Goal: Task Accomplishment & Management: Complete application form

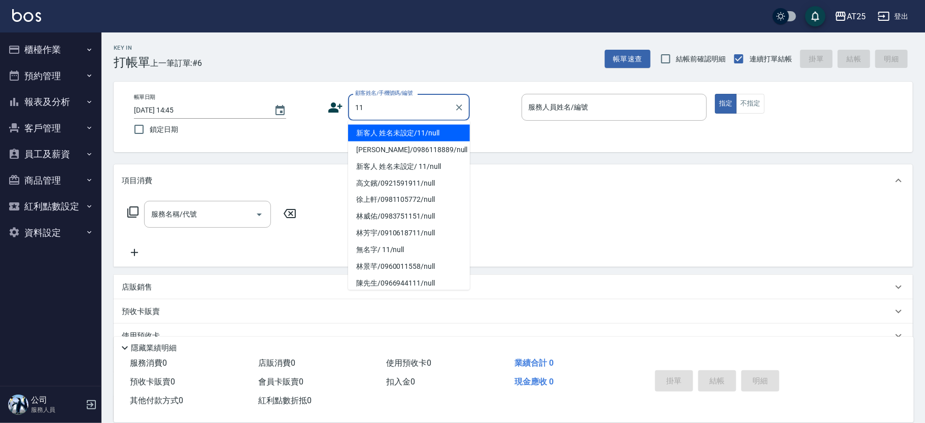
type input "新客人 姓名未設定/11/null"
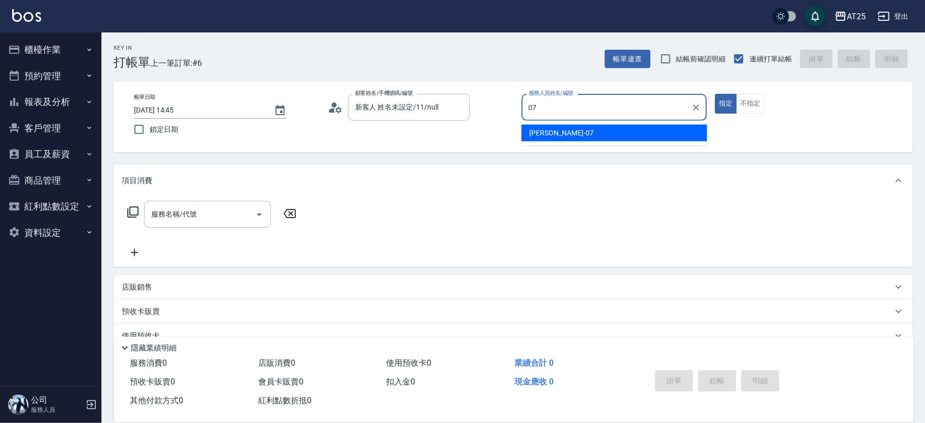
type input "Cooper-07"
type button "true"
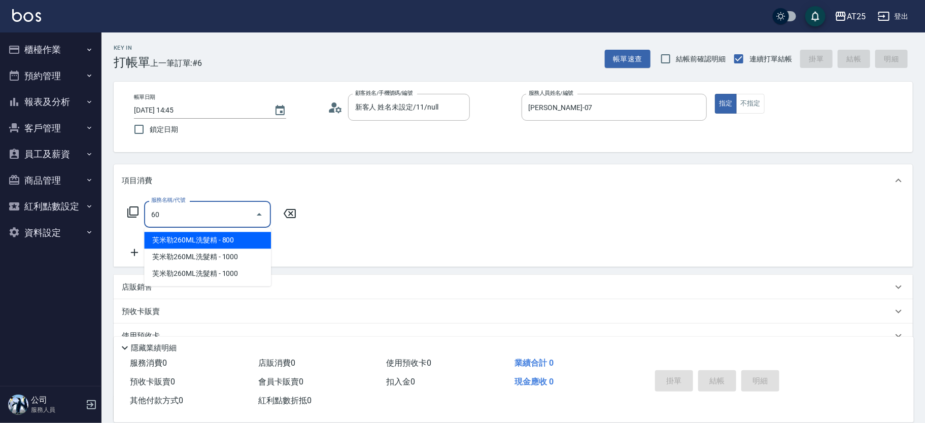
type input "601"
type input "100"
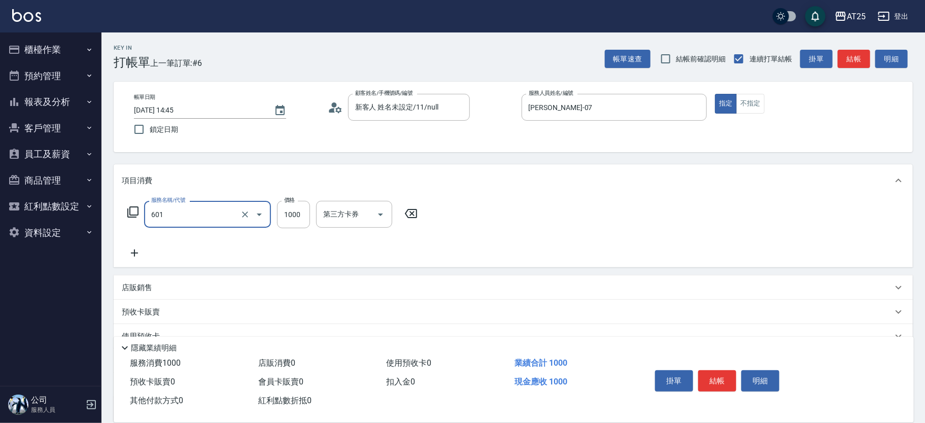
type input "自備護髮(1000上)(601)"
type input "0"
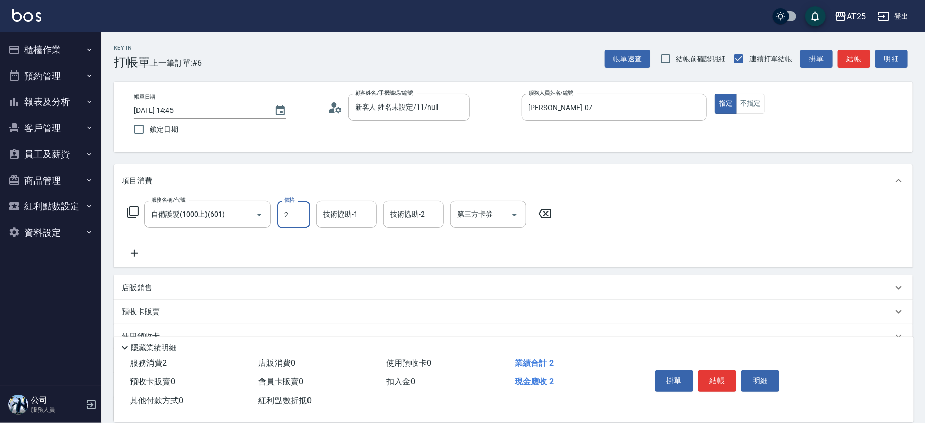
type input "23"
type input "20"
type input "230"
type input "2300"
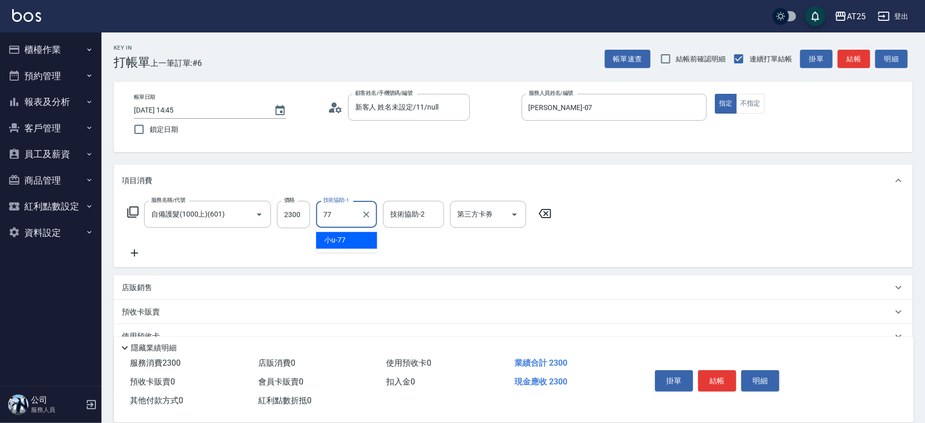
type input "小u-77"
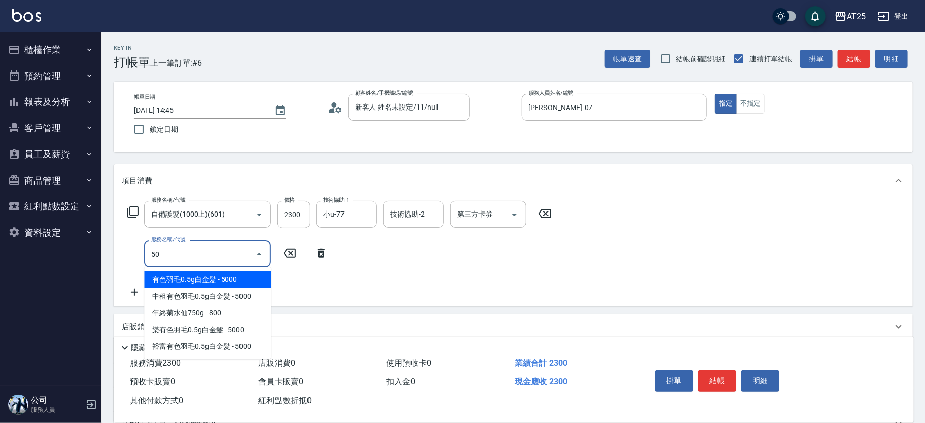
type input "501"
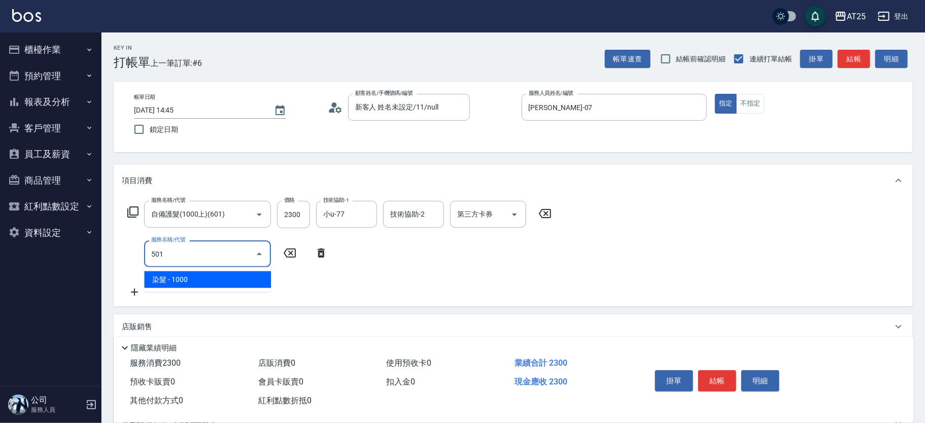
type input "330"
type input "染髮(501)"
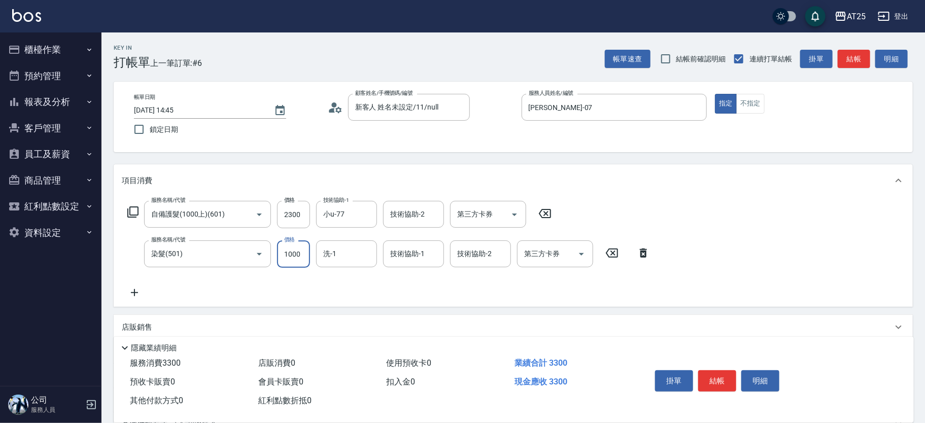
type input "230"
type input "16"
type input "240"
type input "168"
type input "390"
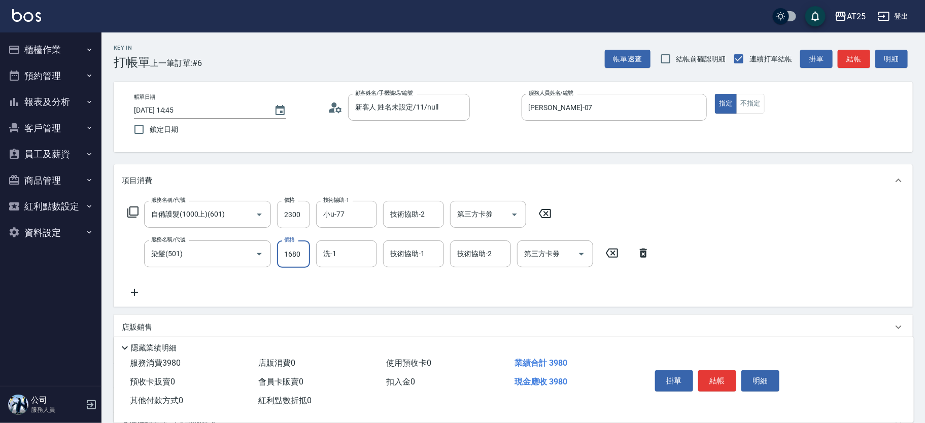
type input "1680"
type input "小u-77"
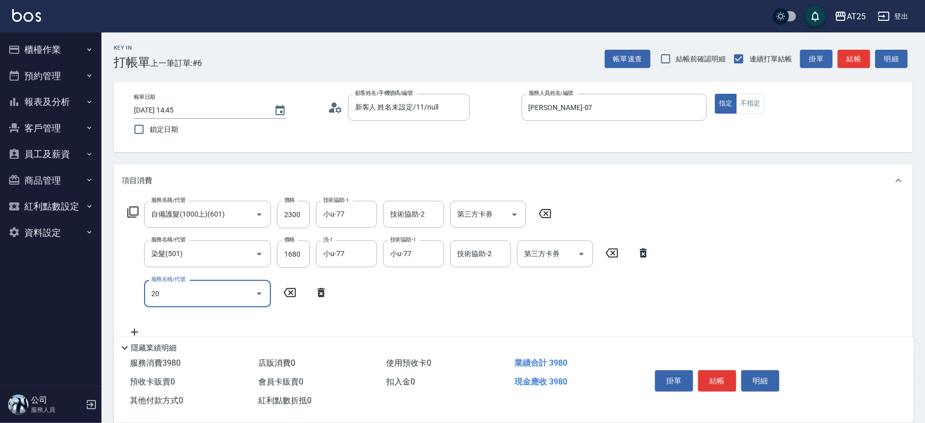
type input "201"
type input "420"
type input "洗髮(201)"
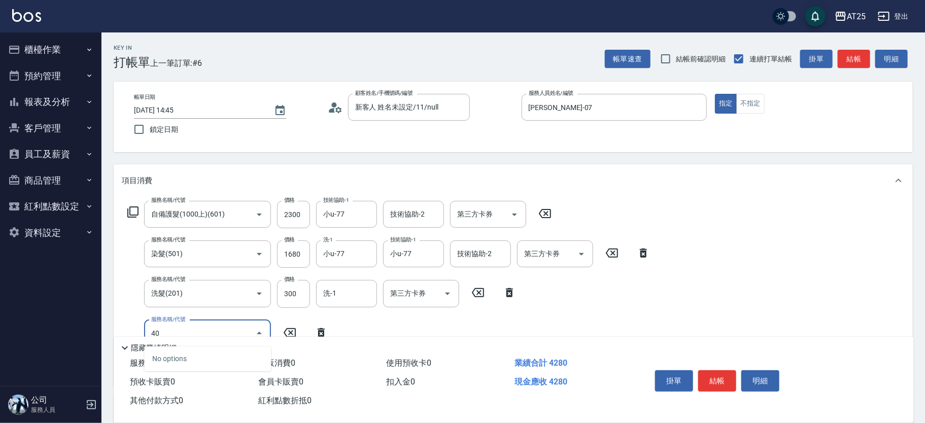
type input "401"
type input "450"
type input "剪髮(401)"
click at [720, 376] on button "結帳" at bounding box center [717, 380] width 38 height 21
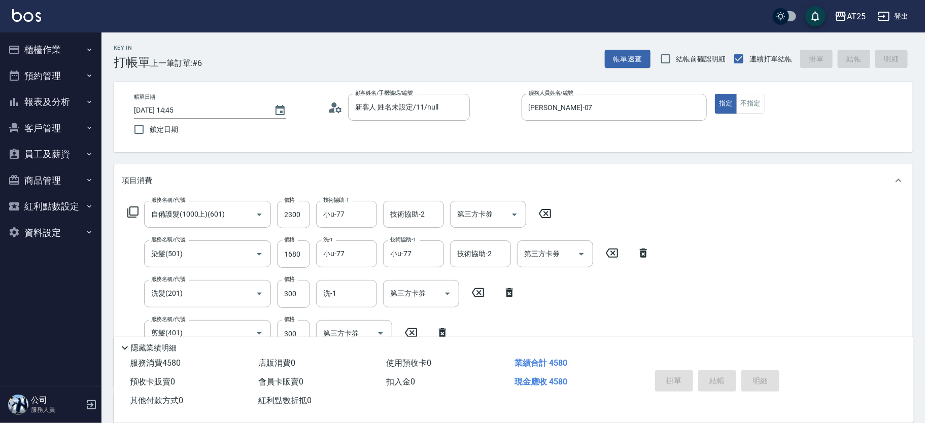
type input "2025/10/14 16:10"
type input "0"
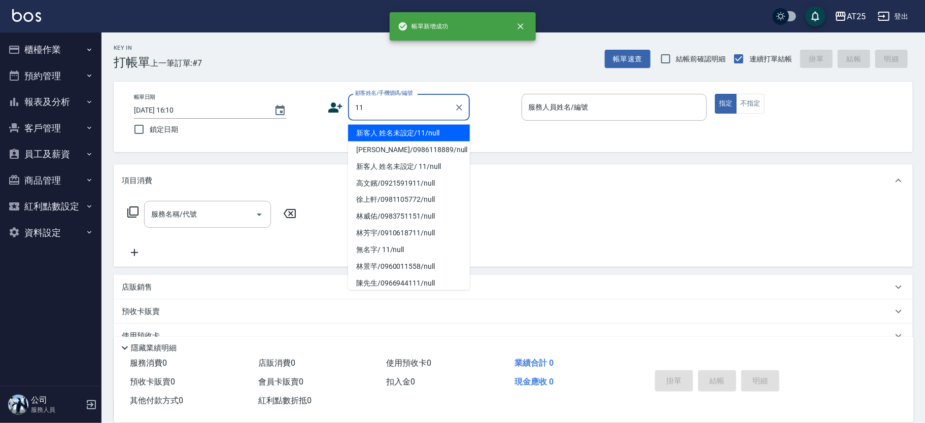
type input "新客人 姓名未設定/11/null"
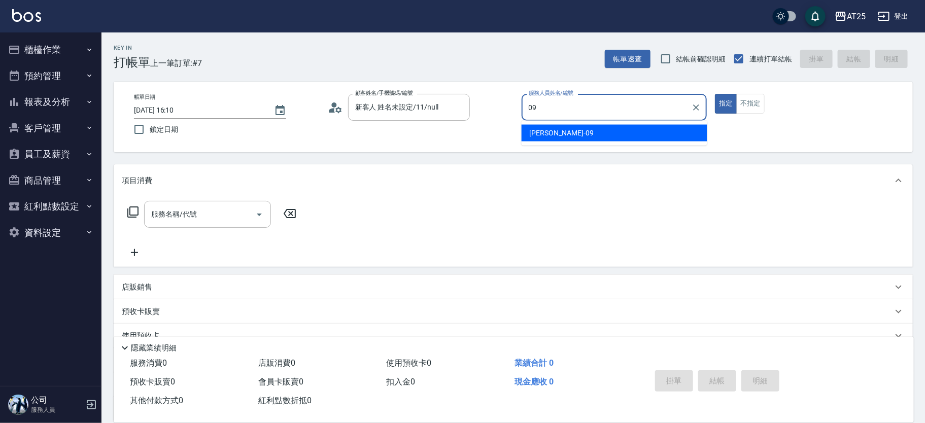
type input "Kevin-09"
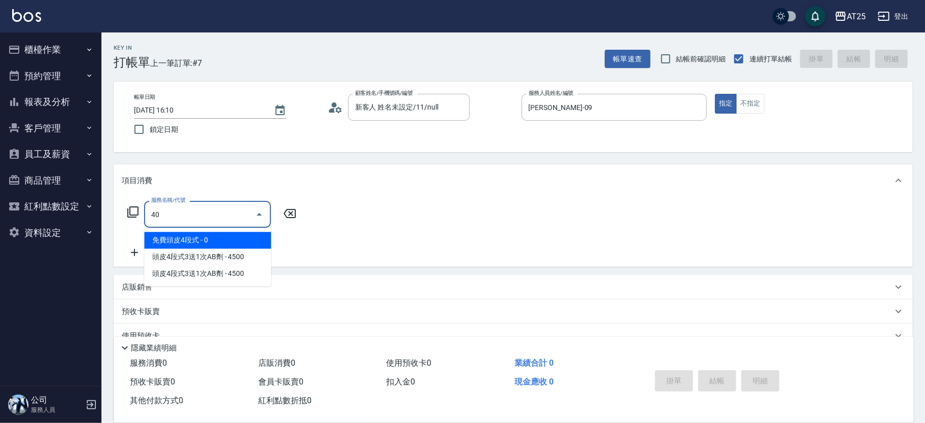
type input "401"
type input "30"
type input "剪髮(401)"
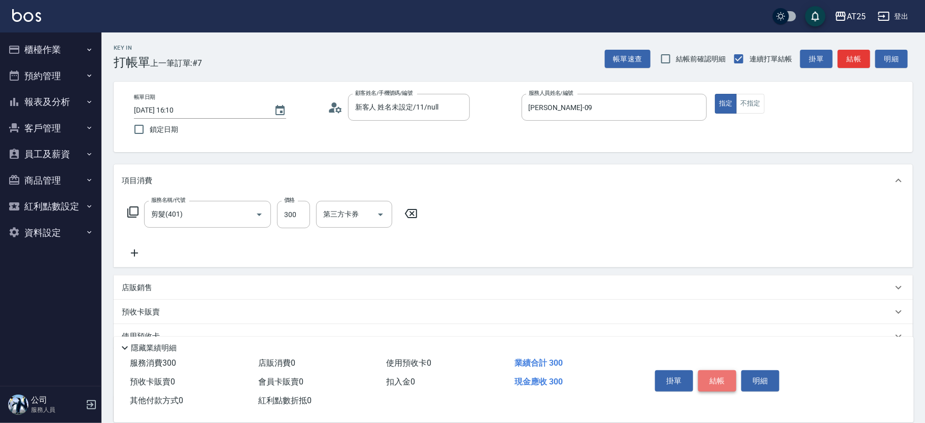
click at [718, 373] on button "結帳" at bounding box center [717, 380] width 38 height 21
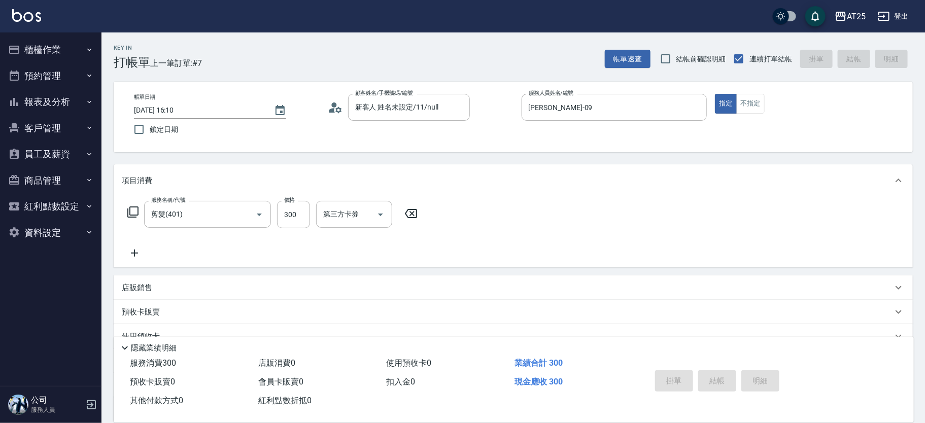
type input "0"
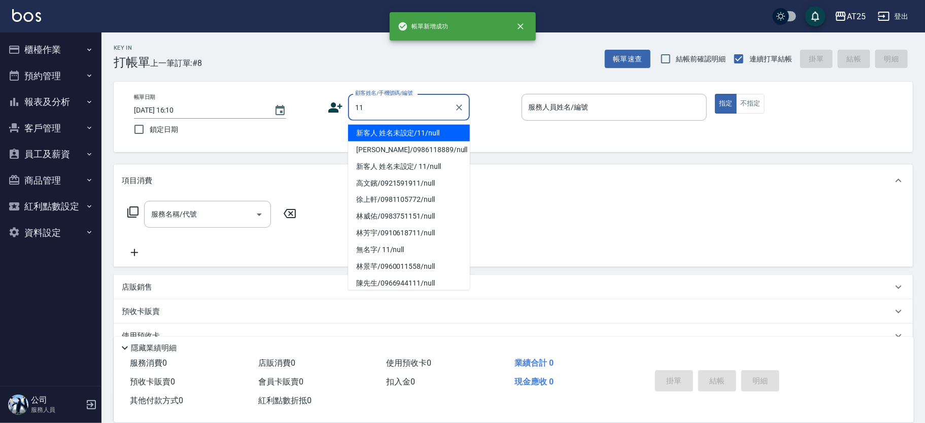
type input "新客人 姓名未設定/11/null"
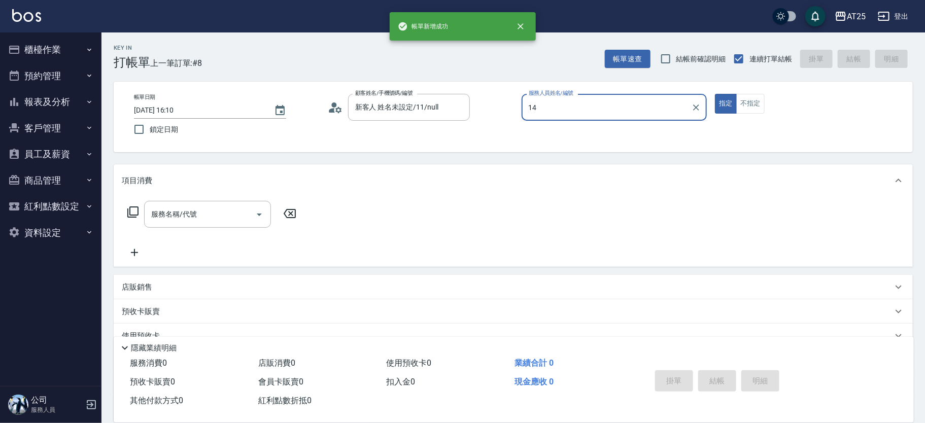
type input "Ken-14"
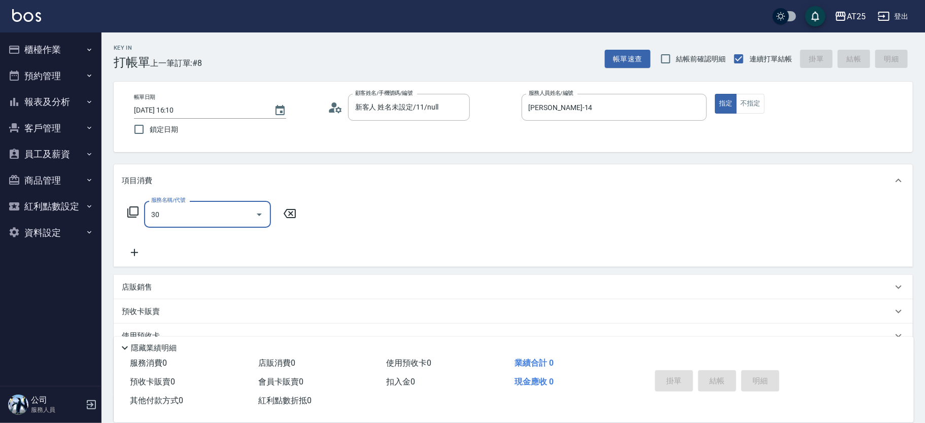
type input "301"
type input "150"
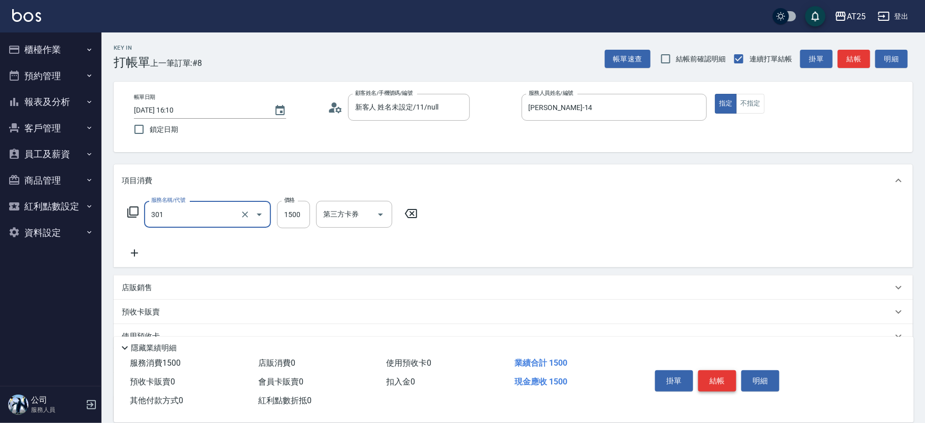
type input "燙髮(301)"
type input "0"
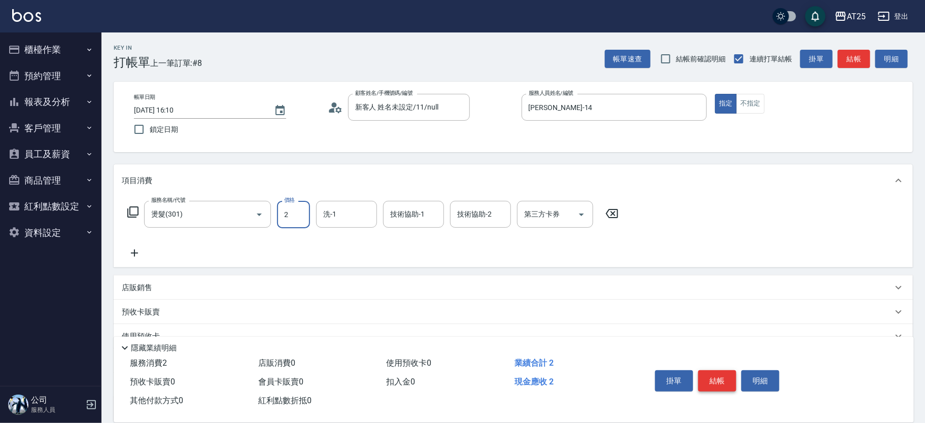
type input "24"
type input "20"
type input "249"
type input "240"
type input "2499"
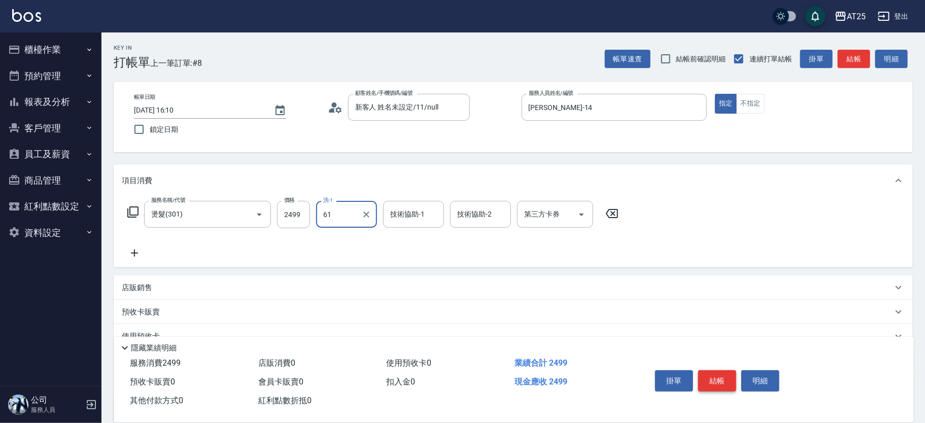
type input "游惠文-61"
click at [718, 373] on button "結帳" at bounding box center [717, 380] width 38 height 21
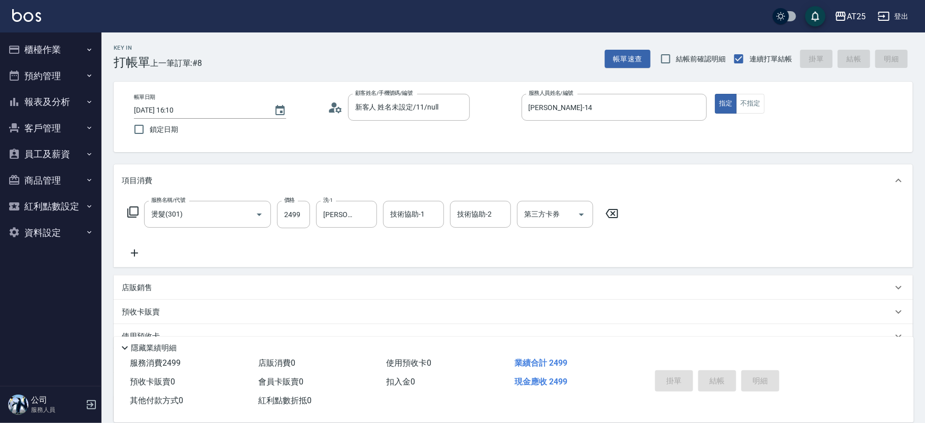
type input "0"
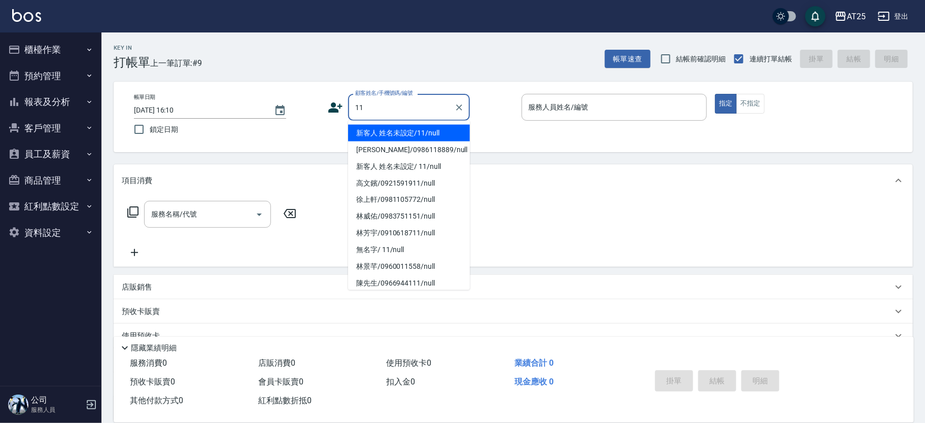
type input "新客人 姓名未設定/11/null"
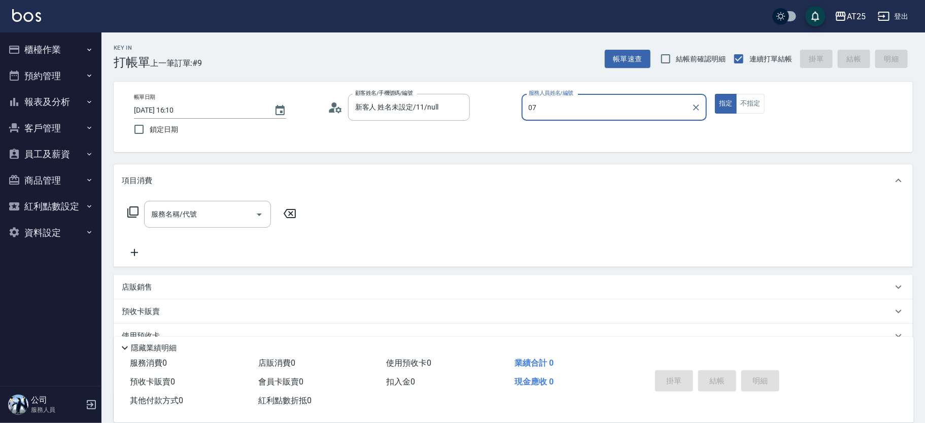
type input "Cooper-07"
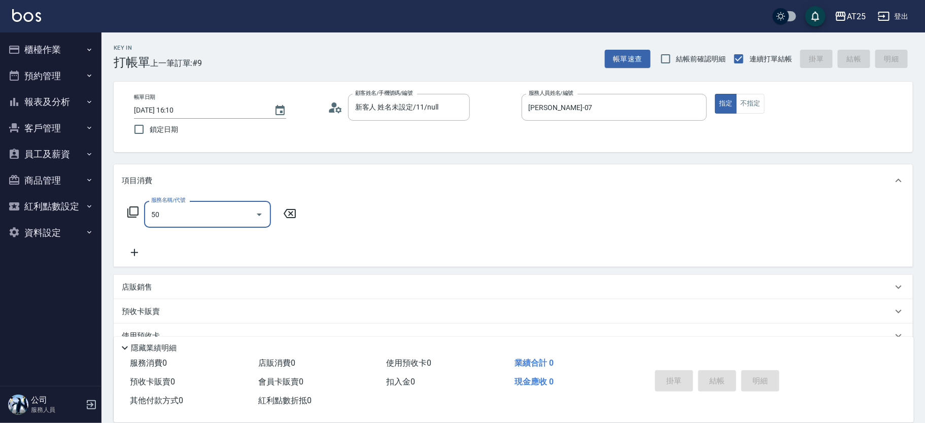
type input "501"
type input "100"
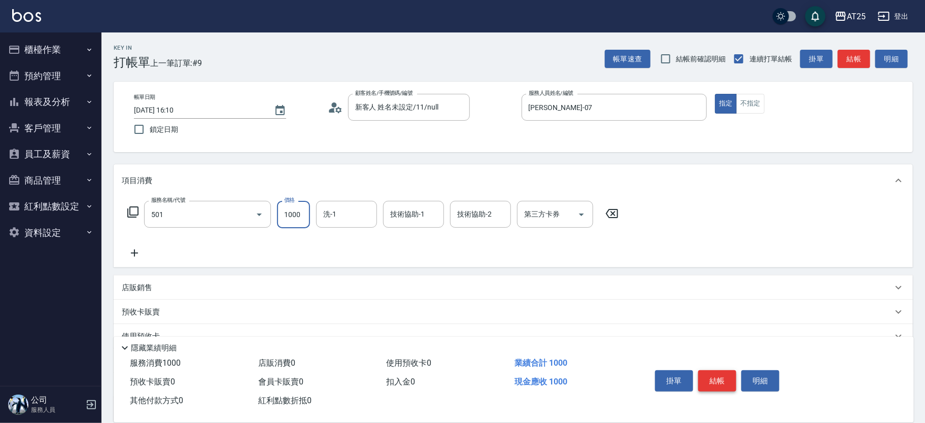
type input "染髮(501)"
type input "0"
type input "50"
type input "500"
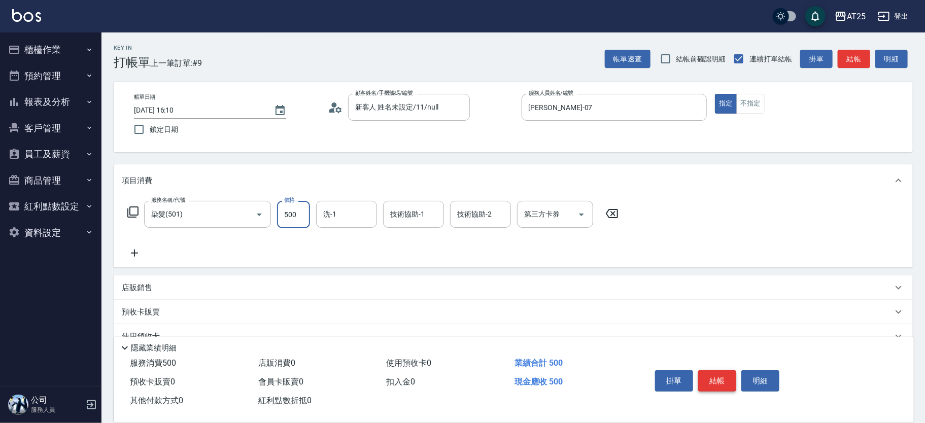
type input "500"
type input "5000"
type input "小u-77"
type input "777"
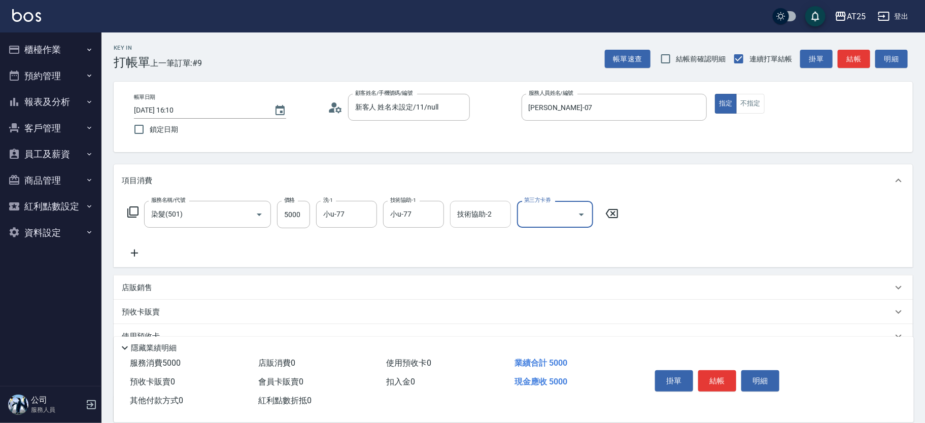
click at [467, 206] on div "技術協助-2 技術協助-2" at bounding box center [480, 214] width 61 height 27
type input "小u-77"
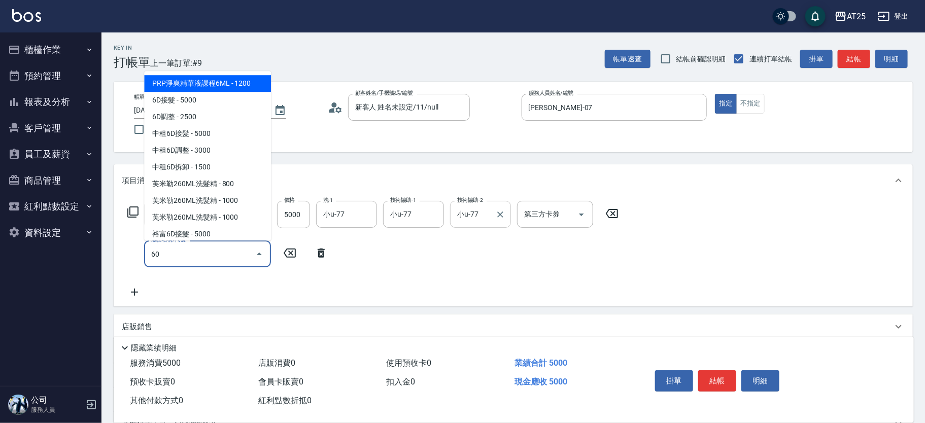
type input "601"
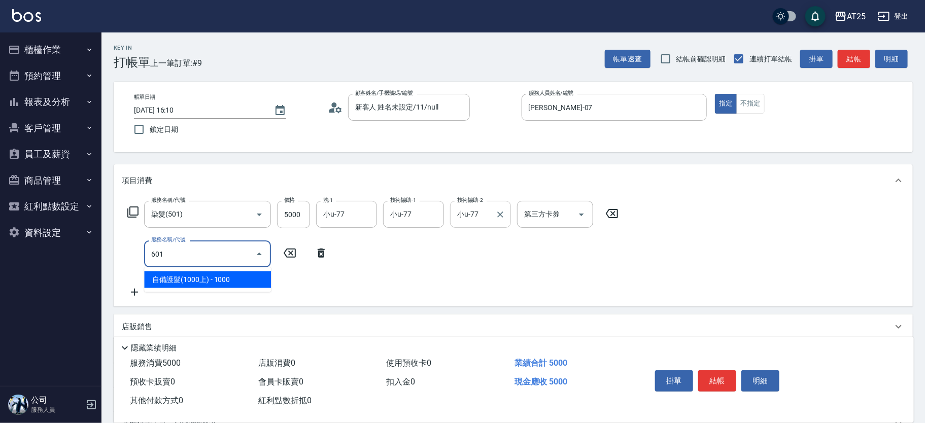
type input "600"
type input "自備護髮(1000上)(601)"
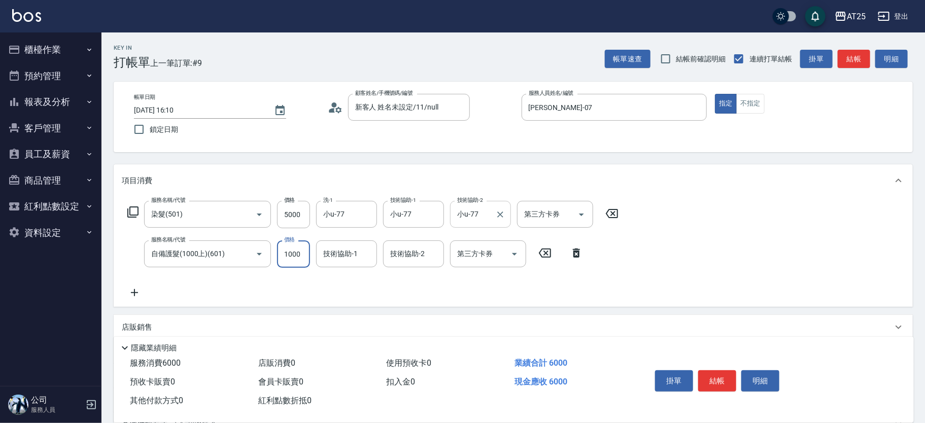
type input "5"
type input "500"
type input "50"
type input "550"
type input "500"
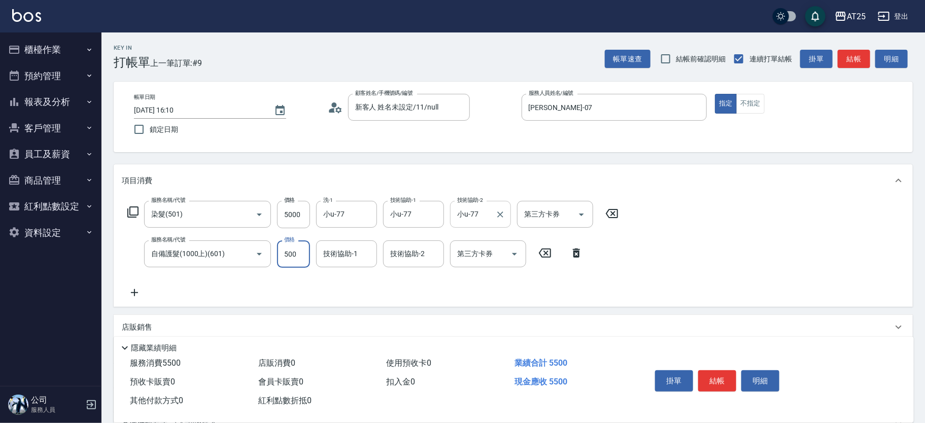
type input "1000"
type input "5000"
type input "小u-77"
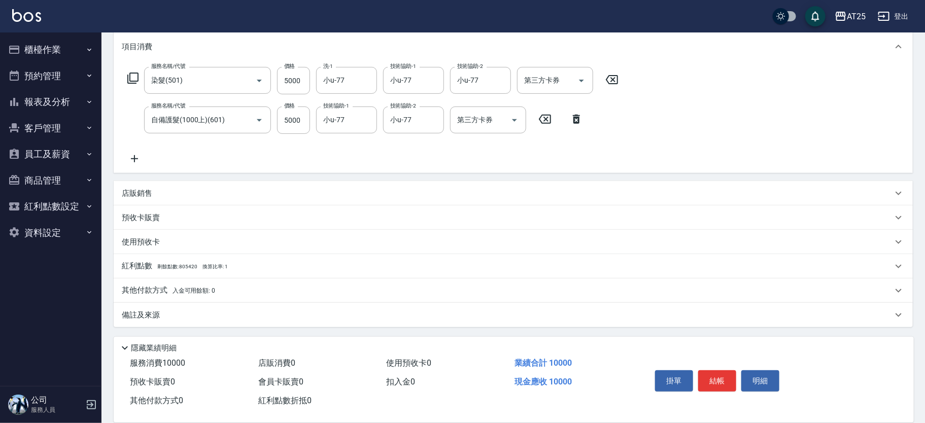
click at [157, 283] on div "其他付款方式 入金可用餘額: 0" at bounding box center [513, 291] width 799 height 24
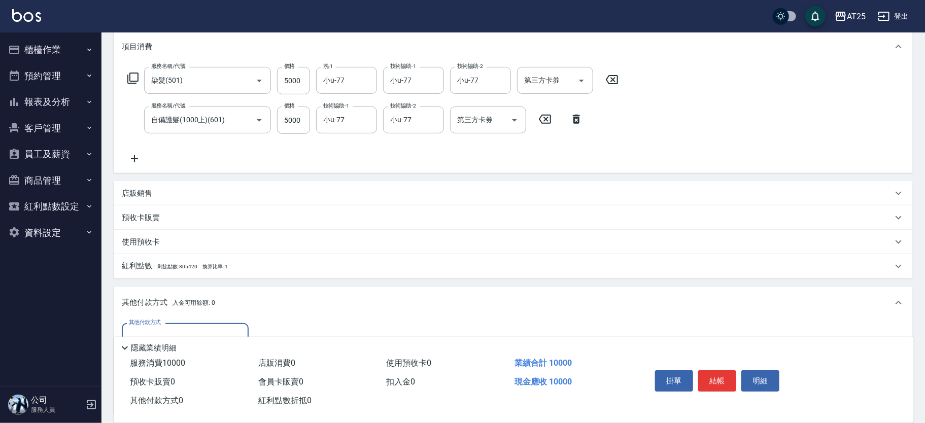
scroll to position [0, 0]
click at [200, 326] on div "其他付款方式" at bounding box center [185, 336] width 127 height 27
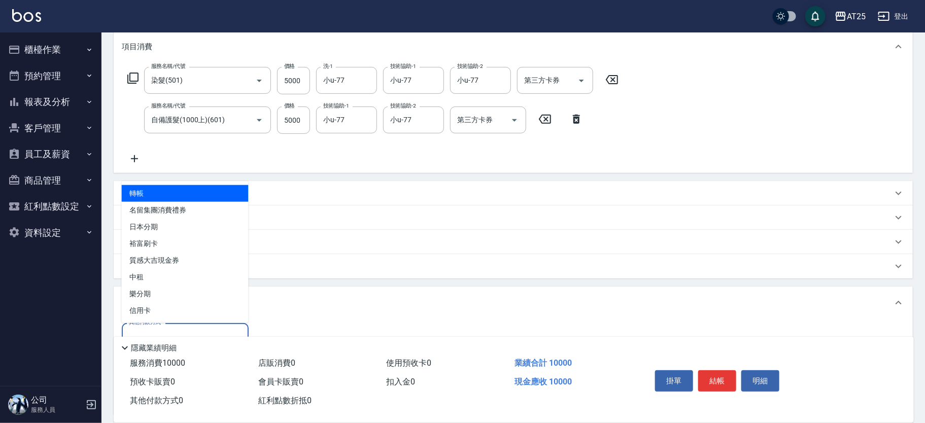
click at [162, 199] on span "轉帳" at bounding box center [185, 193] width 127 height 17
type input "轉帳"
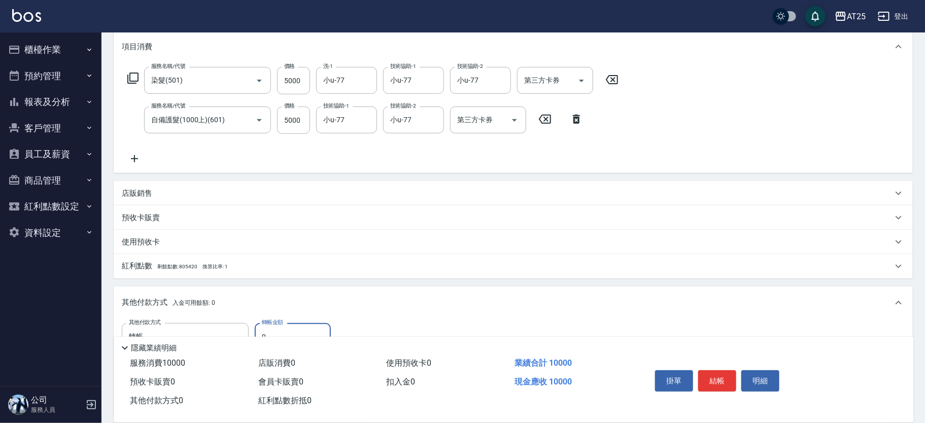
scroll to position [216, 0]
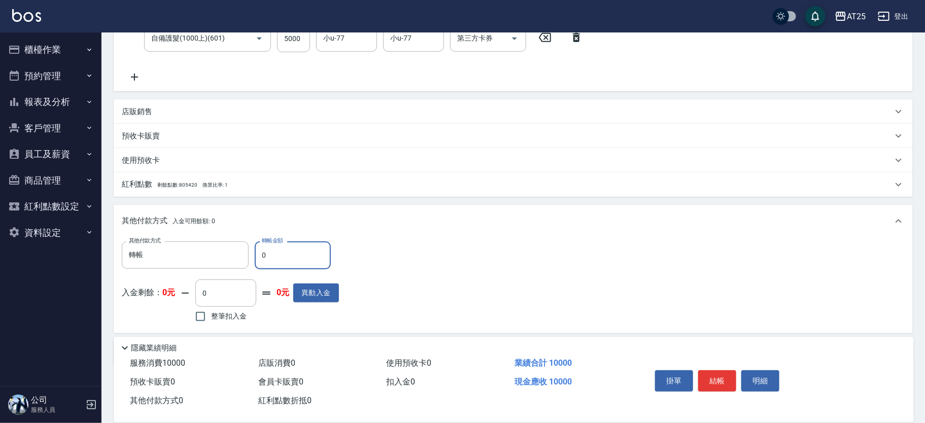
type input "11"
type input "990"
type input "100"
type input "900"
type input "1000"
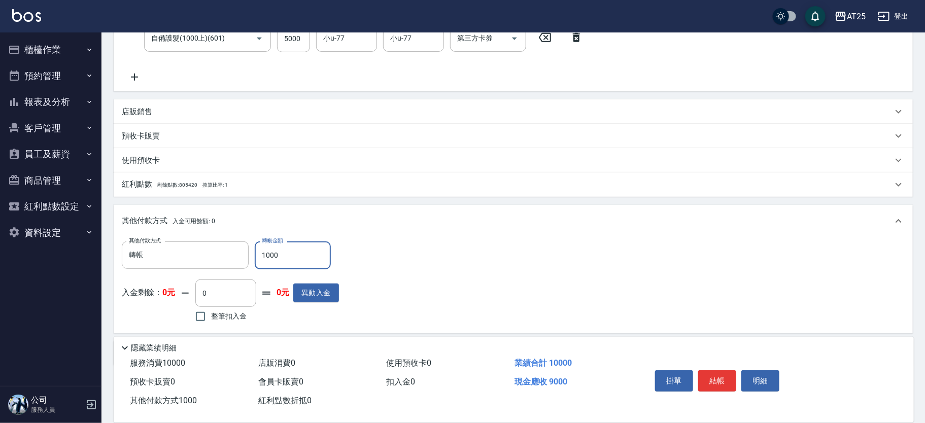
type input "0"
type input "10000"
click at [718, 378] on button "結帳" at bounding box center [717, 380] width 38 height 21
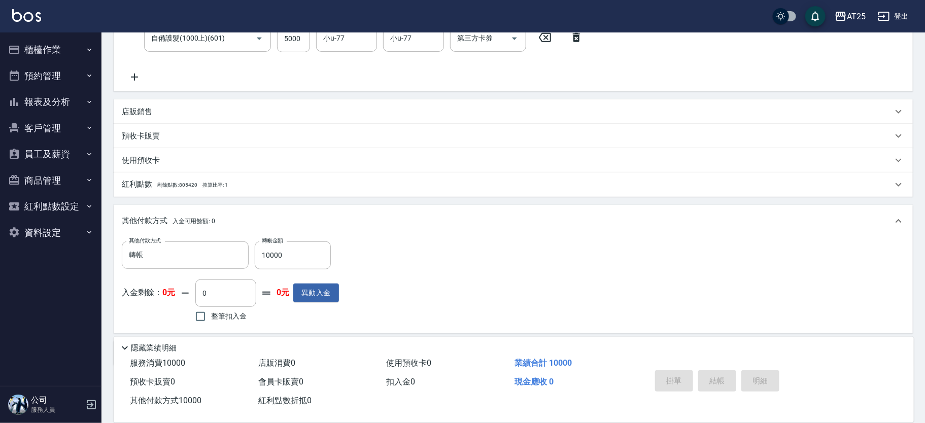
type input "2025/10/14 16:11"
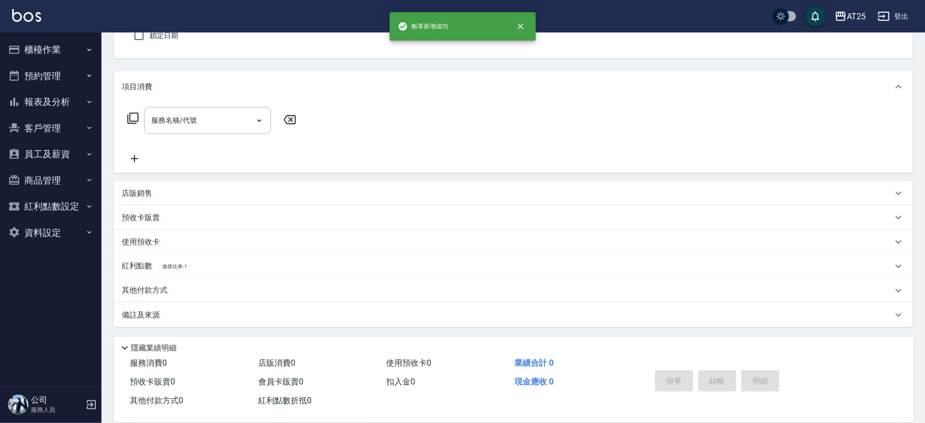
scroll to position [0, 0]
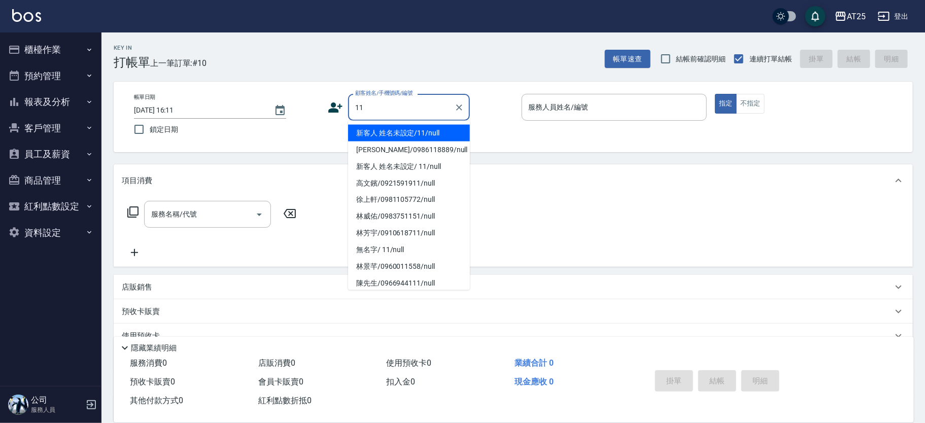
type input "新客人 姓名未設定/11/null"
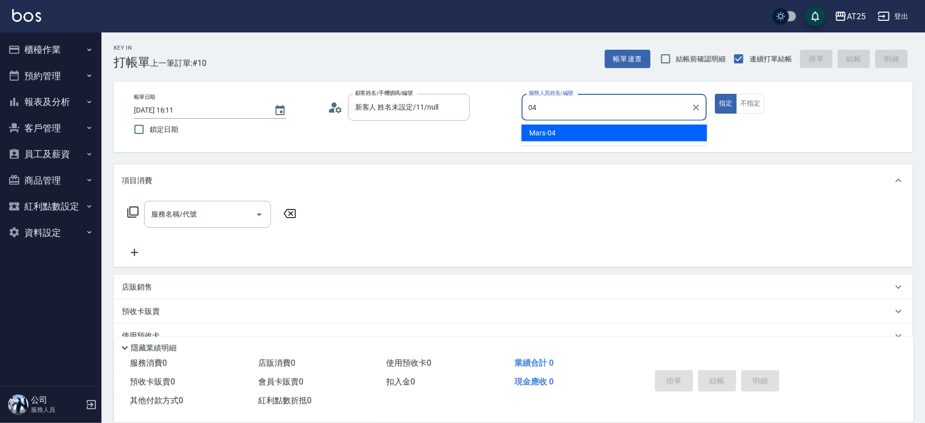
type input "Mars-04"
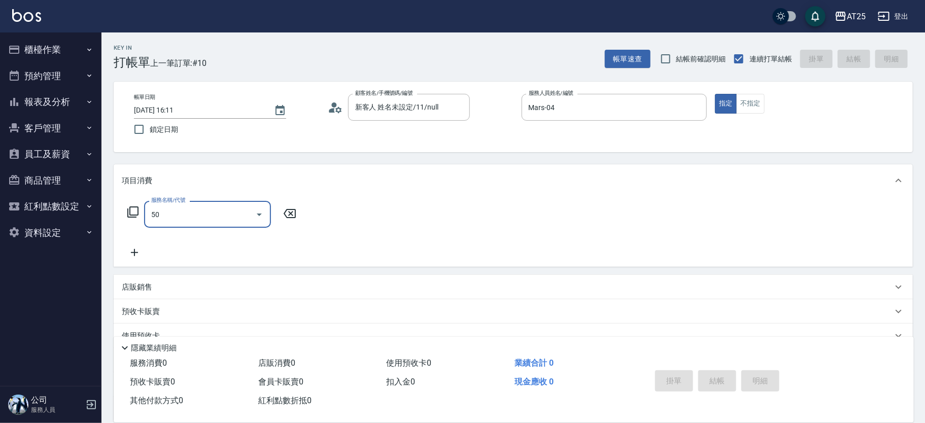
type input "501"
type input "100"
type input "染髮(501)"
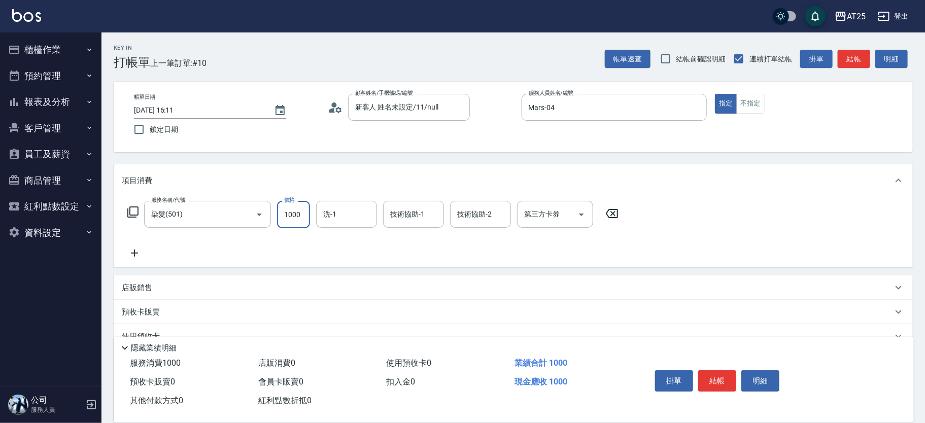
type input "0"
type input "40"
type input "400"
type input "小曼-82"
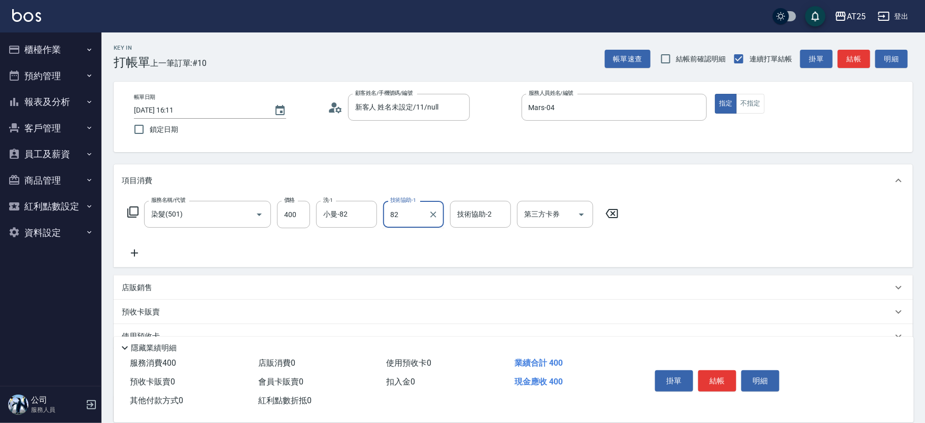
type input "小曼-82"
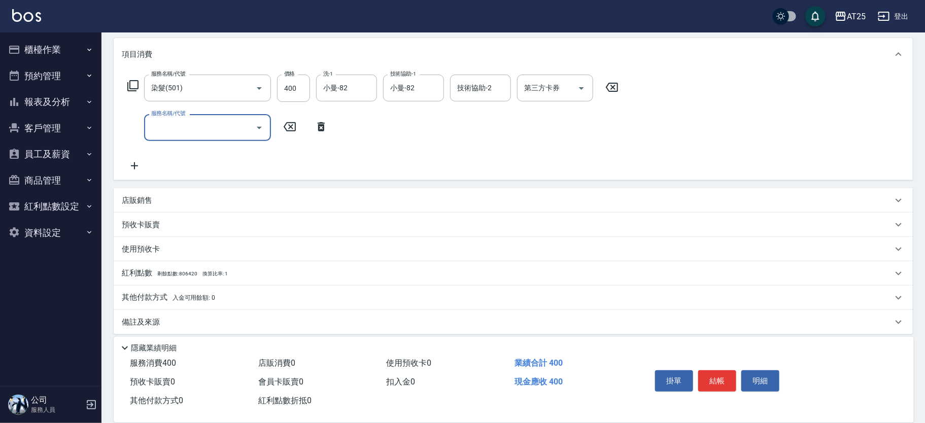
scroll to position [133, 0]
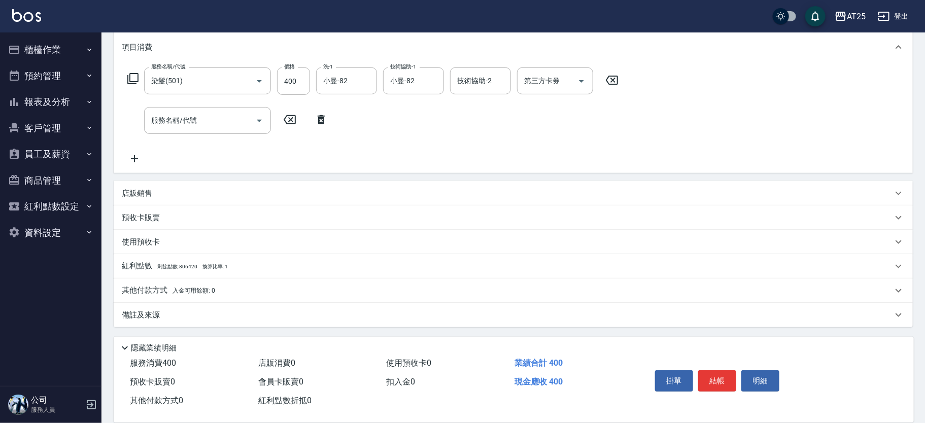
click at [164, 292] on p "其他付款方式 入金可用餘額: 0" at bounding box center [168, 290] width 93 height 11
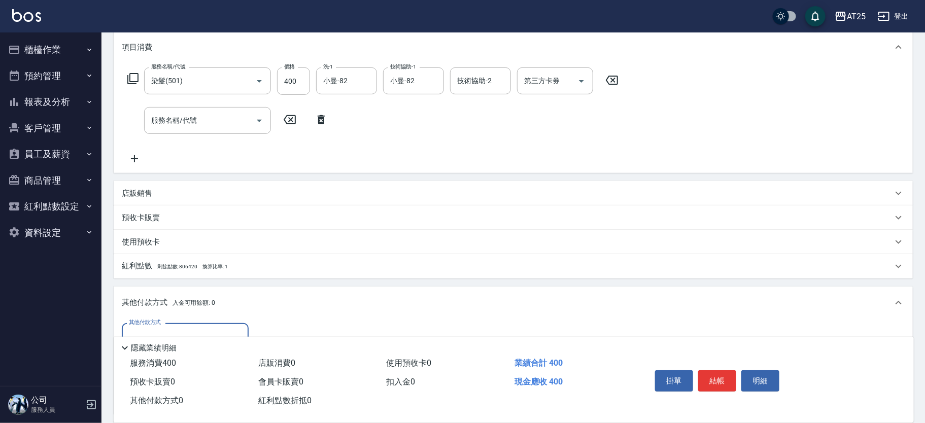
scroll to position [0, 0]
click at [167, 326] on div "其他付款方式" at bounding box center [185, 336] width 127 height 27
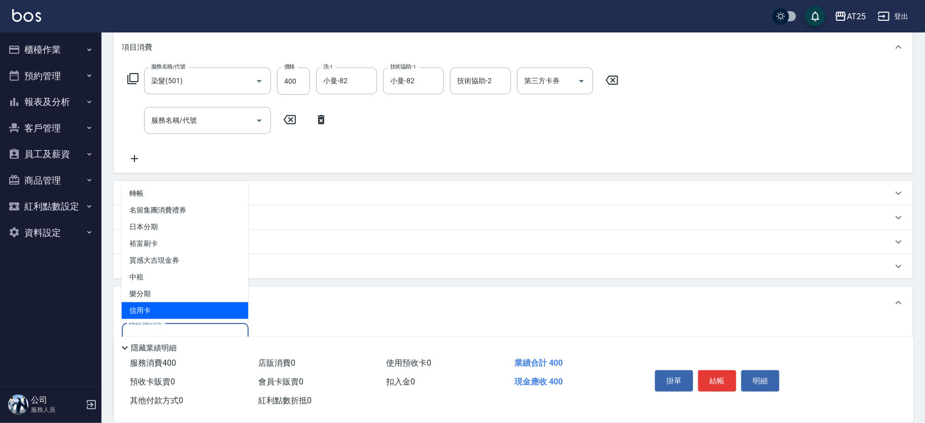
click at [161, 308] on span "信用卡" at bounding box center [185, 310] width 127 height 17
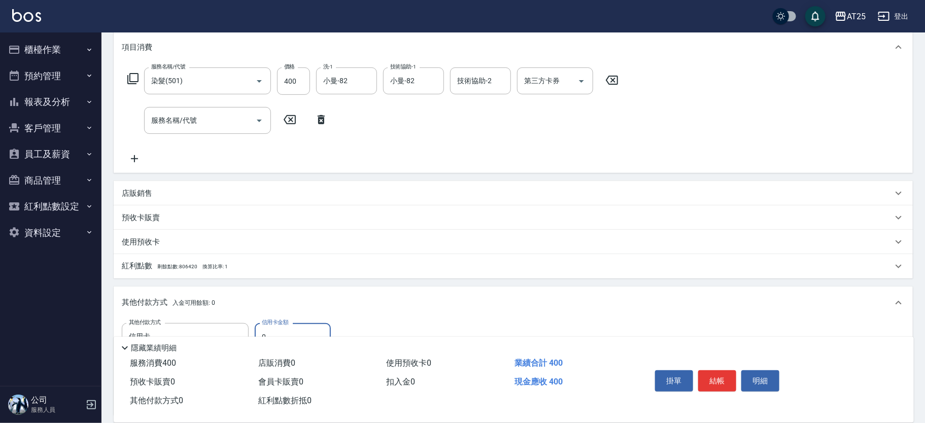
scroll to position [253, 0]
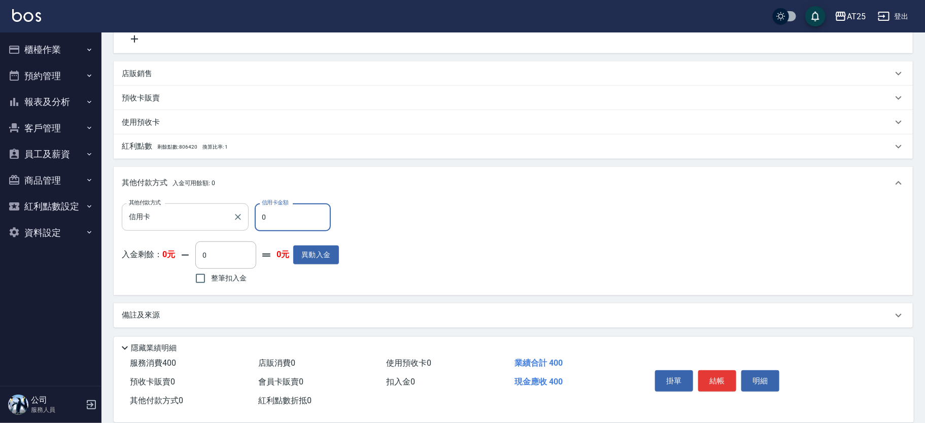
click at [217, 205] on div "信用卡 其他付款方式" at bounding box center [185, 216] width 127 height 27
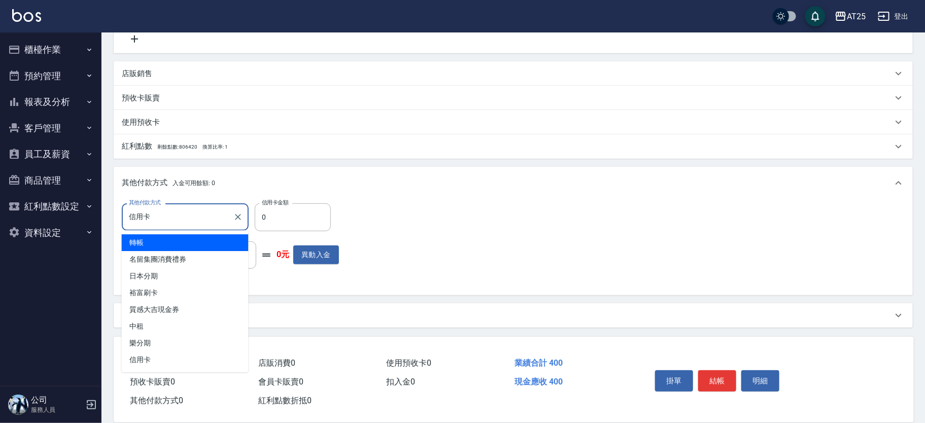
click at [177, 236] on span "轉帳" at bounding box center [185, 242] width 127 height 17
type input "轉帳"
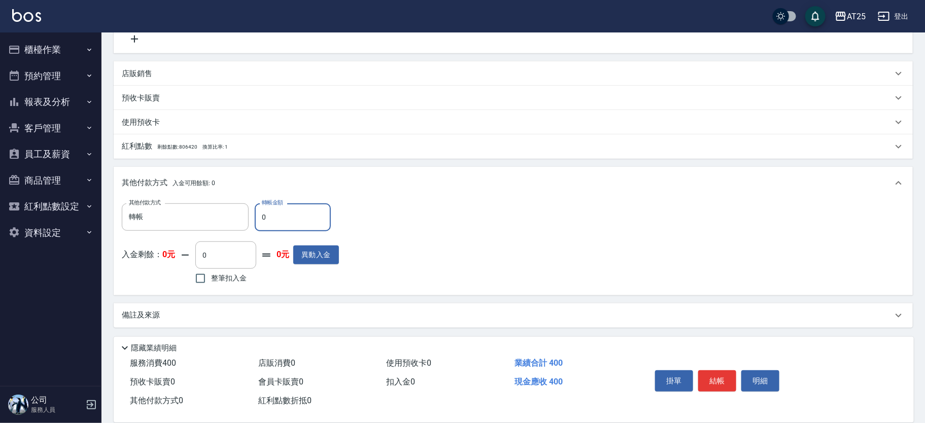
type input "44"
type input "30"
type input "40"
type input "0"
type input "400"
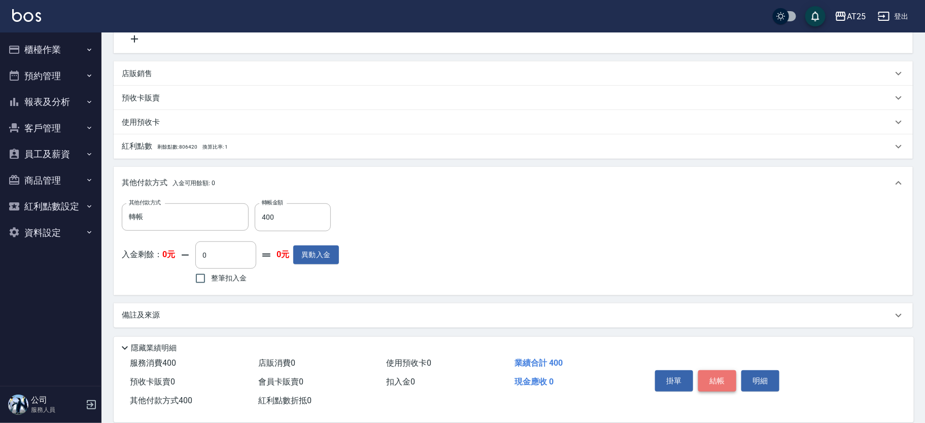
click at [715, 384] on button "結帳" at bounding box center [717, 380] width 38 height 21
type input "2025/10/14 16:19"
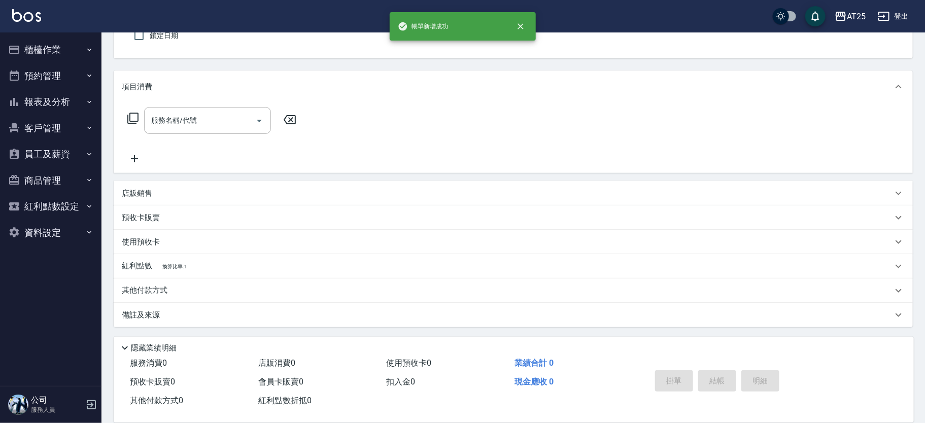
scroll to position [0, 0]
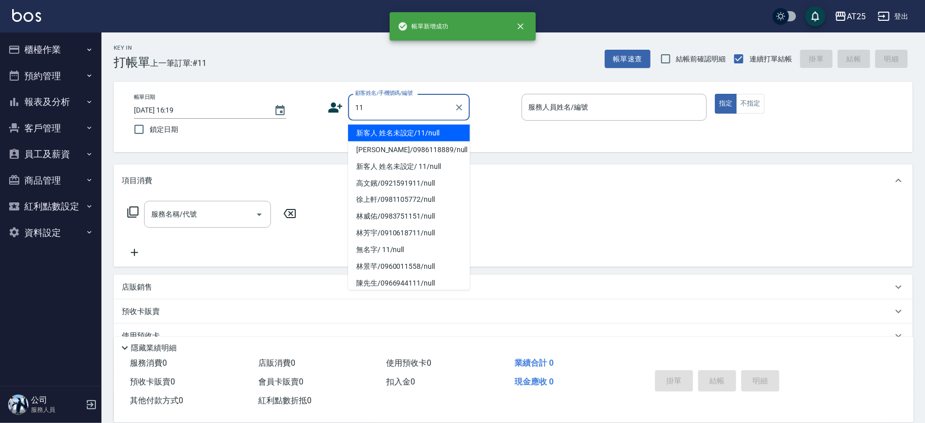
type input "新客人 姓名未設定/11/null"
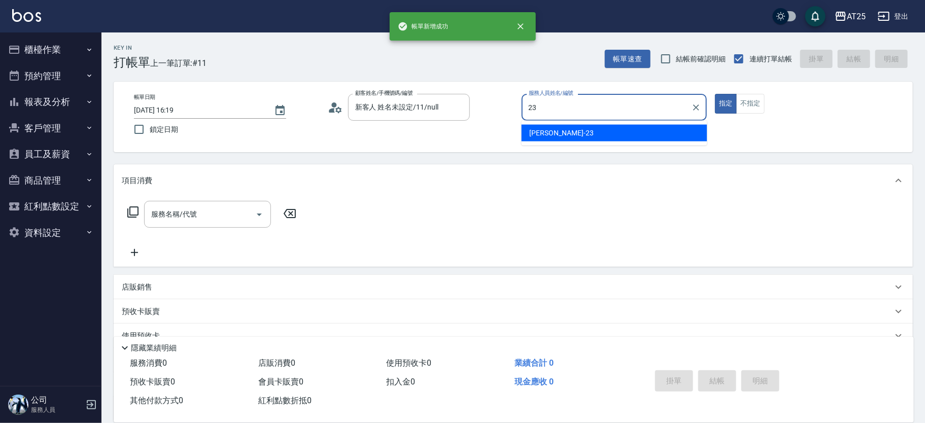
type input "Emma-23"
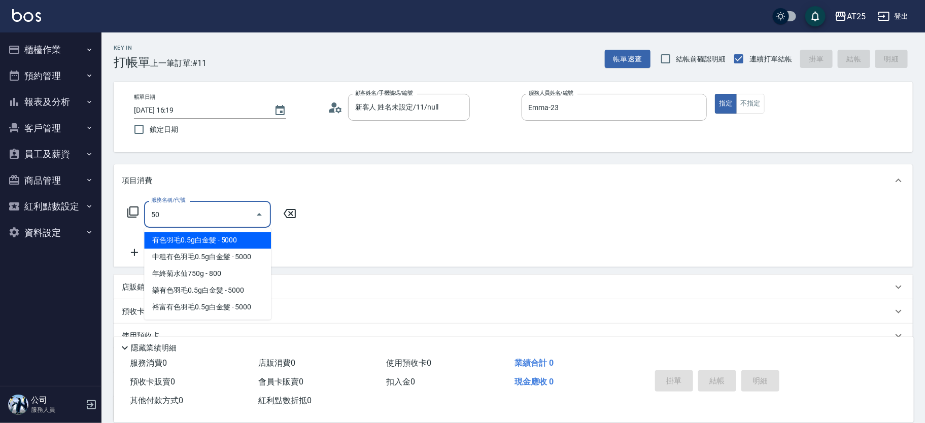
type input "501"
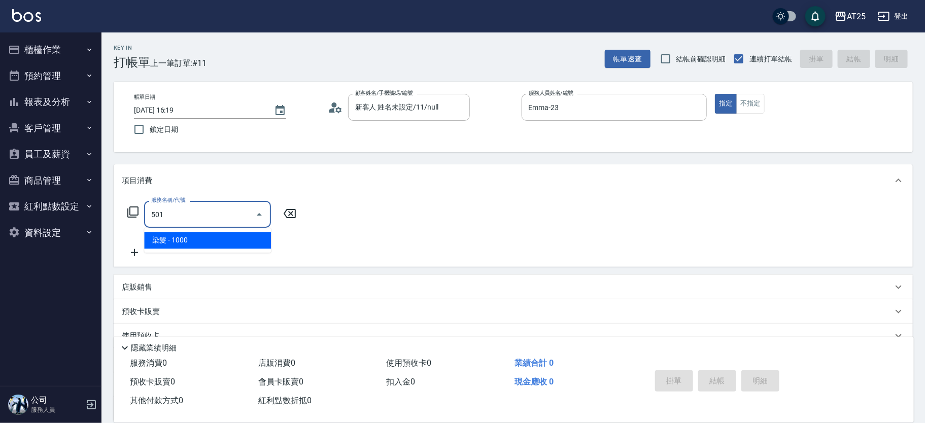
type input "100"
type input "染髮(501)"
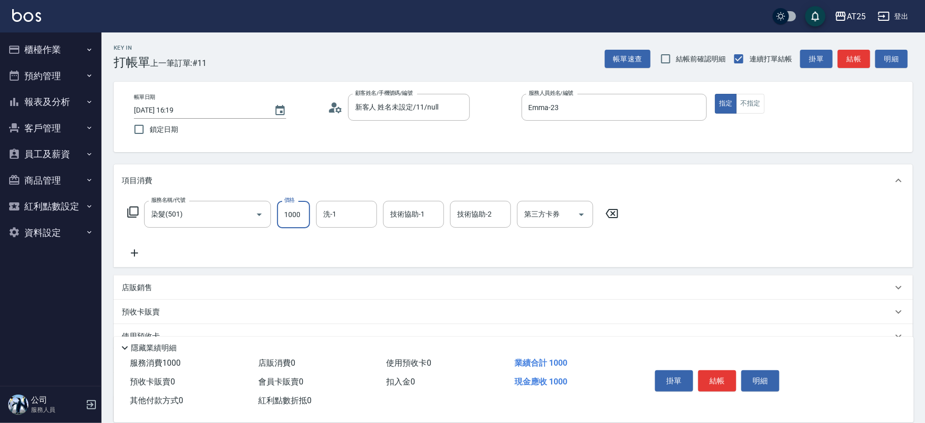
type input "0"
type input "13"
type input "10"
type input "139"
type input "130"
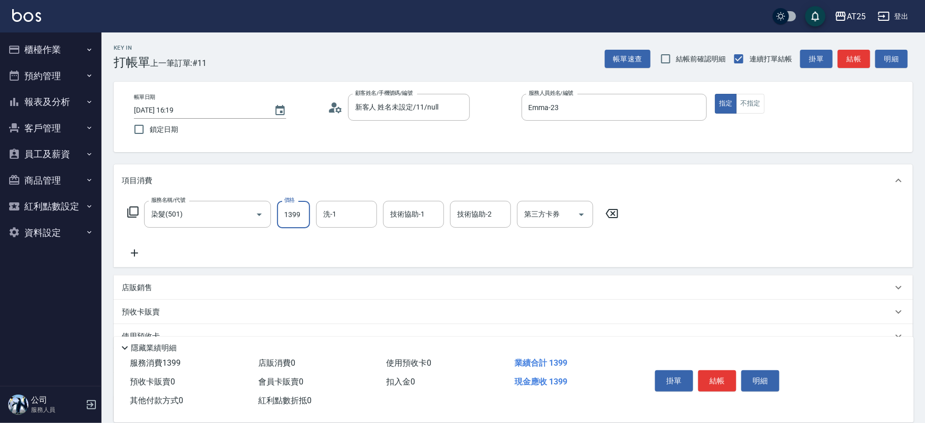
type input "1399"
type input "游惠文-61"
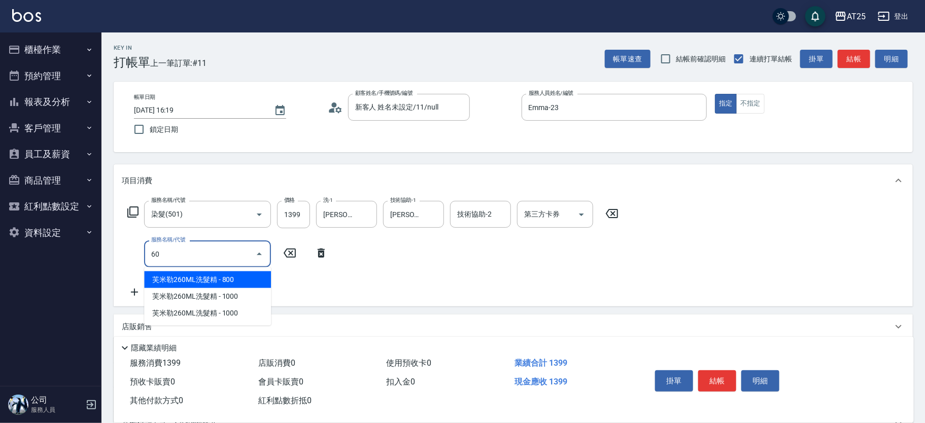
type input "601"
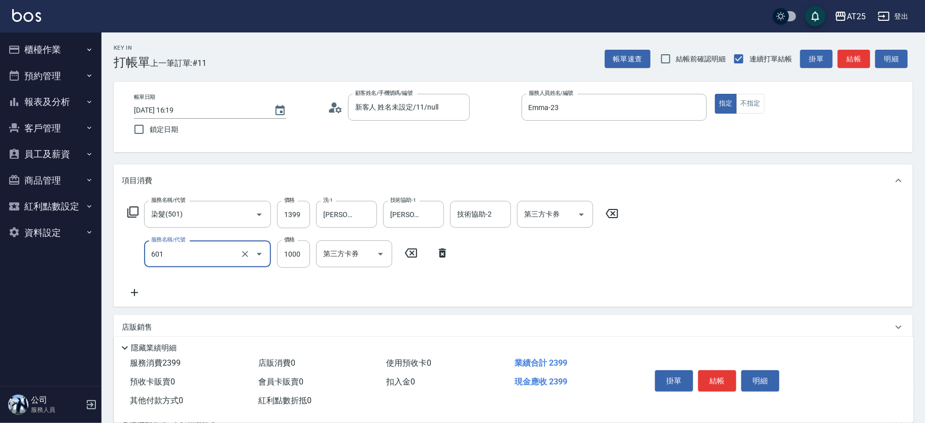
type input "230"
type input "自備護髮(1000上)(601)"
type input "140"
type input "21"
type input "160"
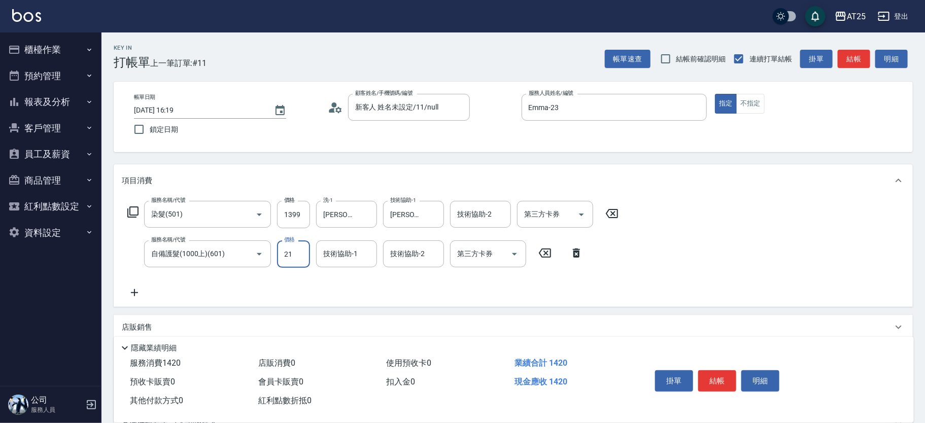
type input "210"
type input "340"
type input "2100"
type input "游惠文-61"
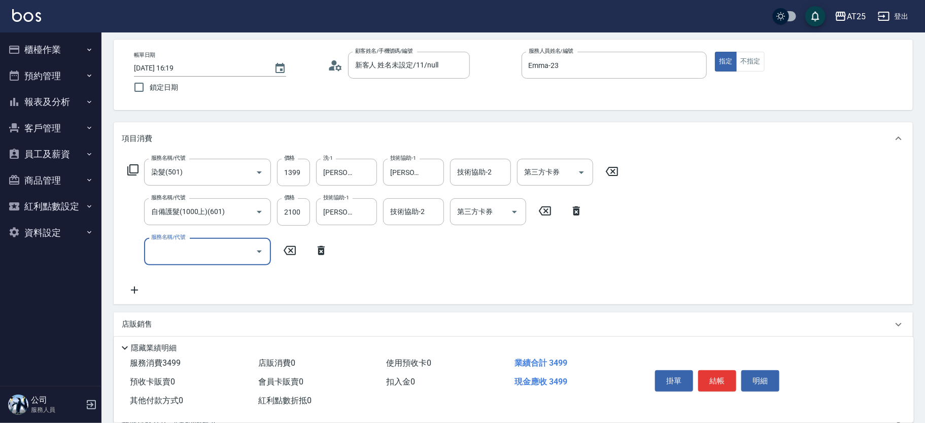
scroll to position [160, 0]
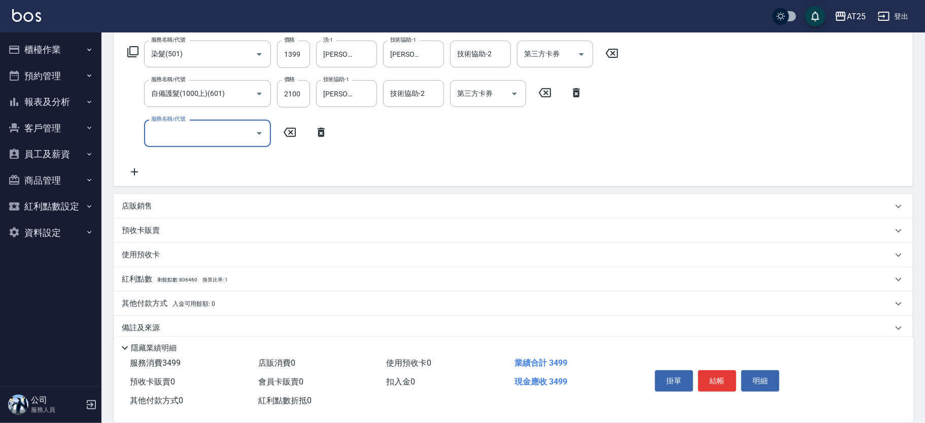
click at [194, 198] on div "店販銷售" at bounding box center [513, 206] width 799 height 24
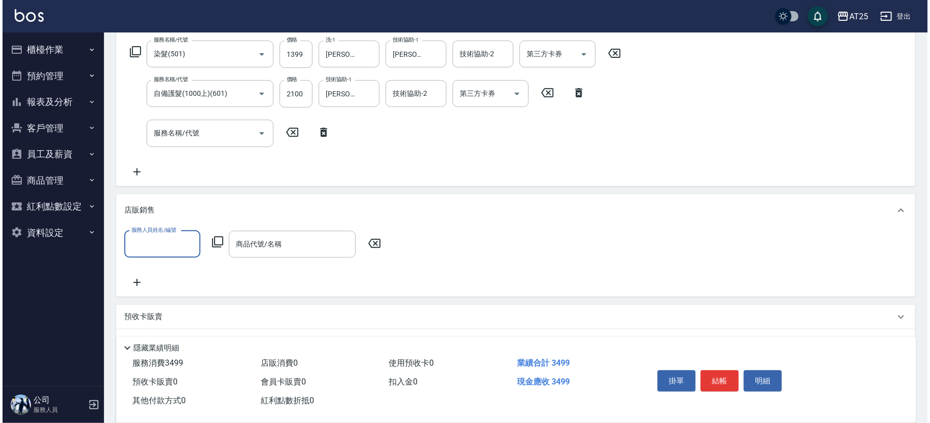
scroll to position [0, 0]
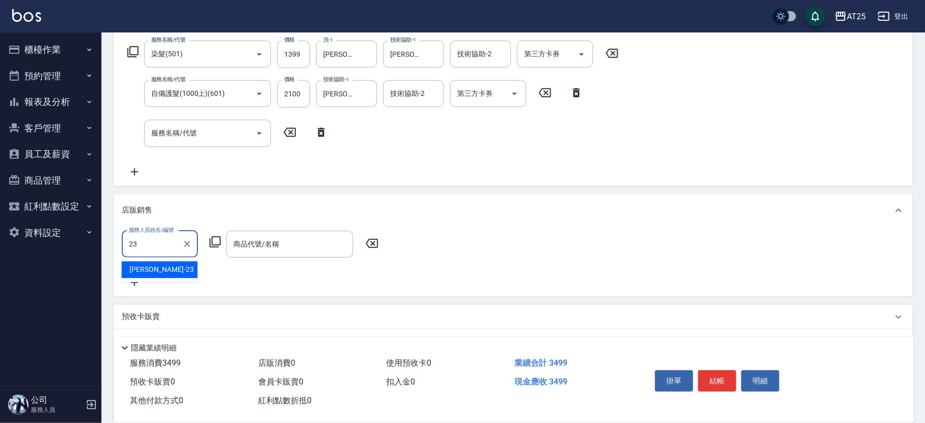
type input "2"
type input "游惠文-61"
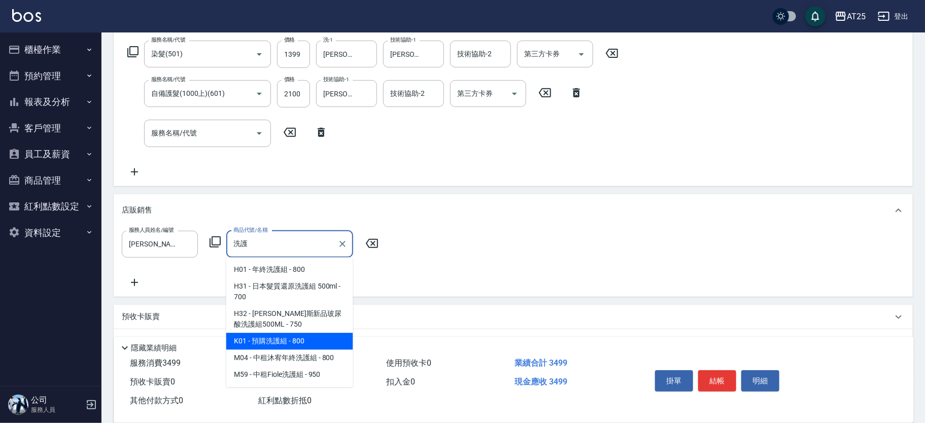
type input "洗"
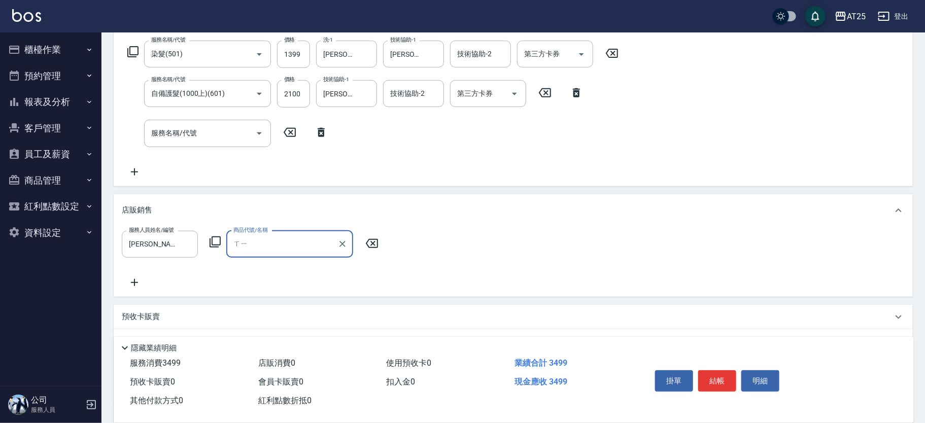
type input "喜"
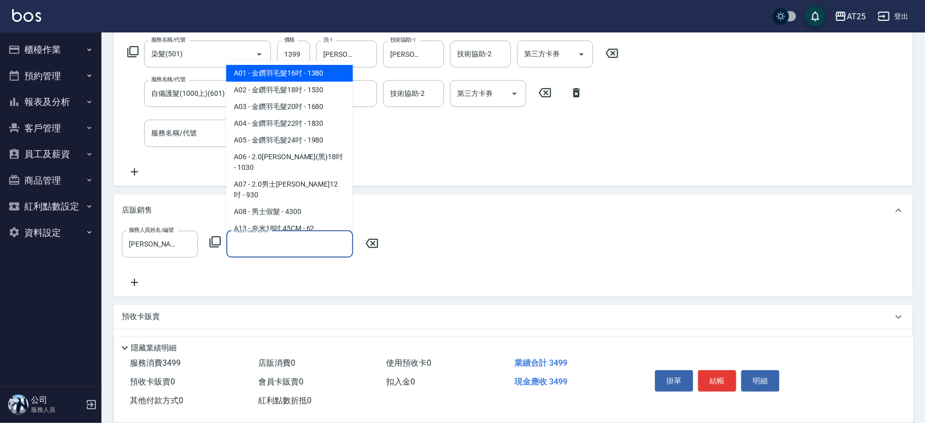
click at [215, 237] on icon at bounding box center [215, 242] width 12 height 12
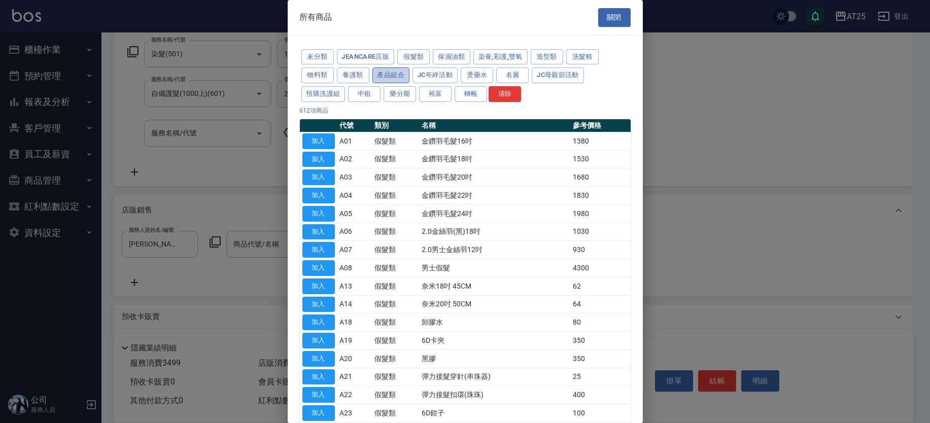
click at [394, 72] on button "產品組合" at bounding box center [391, 75] width 38 height 16
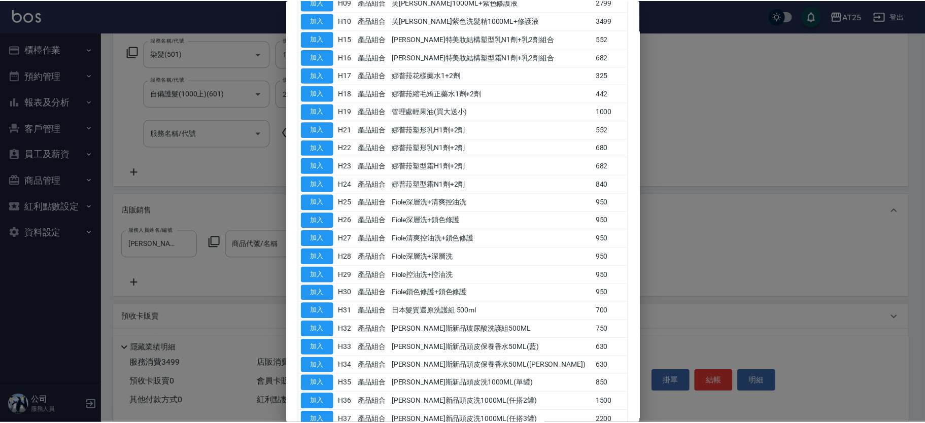
scroll to position [230, 0]
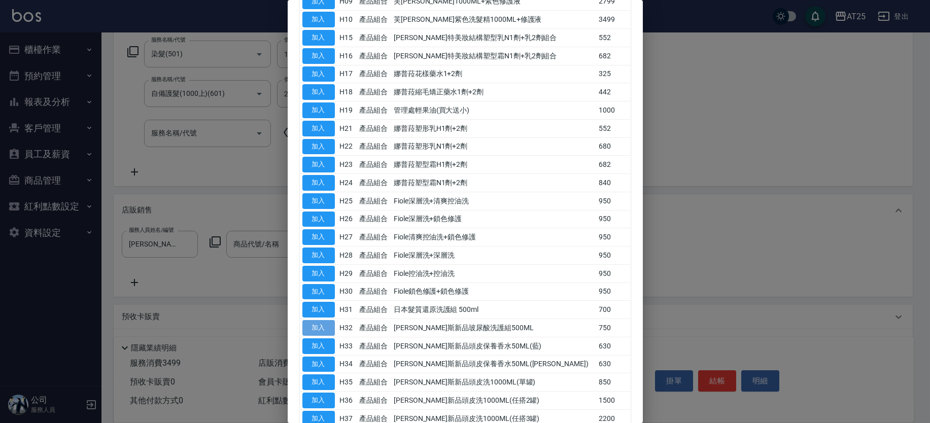
click at [323, 328] on button "加入" at bounding box center [318, 328] width 32 height 16
type input "[PERSON_NAME]斯新品玻尿酸洗護組500ML"
type input "420"
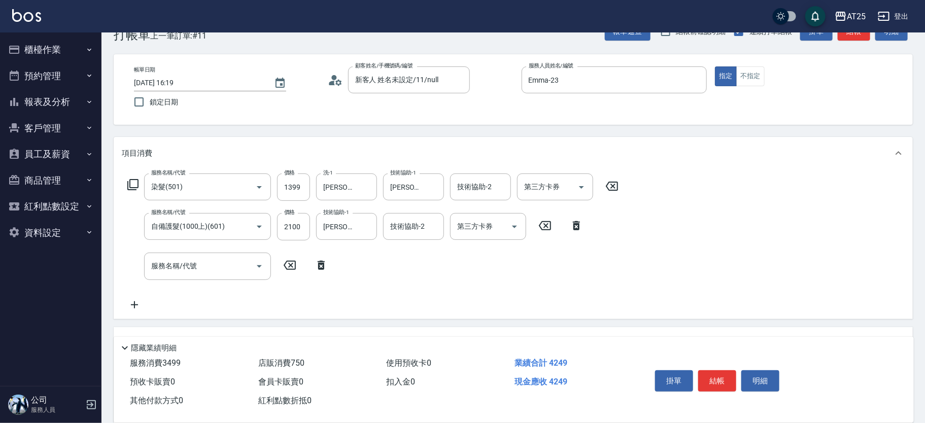
scroll to position [0, 0]
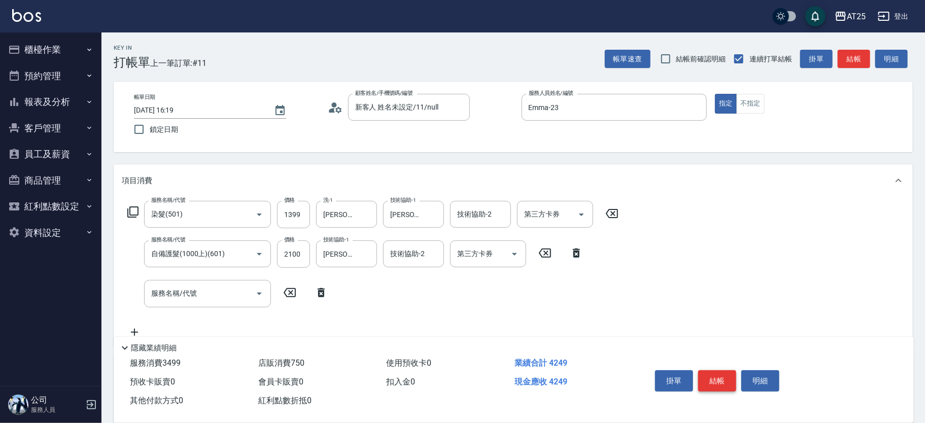
click at [723, 374] on button "結帳" at bounding box center [717, 380] width 38 height 21
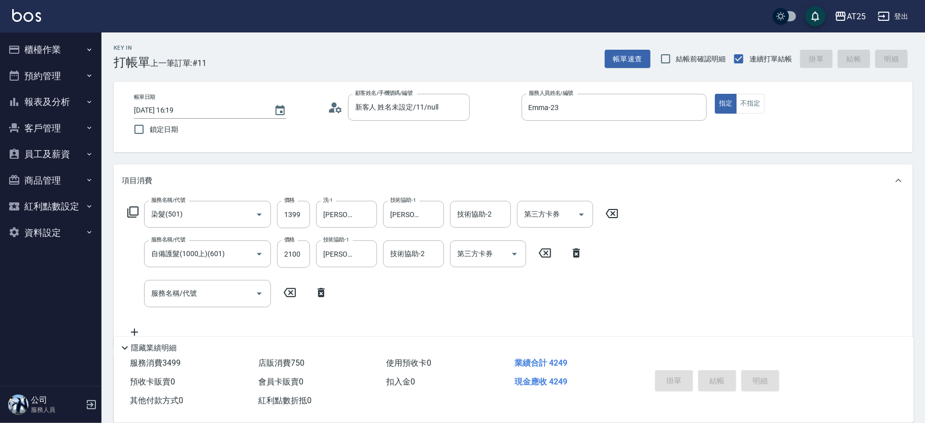
type input "2025/10/14 16:20"
type input "0"
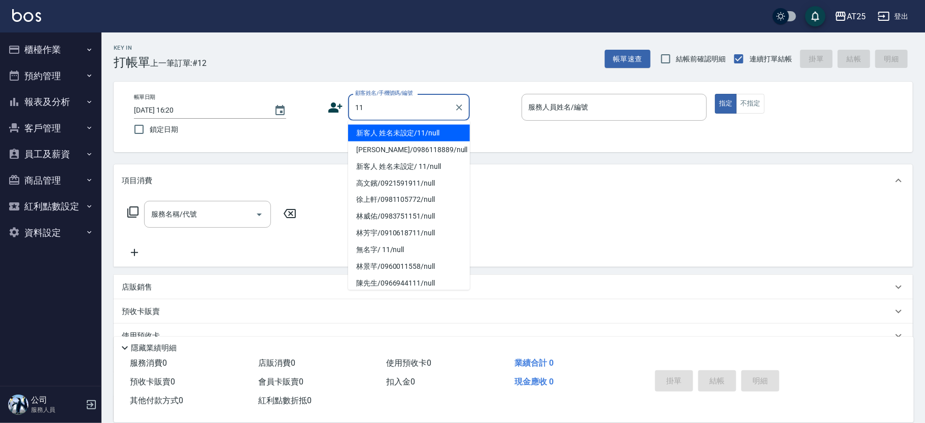
type input "新客人 姓名未設定/11/null"
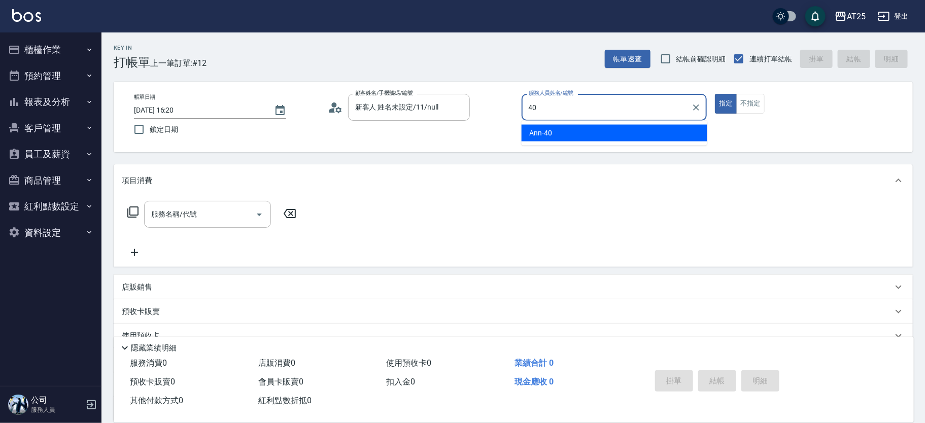
type input "Ann-40"
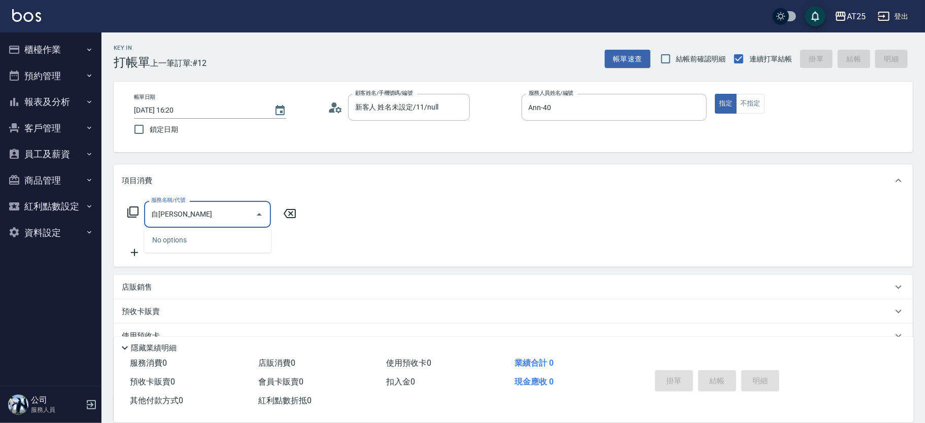
type input "自"
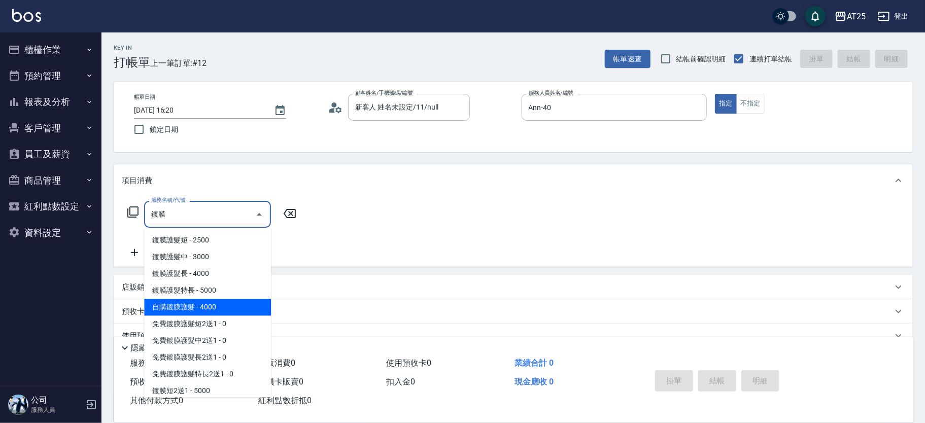
type input "自購鍍膜護髮(664)"
type input "400"
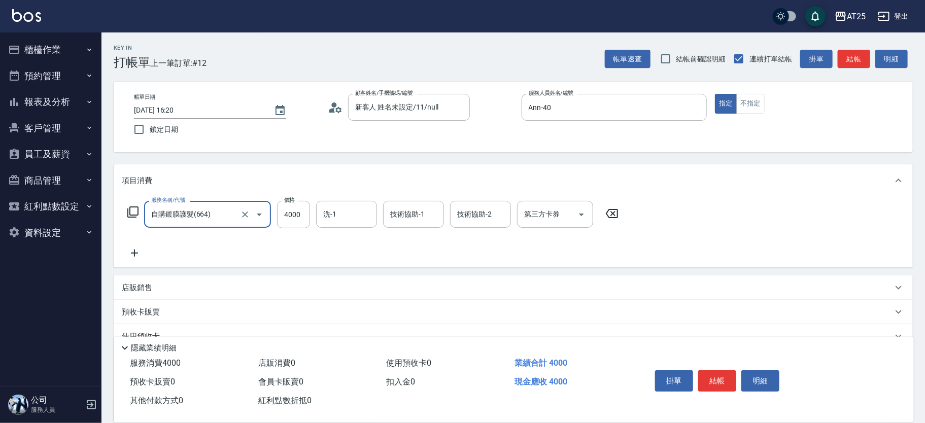
type input "自購鍍膜護髮(664)"
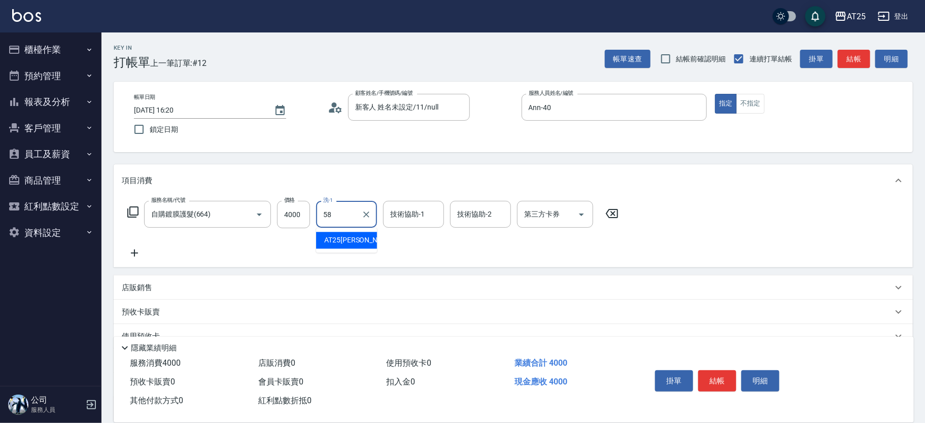
type input "小宇-58"
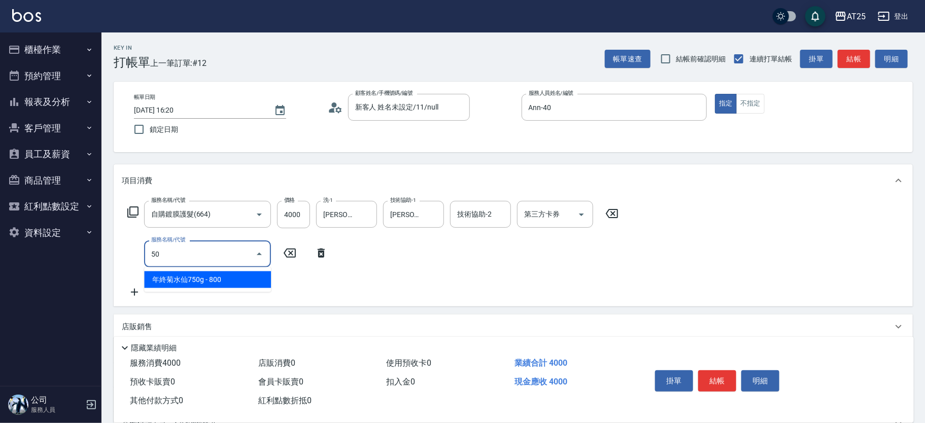
type input "501"
type input "500"
type input "染髮(501)"
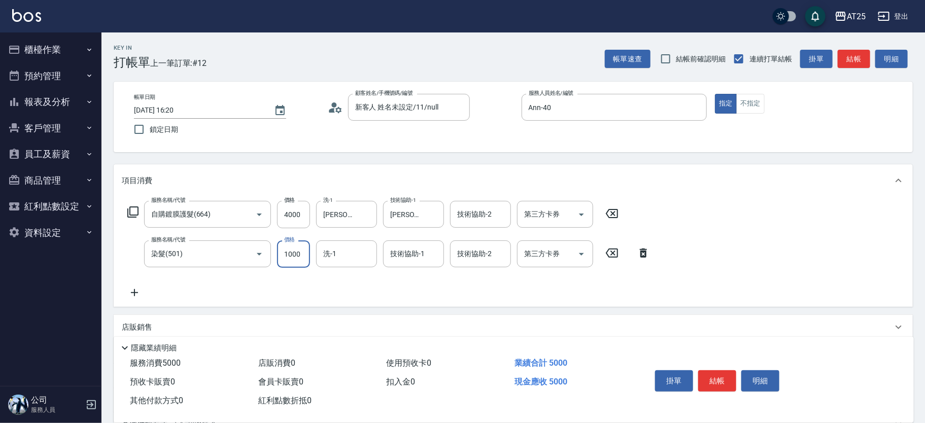
type input "400"
type input "11"
type input "410"
type input "118"
type input "510"
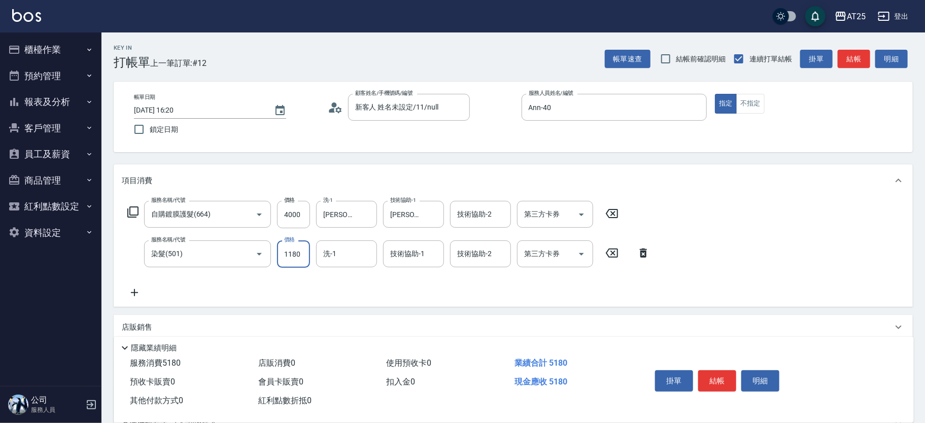
type input "1180"
type input "小宇-58"
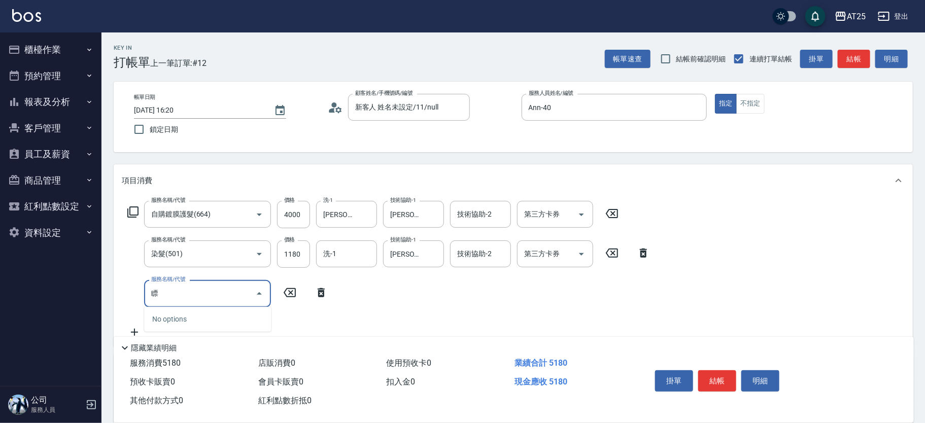
type input "漂"
type input "560"
type input "漂髮(502)"
type input "0"
type input "510"
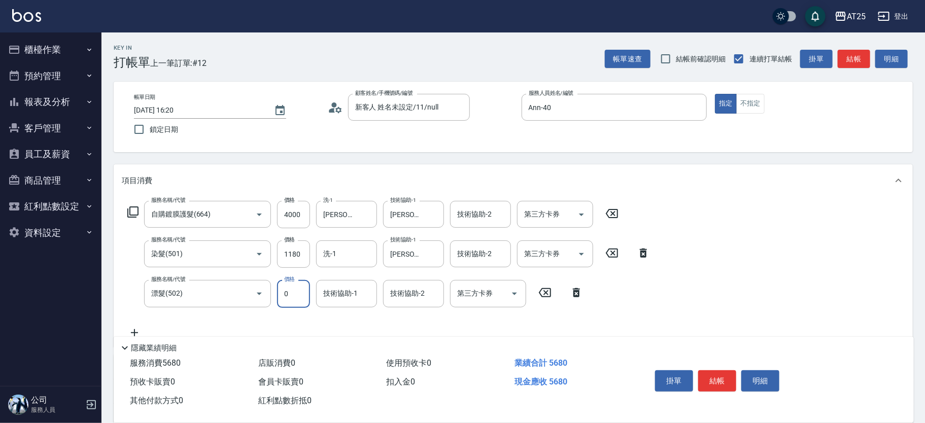
type input "0"
type input "小宇-58"
click at [721, 377] on button "結帳" at bounding box center [717, 380] width 38 height 21
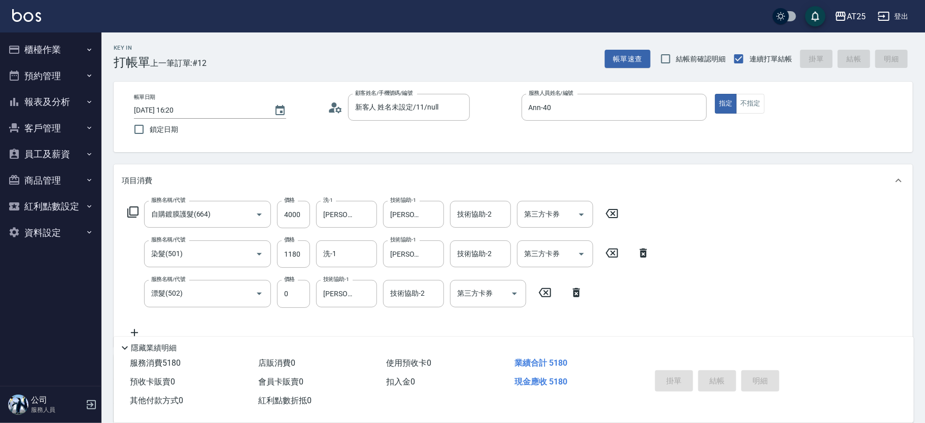
type input "2025/10/14 16:37"
type input "0"
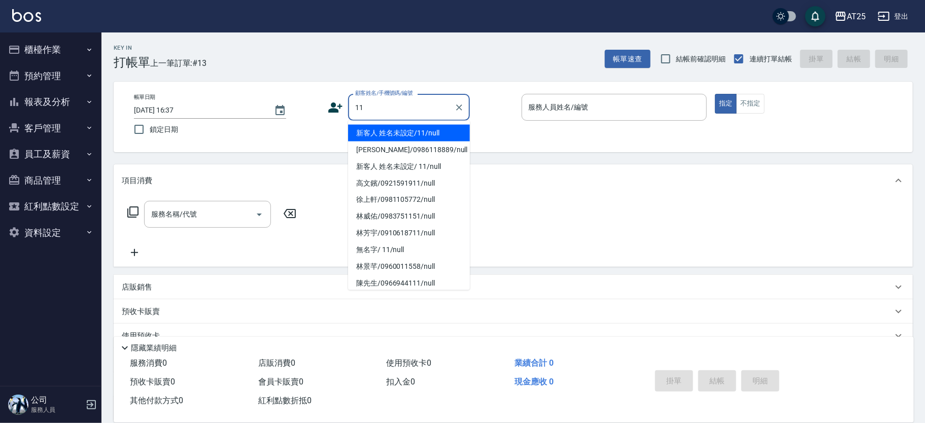
type input "新客人 姓名未設定/11/null"
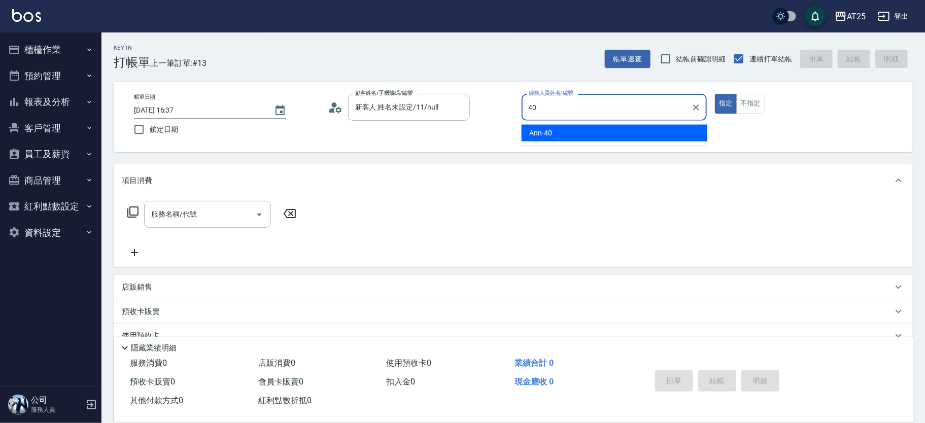
type input "Ann-40"
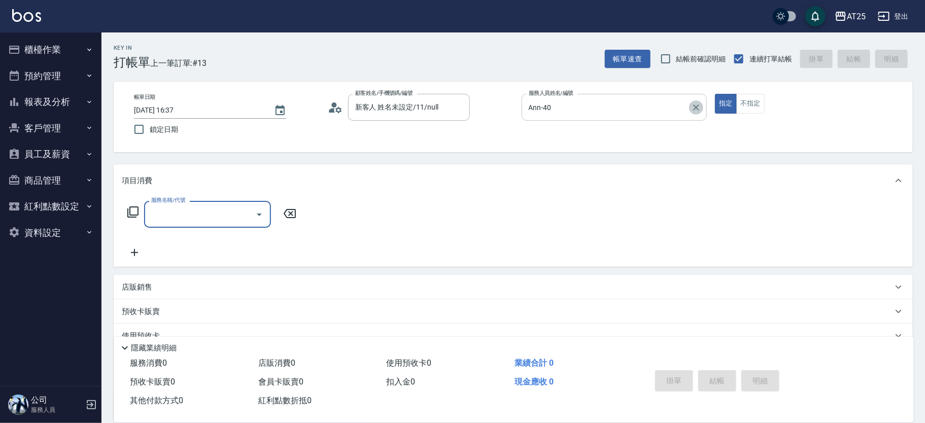
click at [696, 105] on icon "Clear" at bounding box center [696, 107] width 10 height 10
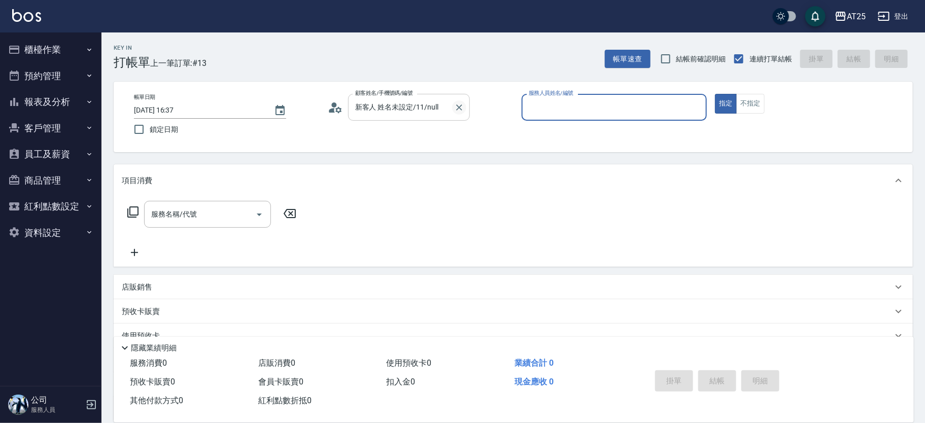
click at [459, 110] on icon "Clear" at bounding box center [459, 107] width 10 height 10
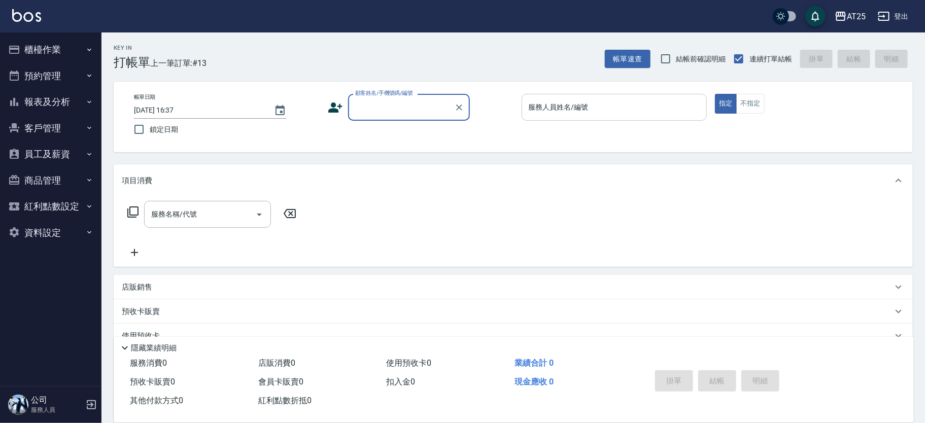
click at [459, 115] on div at bounding box center [458, 107] width 13 height 27
type input "新客人 姓名未設定/11/null"
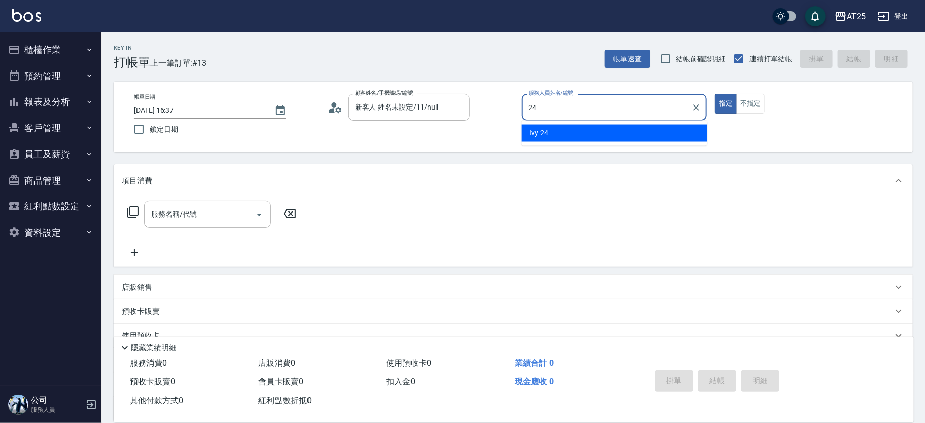
type input "Ivy-24"
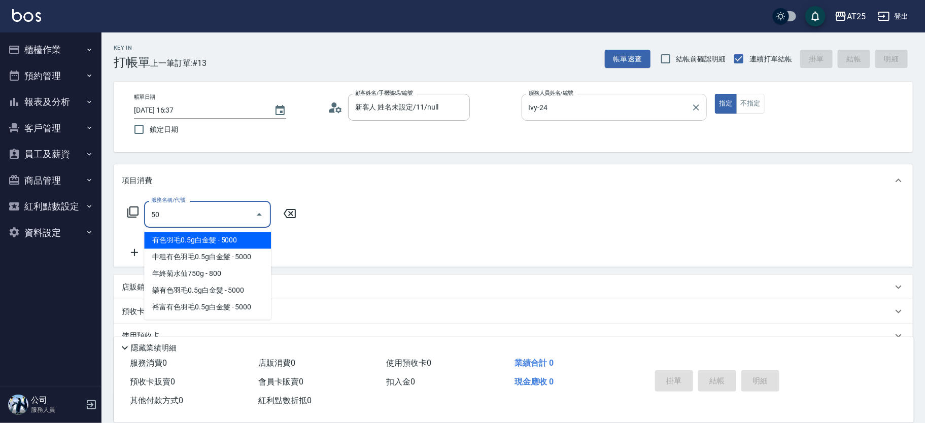
type input "501"
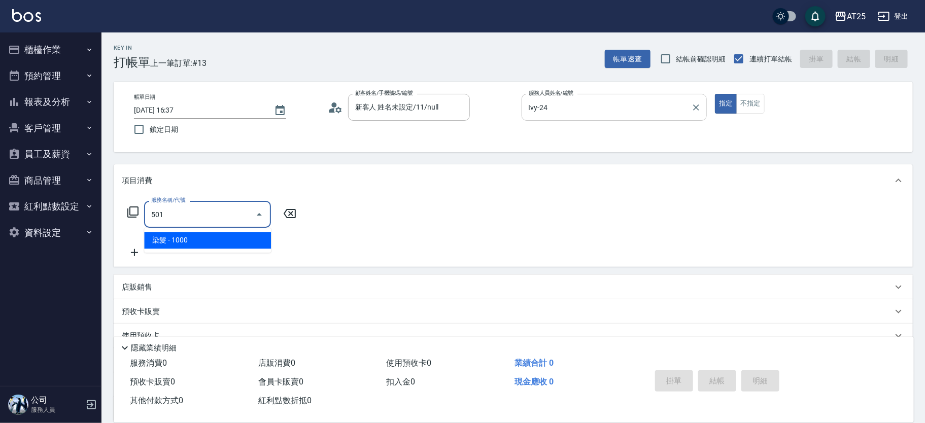
type input "100"
type input "染髮(501)"
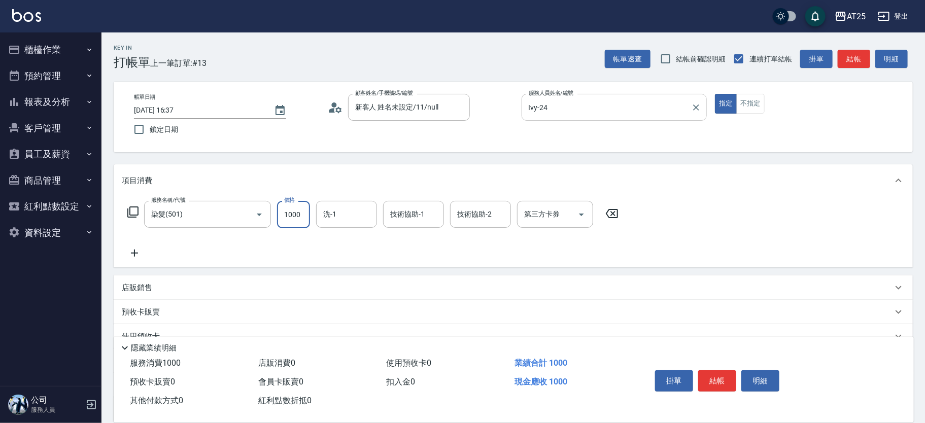
type input "0"
type input "20"
type input "200"
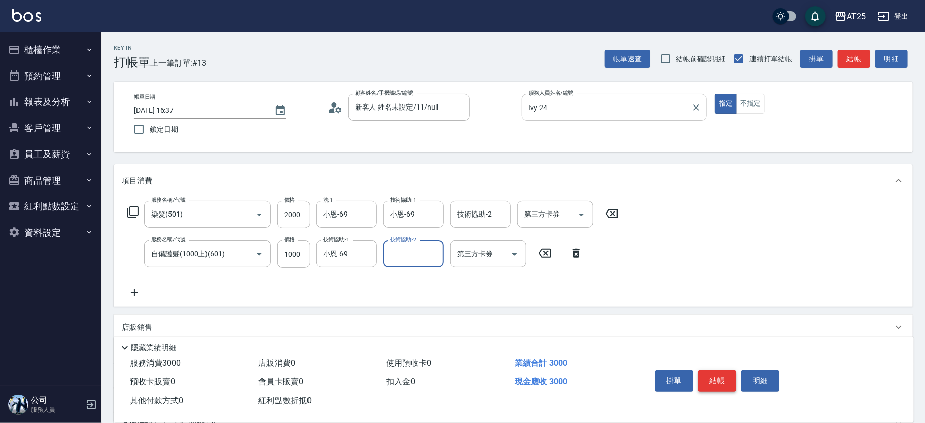
click at [729, 381] on button "結帳" at bounding box center [717, 380] width 38 height 21
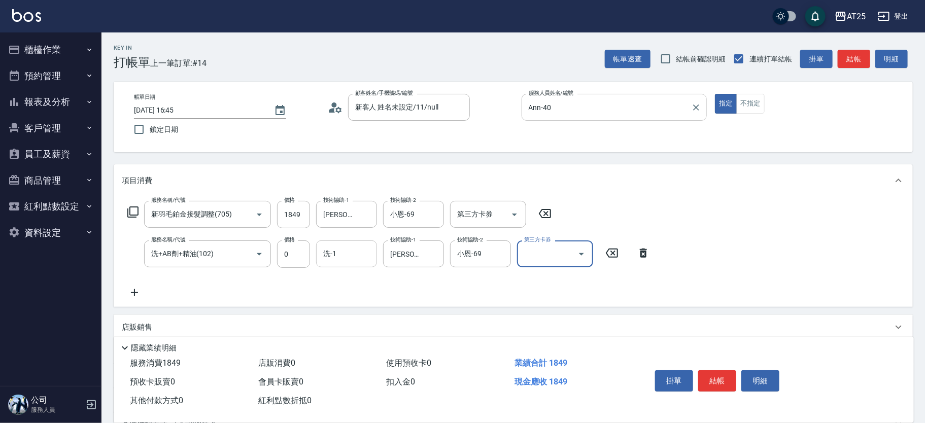
click at [339, 248] on input "洗-1" at bounding box center [347, 254] width 52 height 18
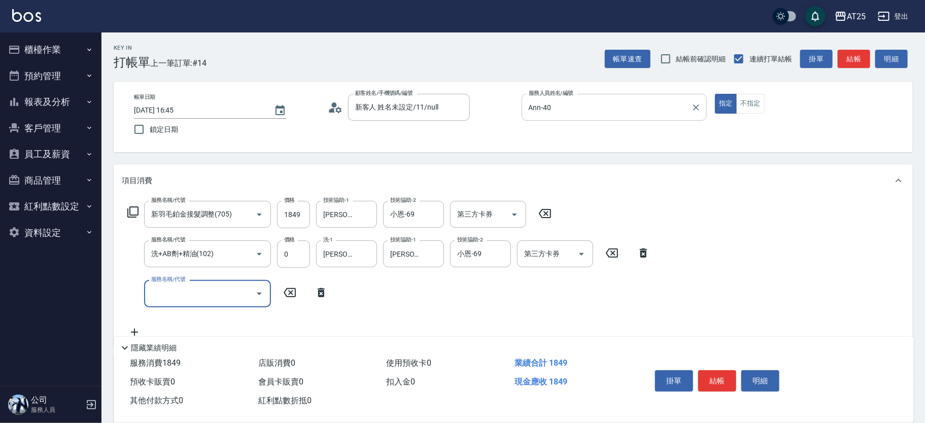
scroll to position [109, 0]
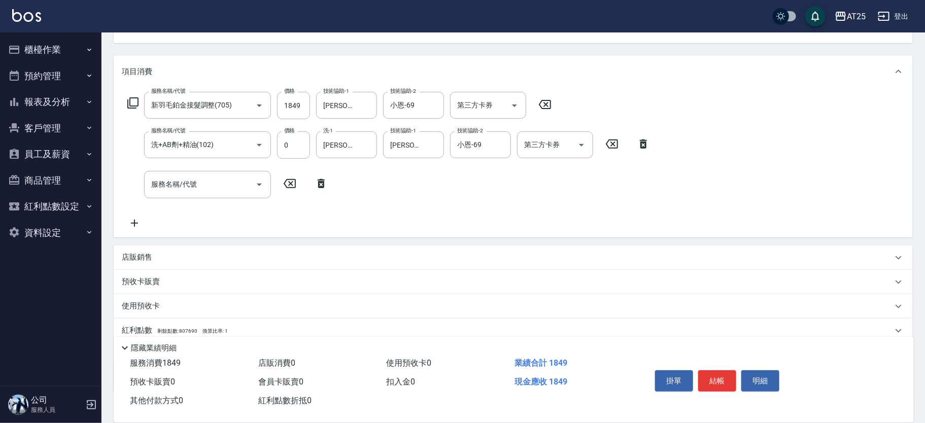
click at [144, 256] on p "店販銷售" at bounding box center [137, 257] width 30 height 11
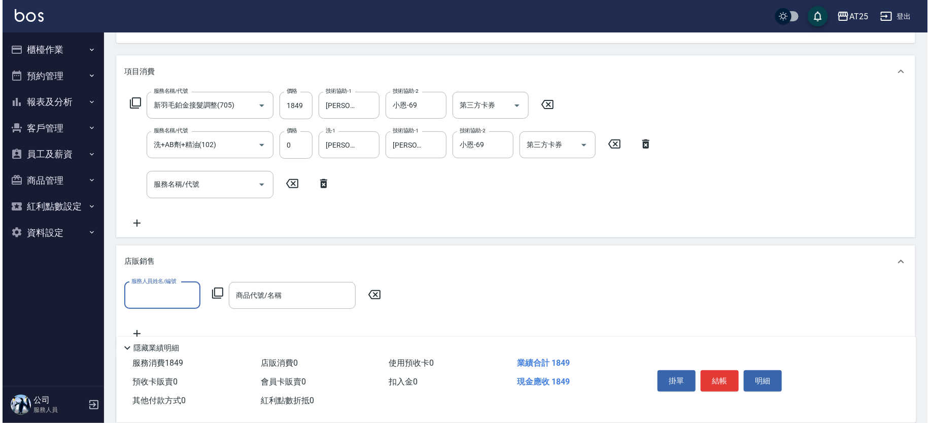
scroll to position [0, 0]
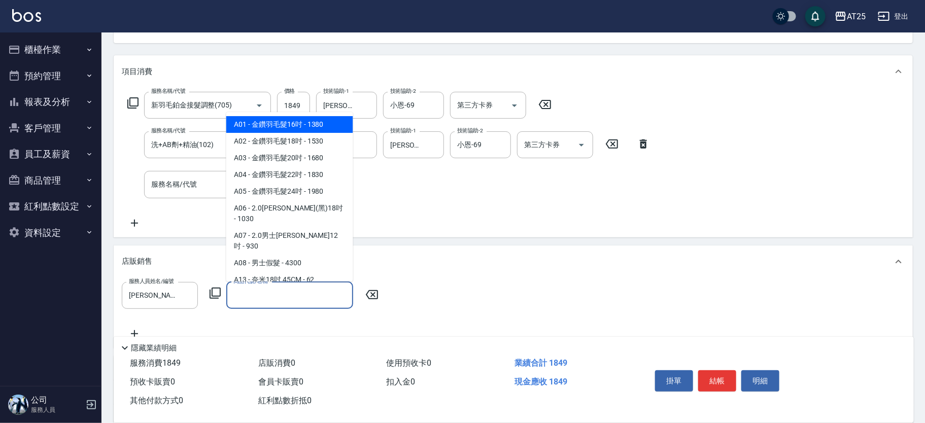
click at [210, 290] on icon at bounding box center [215, 293] width 11 height 11
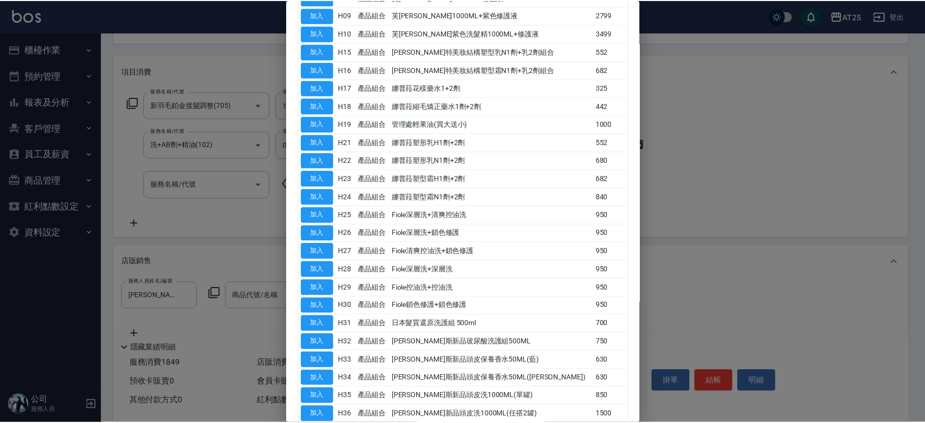
scroll to position [286, 0]
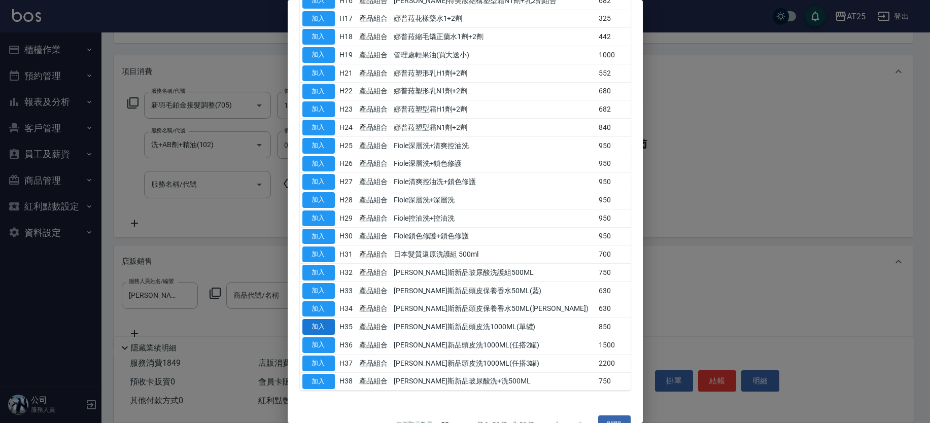
click at [324, 322] on button "加入" at bounding box center [318, 327] width 32 height 16
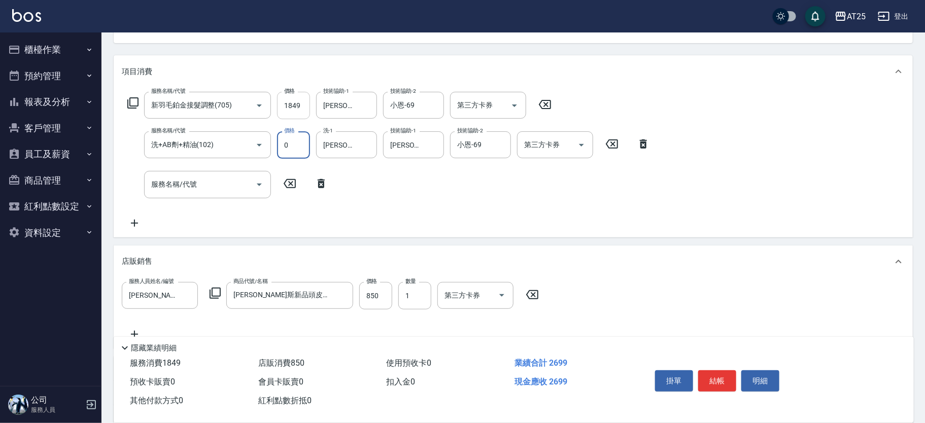
click at [303, 110] on input "1849" at bounding box center [293, 105] width 33 height 27
click at [304, 110] on input "1849" at bounding box center [293, 105] width 33 height 27
click at [292, 145] on input "0" at bounding box center [293, 144] width 33 height 27
drag, startPoint x: 293, startPoint y: 105, endPoint x: 325, endPoint y: 110, distance: 31.8
click at [294, 106] on input "1849" at bounding box center [293, 105] width 33 height 27
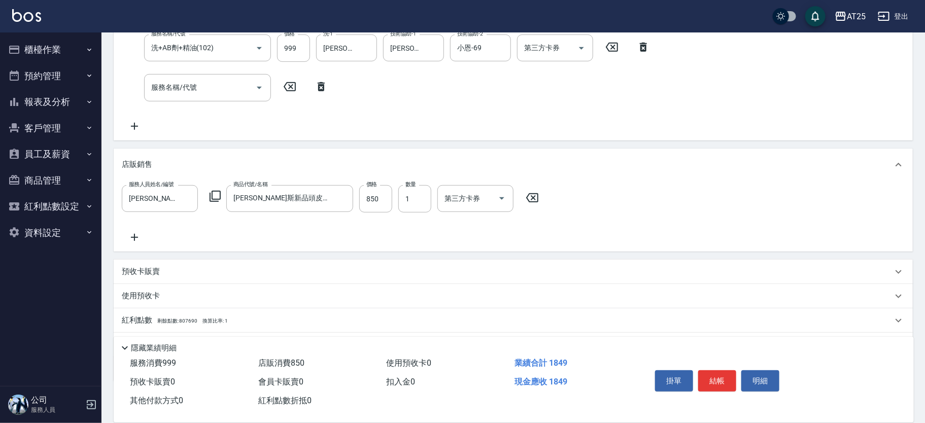
scroll to position [260, 0]
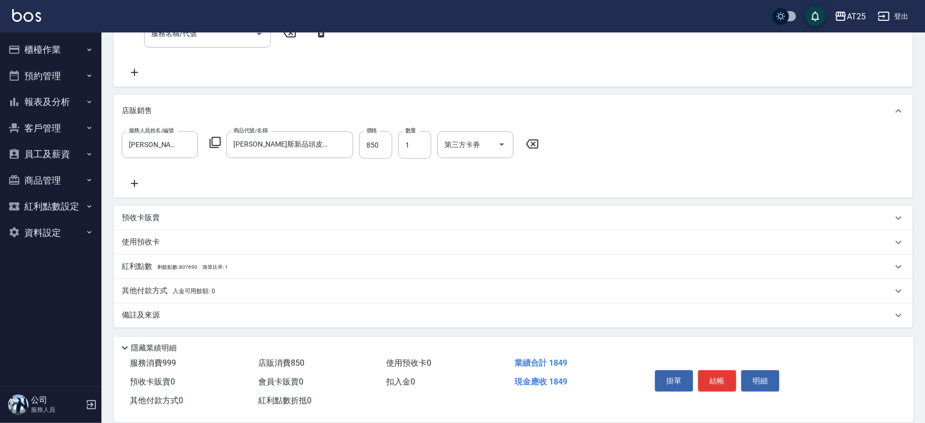
click at [147, 288] on p "其他付款方式 入金可用餘額: 0" at bounding box center [168, 291] width 93 height 11
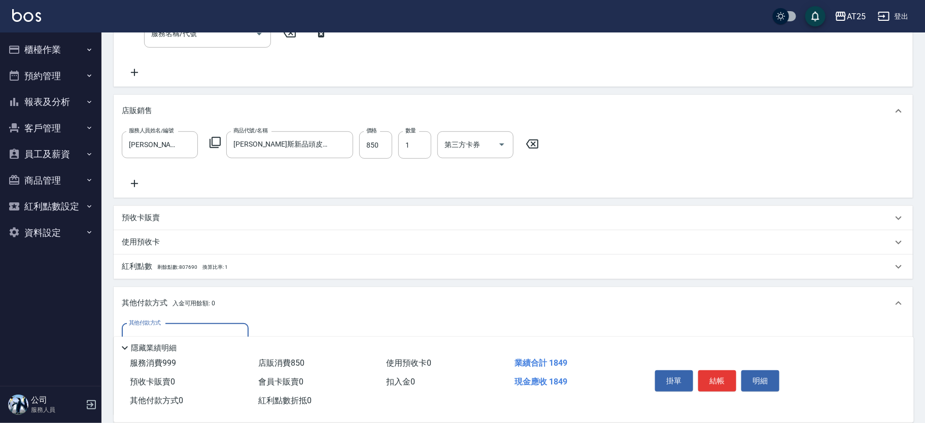
scroll to position [0, 0]
click at [167, 326] on div "其他付款方式" at bounding box center [185, 337] width 127 height 27
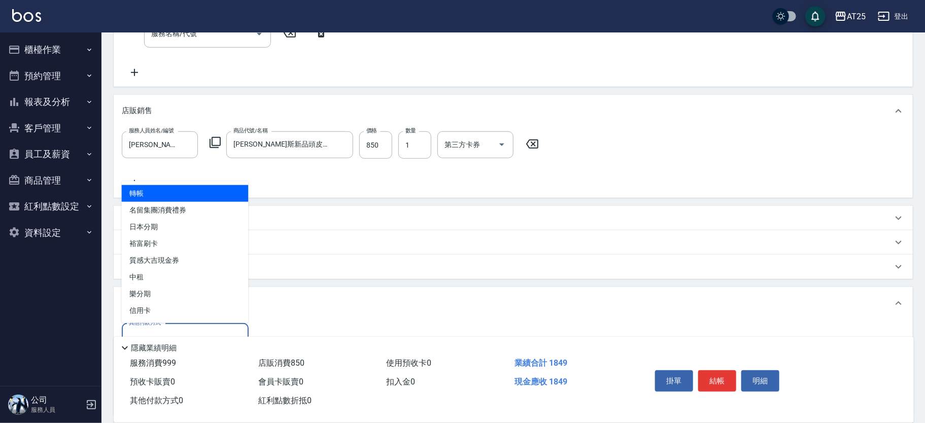
click at [165, 193] on span "轉帳" at bounding box center [185, 193] width 127 height 17
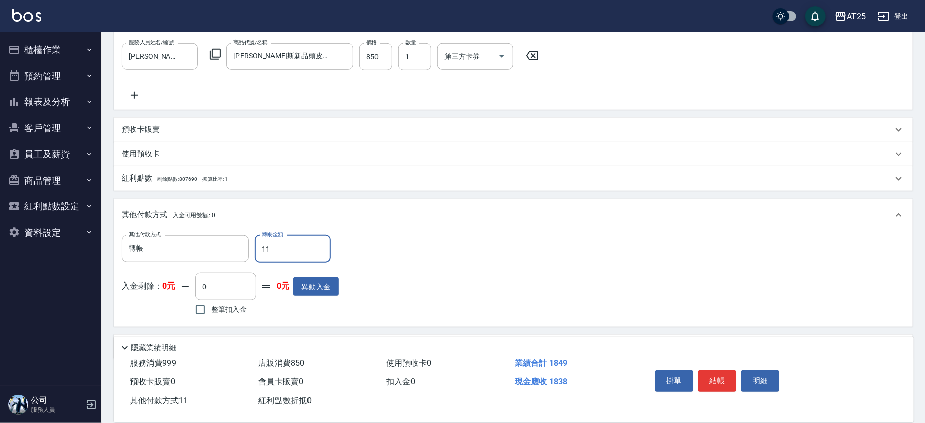
scroll to position [363, 0]
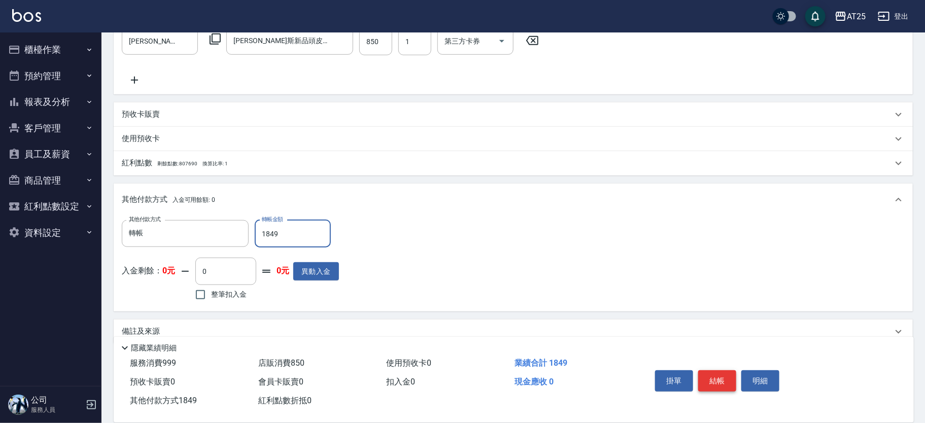
click at [718, 378] on button "結帳" at bounding box center [717, 380] width 38 height 21
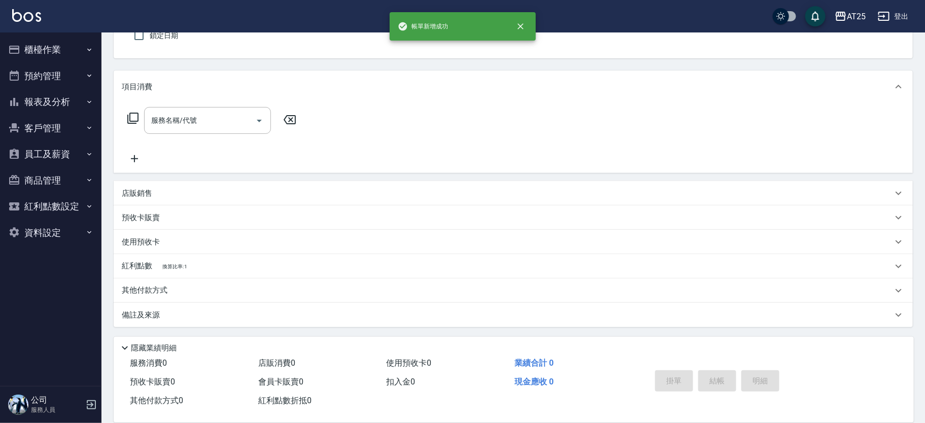
scroll to position [0, 0]
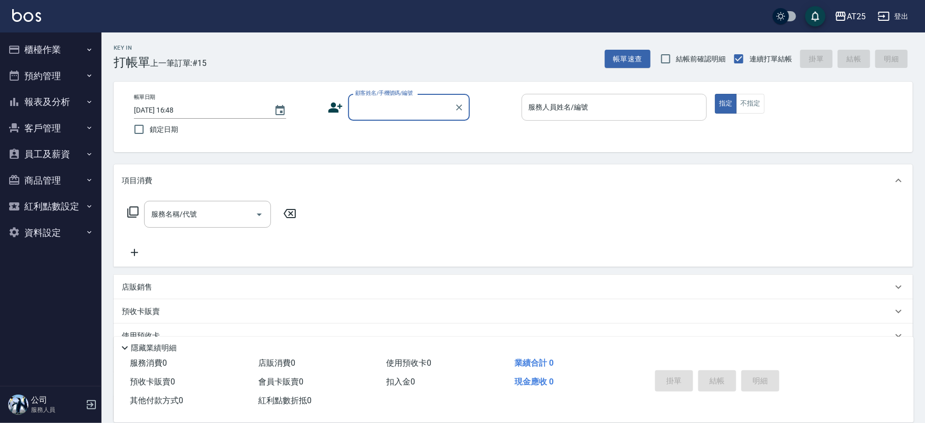
click at [54, 54] on button "櫃檯作業" at bounding box center [50, 50] width 93 height 26
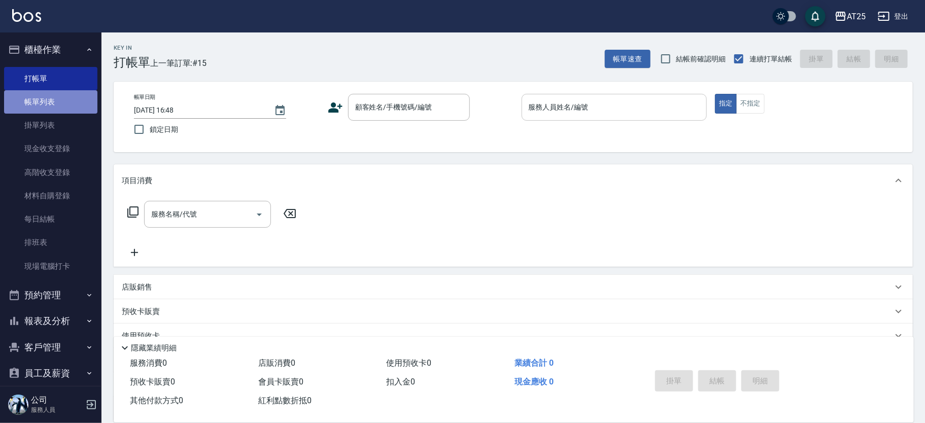
click at [60, 95] on link "帳單列表" at bounding box center [50, 101] width 93 height 23
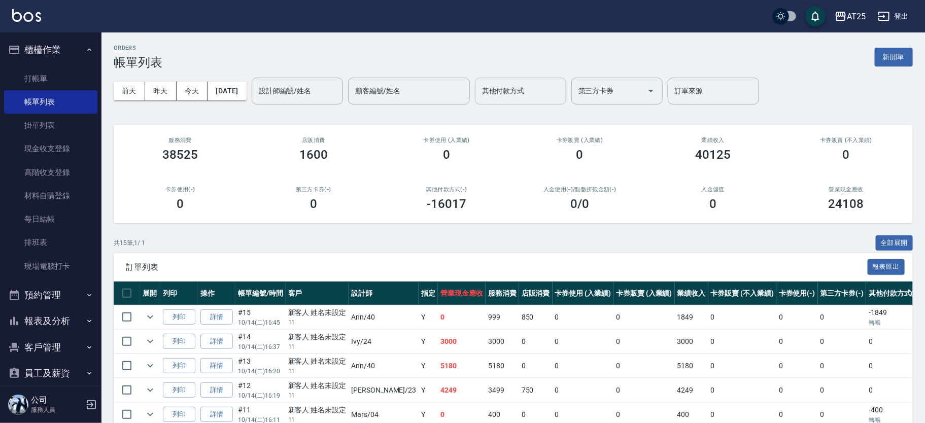
click at [536, 86] on div "其他付款方式 其他付款方式" at bounding box center [520, 91] width 91 height 27
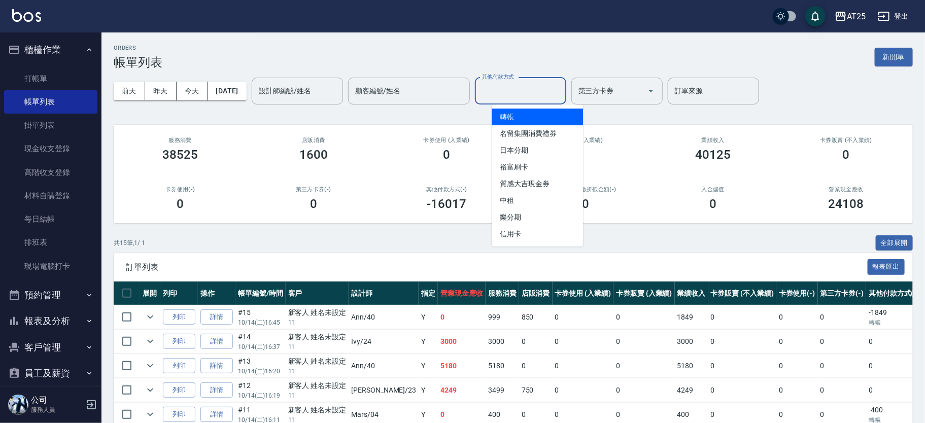
click at [517, 113] on span "轉帳" at bounding box center [537, 117] width 91 height 17
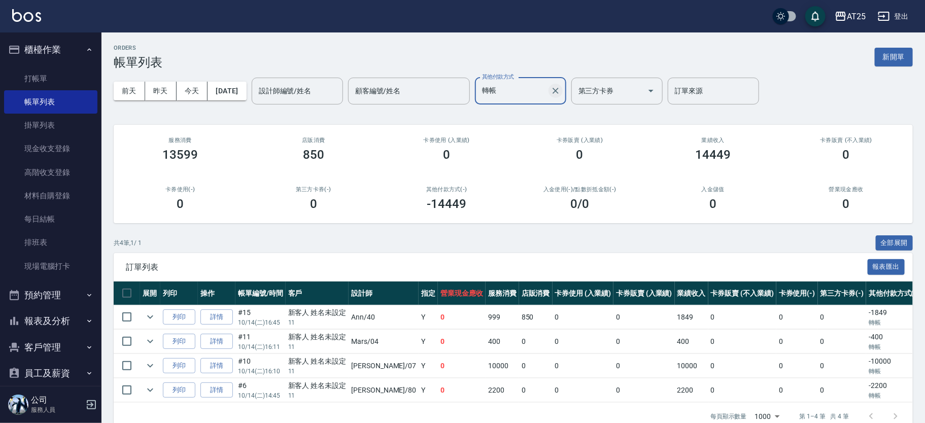
click at [561, 87] on icon "Clear" at bounding box center [555, 91] width 10 height 10
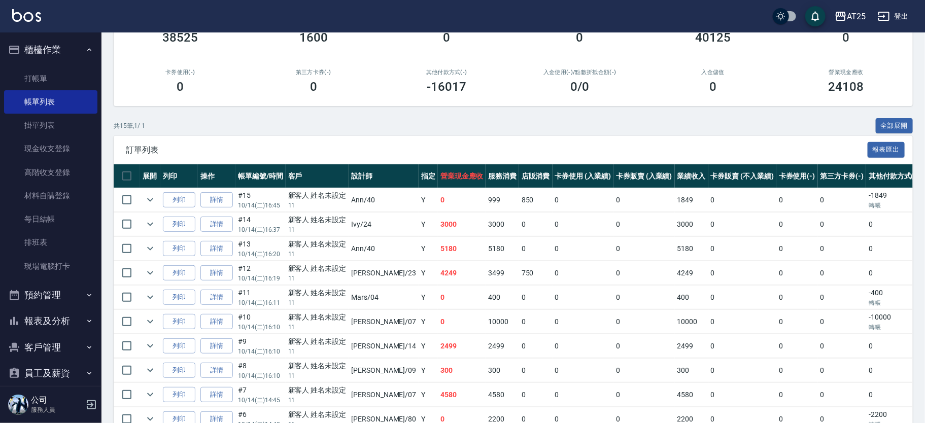
scroll to position [154, 0]
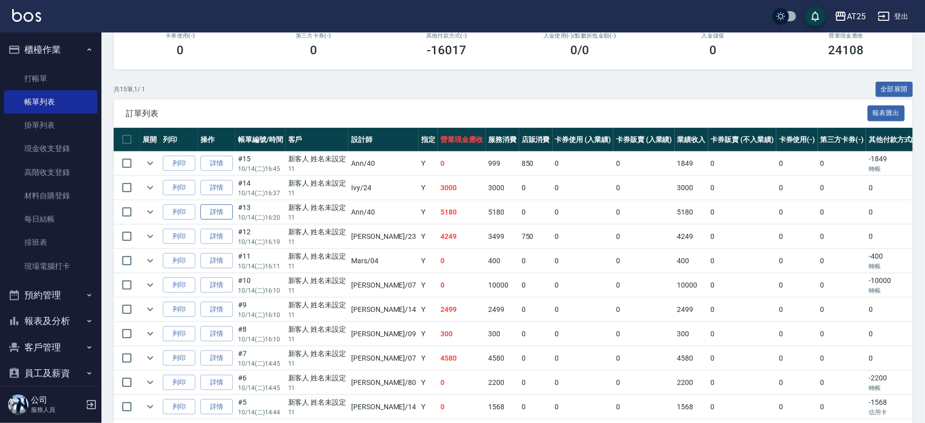
click at [222, 211] on link "詳情" at bounding box center [216, 212] width 32 height 16
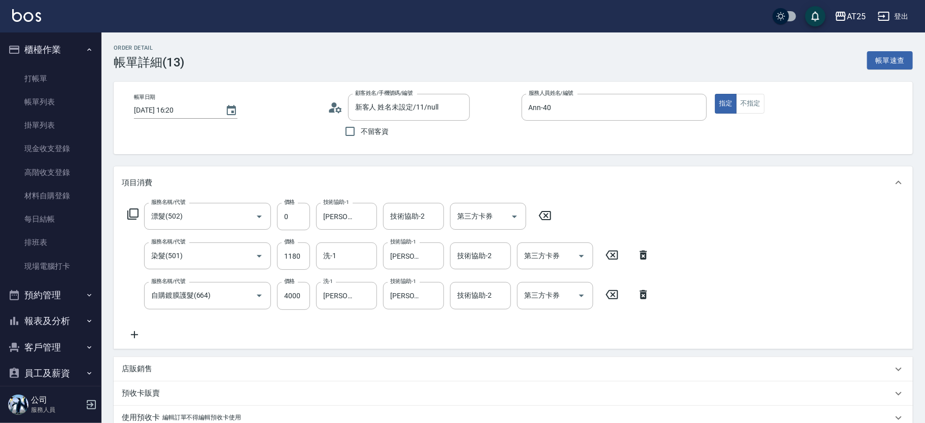
scroll to position [288, 0]
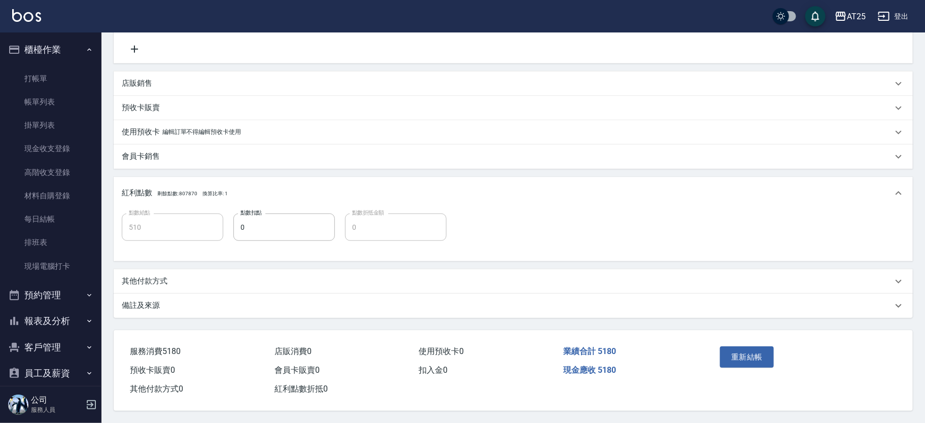
click at [171, 276] on div "其他付款方式" at bounding box center [507, 281] width 771 height 11
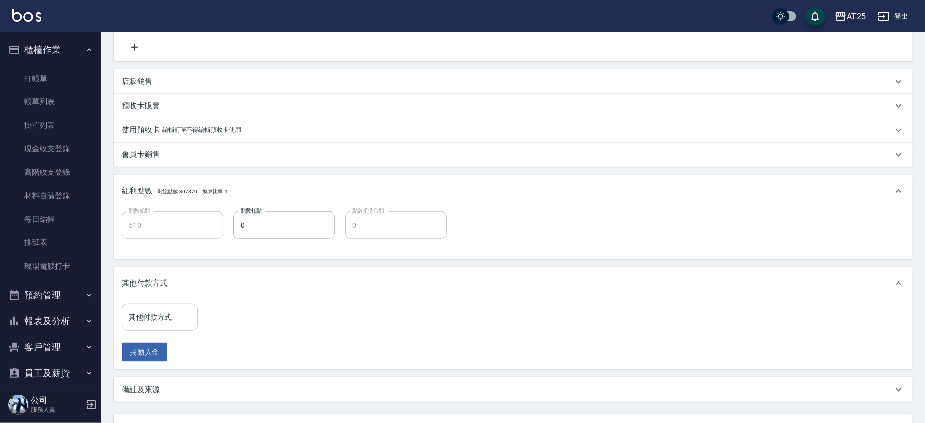
click at [174, 319] on input "其他付款方式" at bounding box center [159, 317] width 67 height 18
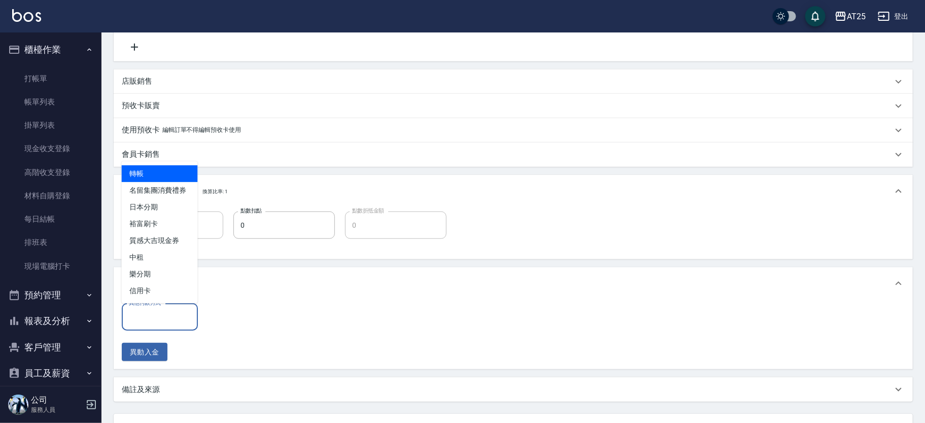
click at [161, 176] on span "轉帳" at bounding box center [160, 173] width 76 height 17
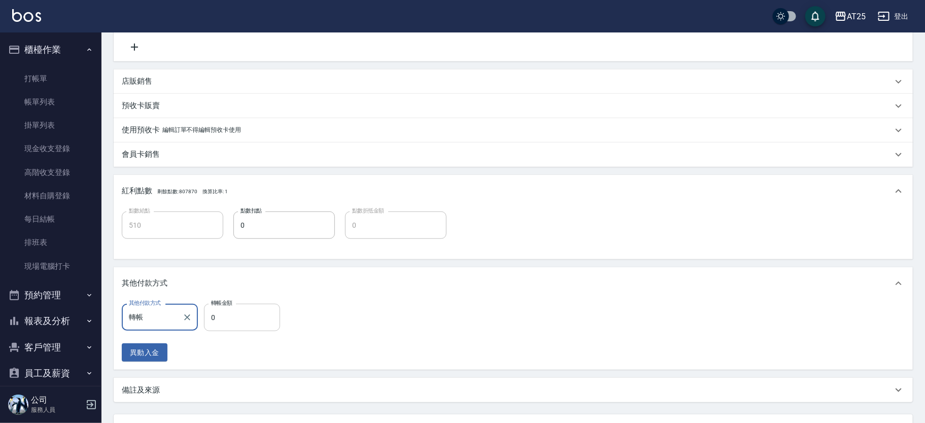
click at [245, 307] on input "0" at bounding box center [242, 317] width 76 height 27
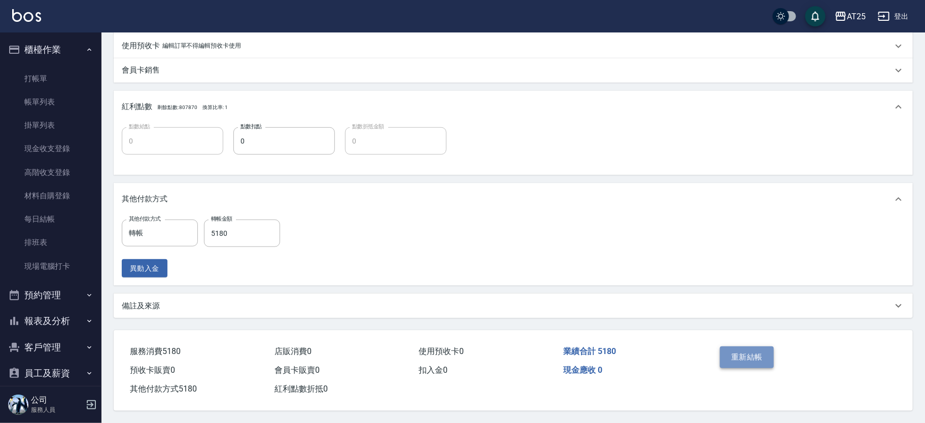
click at [745, 352] on button "重新結帳" at bounding box center [747, 357] width 54 height 21
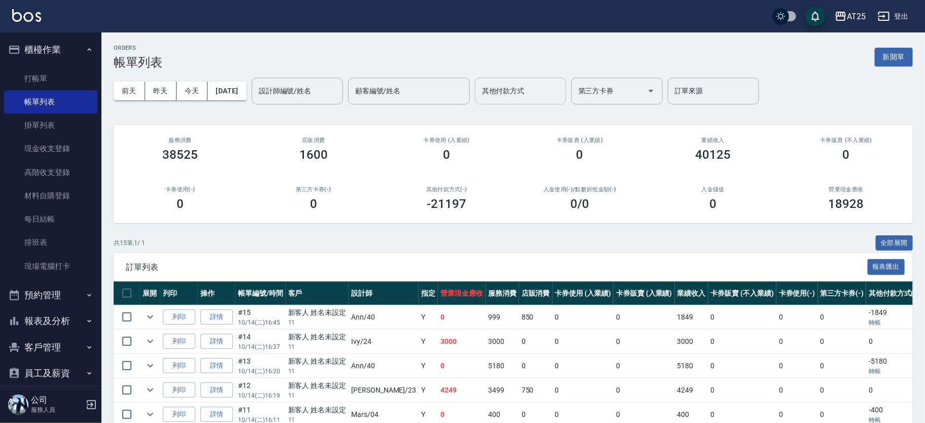
click at [562, 90] on input "其他付款方式" at bounding box center [520, 91] width 82 height 18
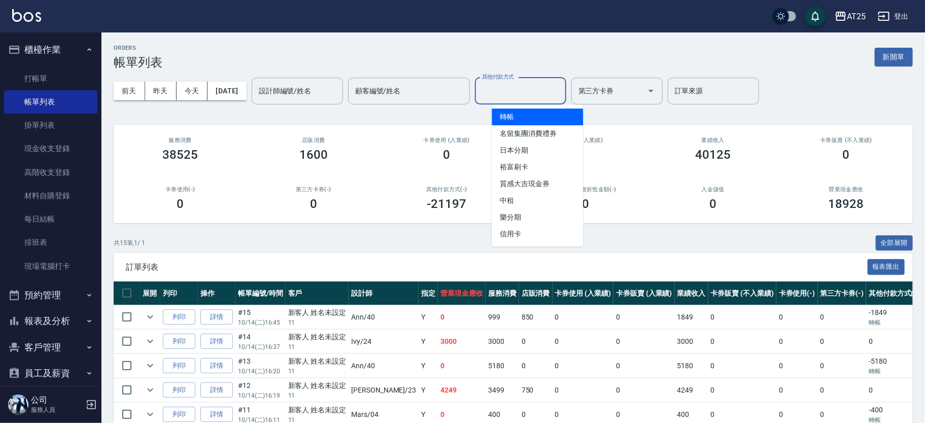
click at [530, 116] on span "轉帳" at bounding box center [537, 117] width 91 height 17
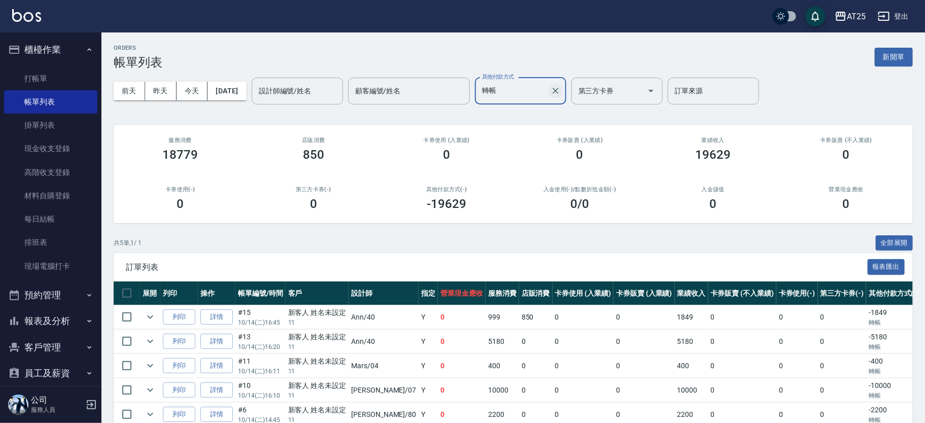
click at [561, 92] on icon "Clear" at bounding box center [555, 91] width 10 height 10
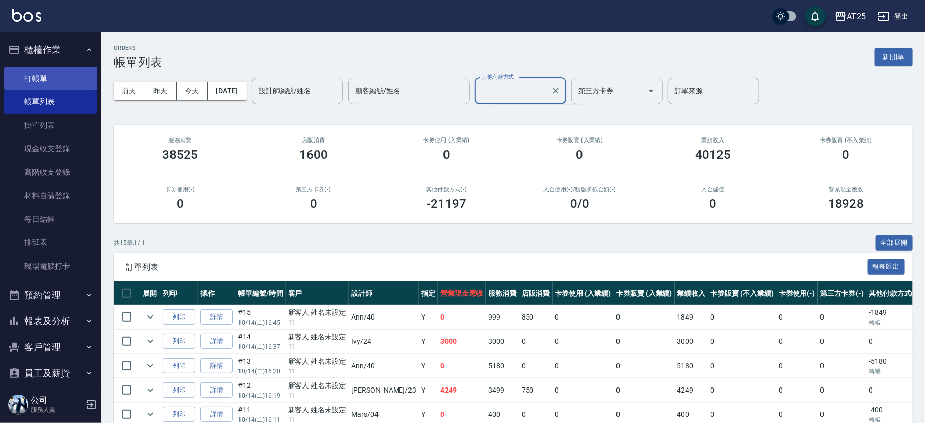
click at [40, 71] on link "打帳單" at bounding box center [50, 78] width 93 height 23
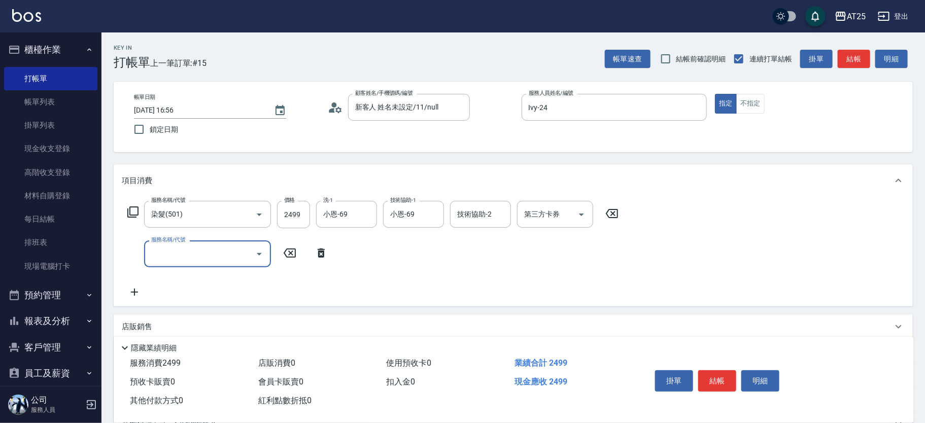
scroll to position [133, 0]
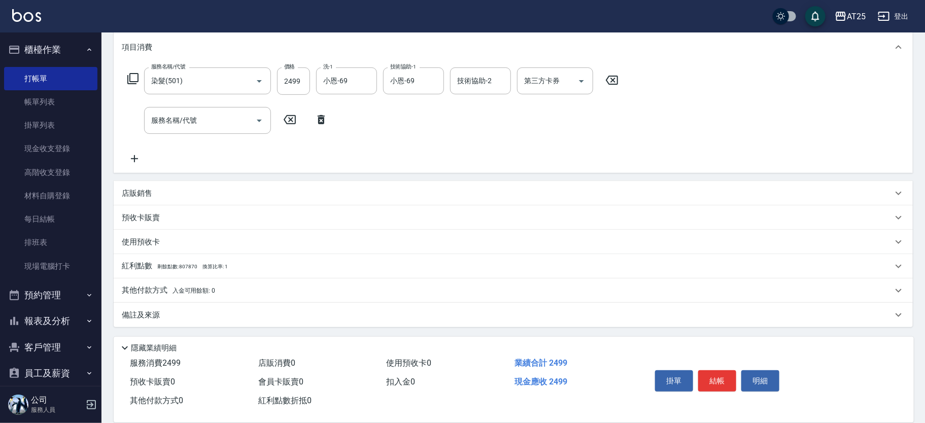
click at [177, 272] on div "紅利點數 剩餘點數: 807870 換算比率: 1" at bounding box center [513, 266] width 799 height 24
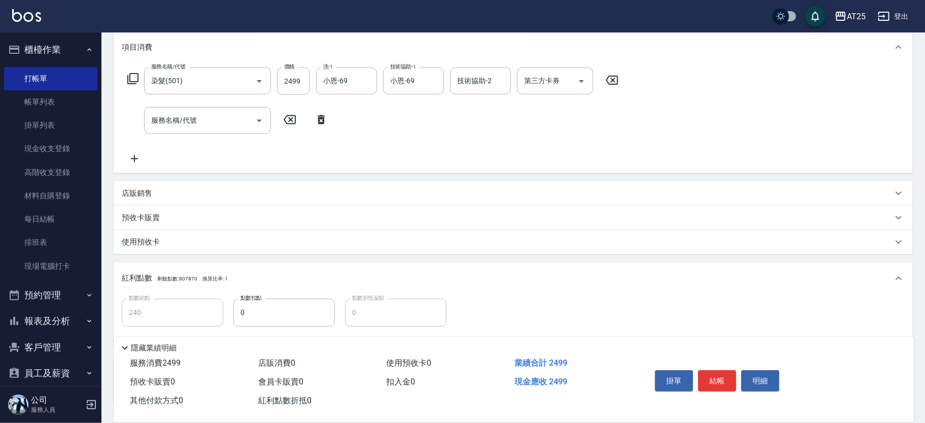
click at [149, 243] on p "使用預收卡" at bounding box center [141, 242] width 38 height 11
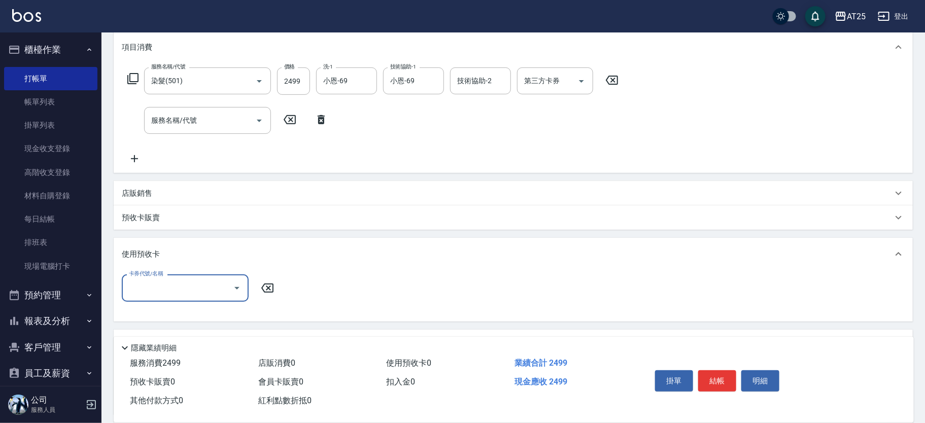
scroll to position [0, 0]
click at [155, 248] on div "使用預收卡" at bounding box center [513, 254] width 799 height 32
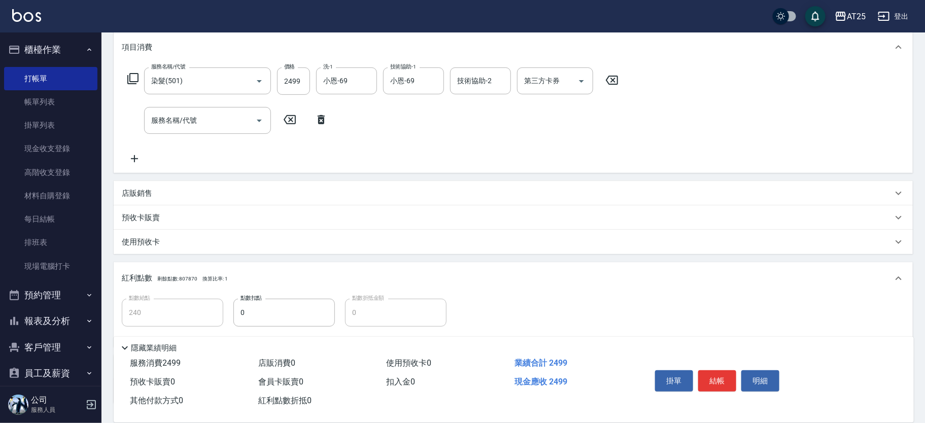
click at [159, 279] on span "剩餘點數: 807870" at bounding box center [177, 279] width 40 height 6
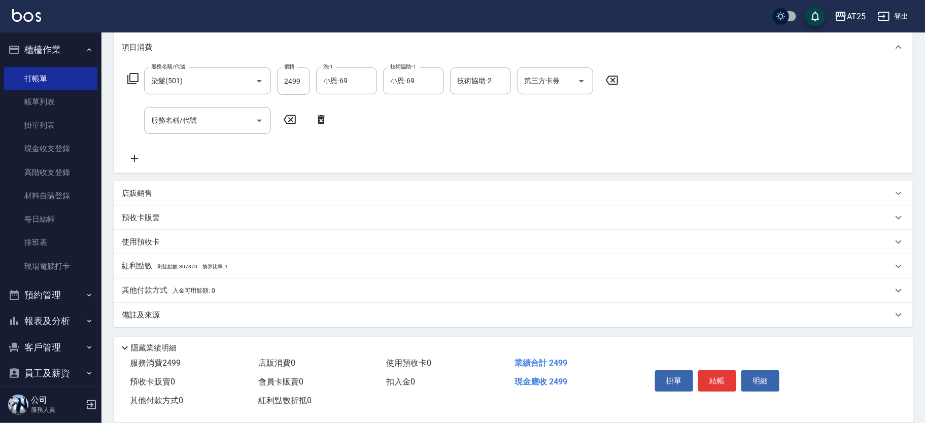
click at [163, 286] on p "其他付款方式 入金可用餘額: 0" at bounding box center [168, 290] width 93 height 11
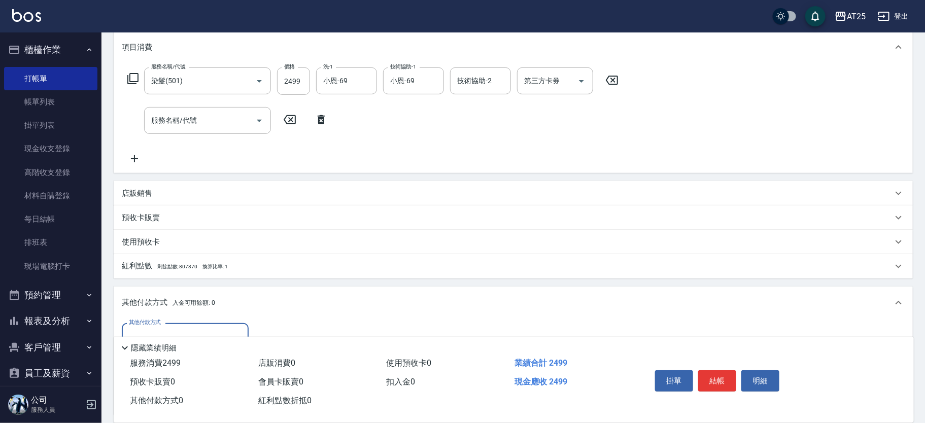
click at [176, 326] on div "其他付款方式" at bounding box center [185, 336] width 127 height 27
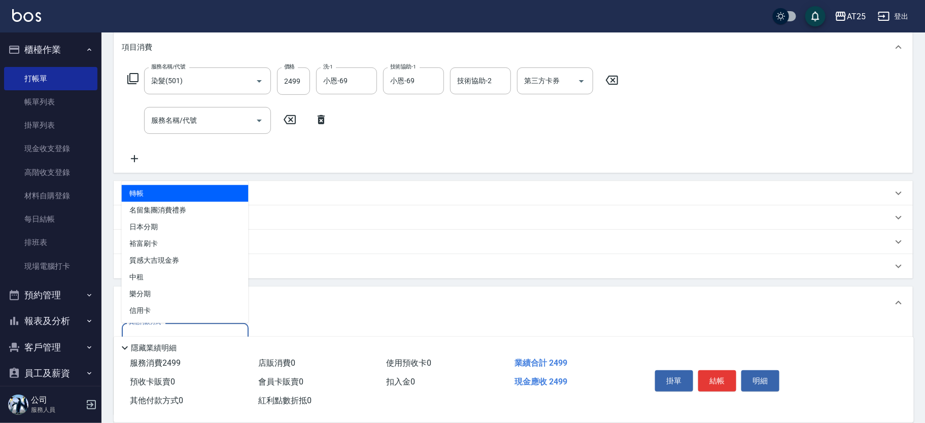
click at [158, 196] on span "轉帳" at bounding box center [185, 193] width 127 height 17
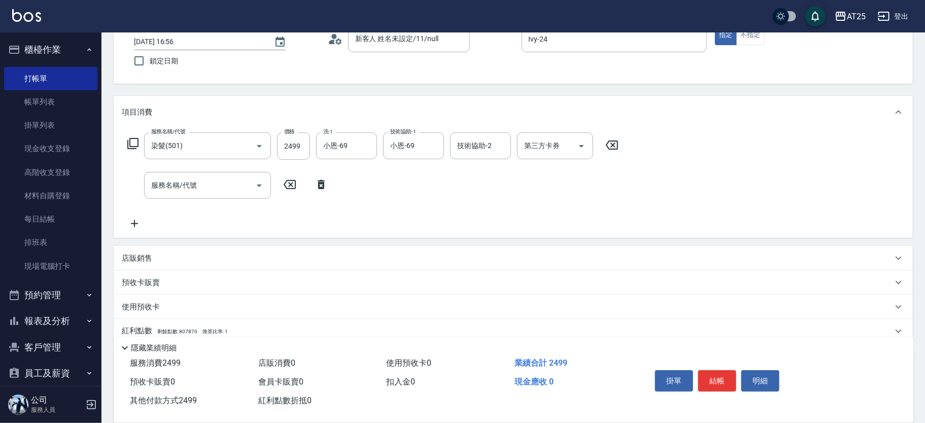
scroll to position [18, 0]
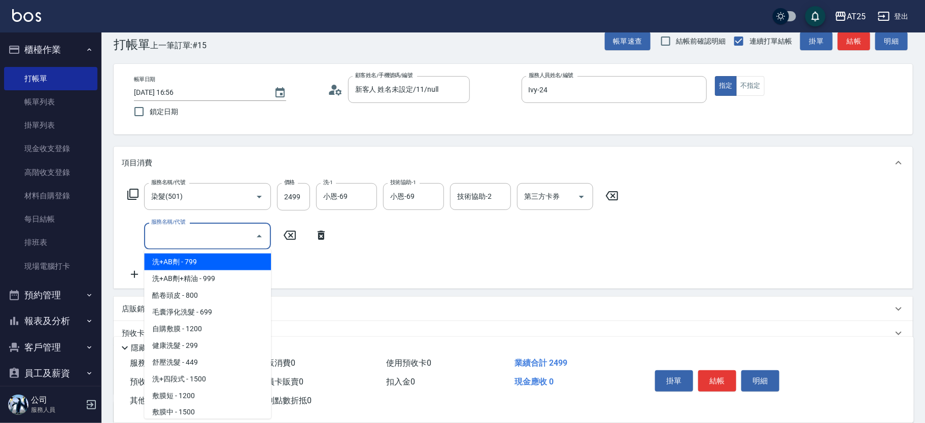
click at [168, 237] on input "服務名稱/代號" at bounding box center [200, 236] width 102 height 18
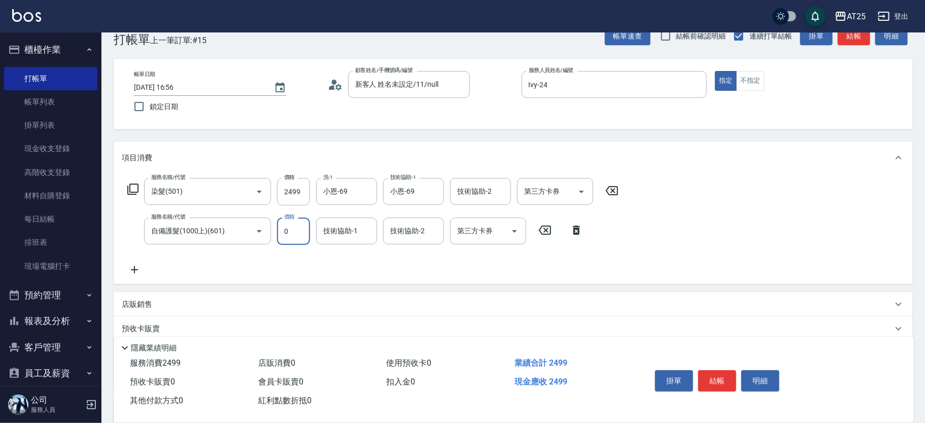
scroll to position [16, 0]
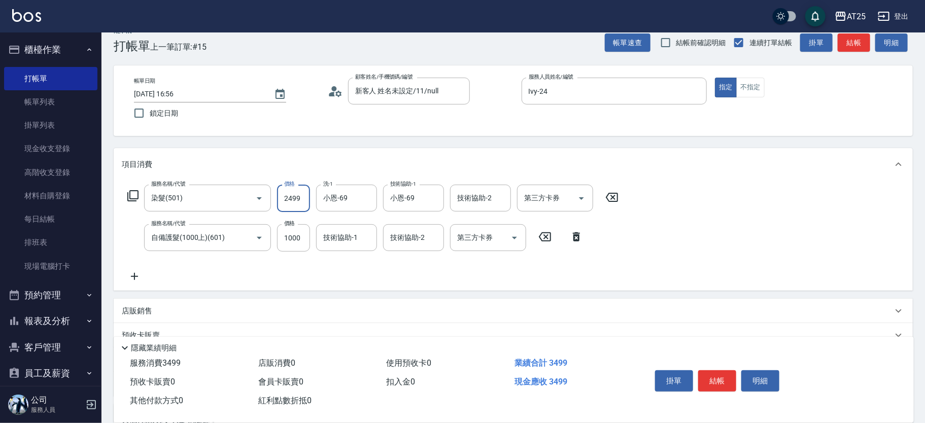
click at [300, 193] on input "2499" at bounding box center [293, 198] width 33 height 27
click at [354, 238] on input "技術協助-1" at bounding box center [347, 238] width 52 height 18
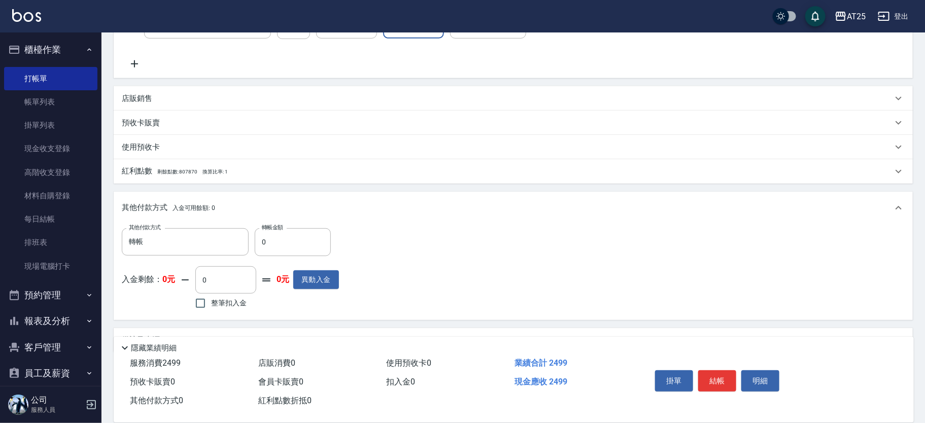
scroll to position [254, 0]
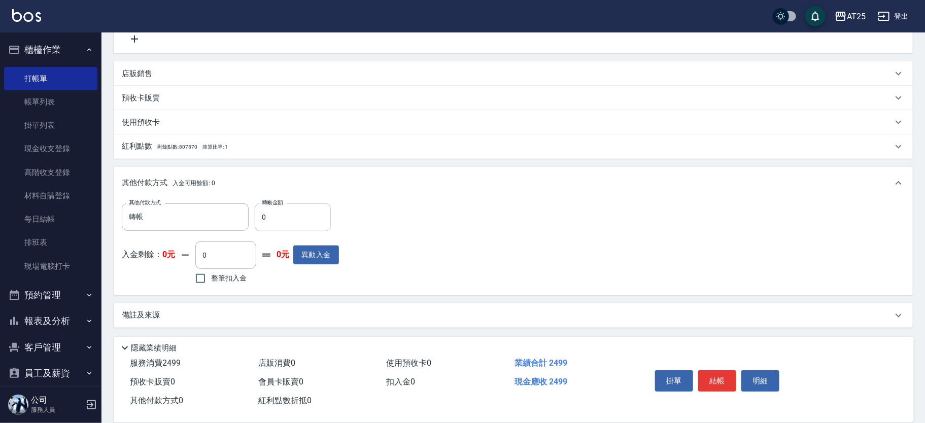
click at [288, 221] on input "0" at bounding box center [293, 216] width 76 height 27
click at [725, 372] on button "結帳" at bounding box center [717, 380] width 38 height 21
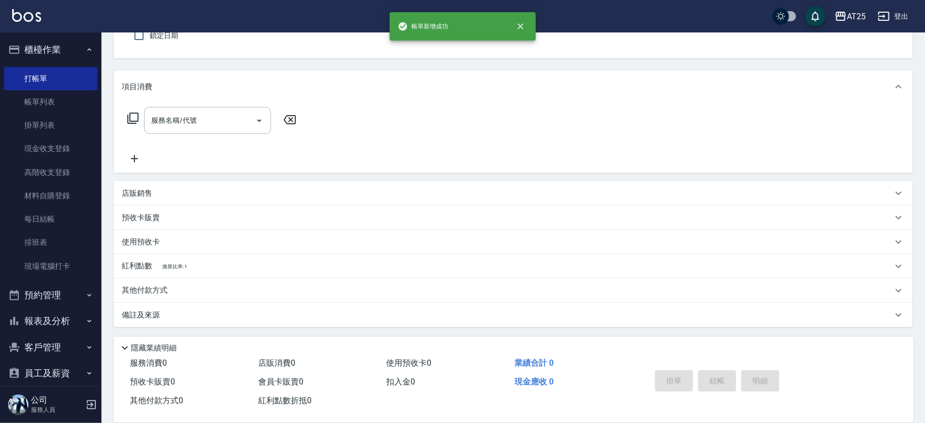
scroll to position [0, 0]
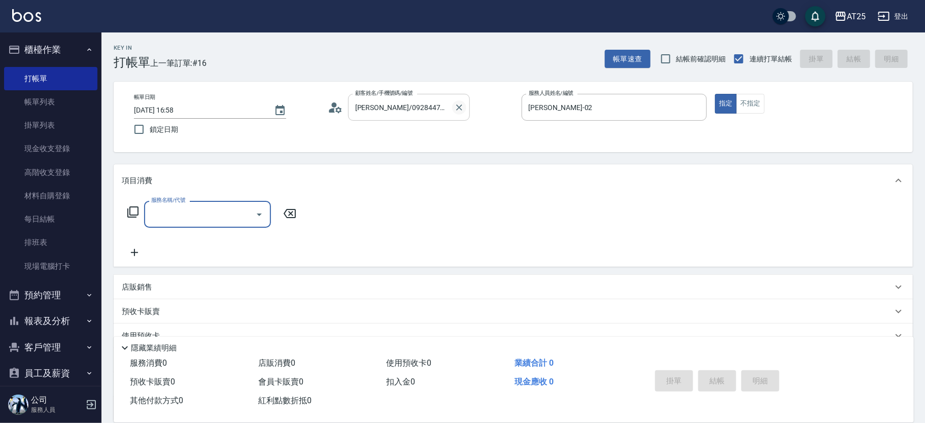
click at [462, 109] on icon "Clear" at bounding box center [459, 107] width 10 height 10
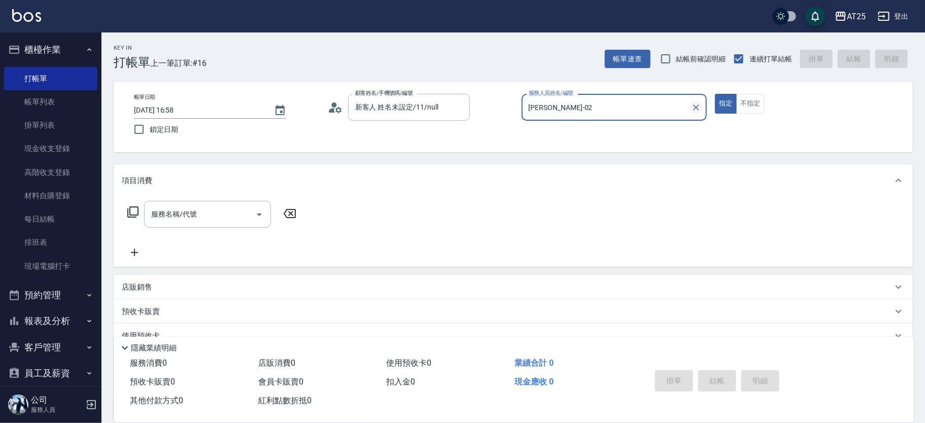
click at [690, 111] on button "Clear" at bounding box center [696, 107] width 14 height 14
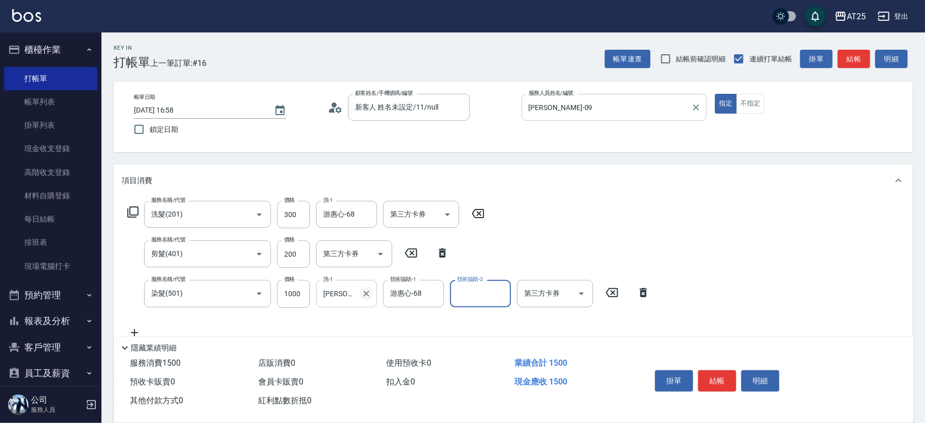
click at [365, 290] on icon "Clear" at bounding box center [366, 294] width 10 height 10
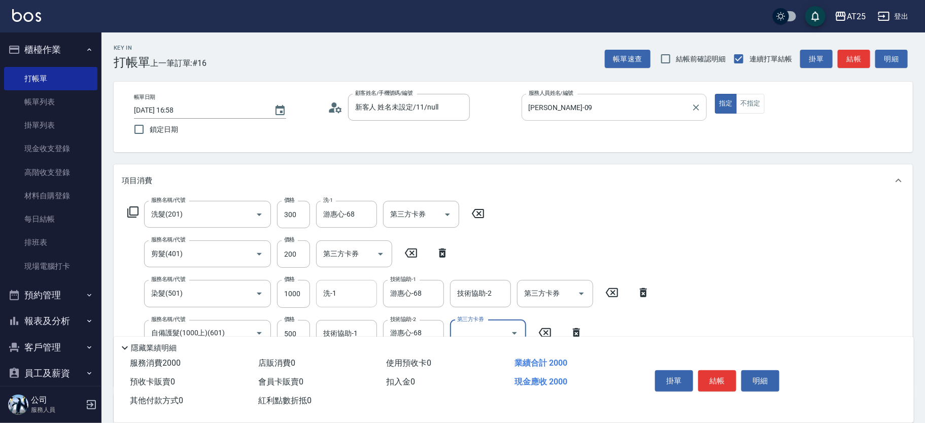
scroll to position [122, 0]
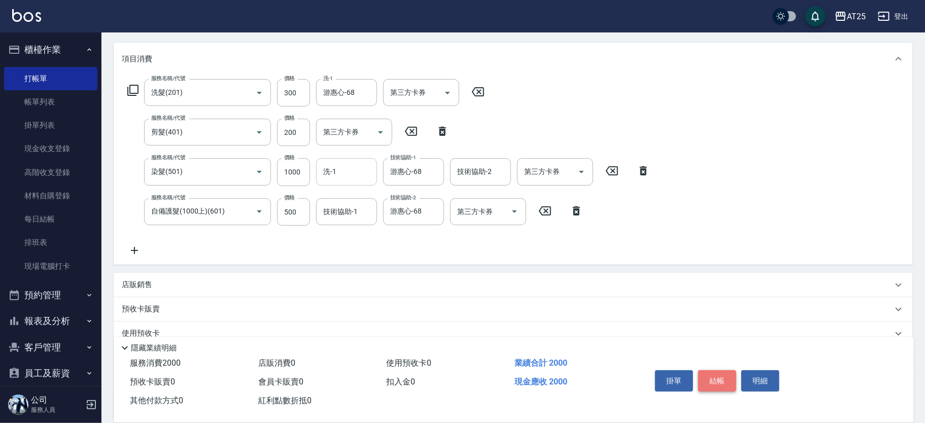
click at [722, 379] on button "結帳" at bounding box center [717, 380] width 38 height 21
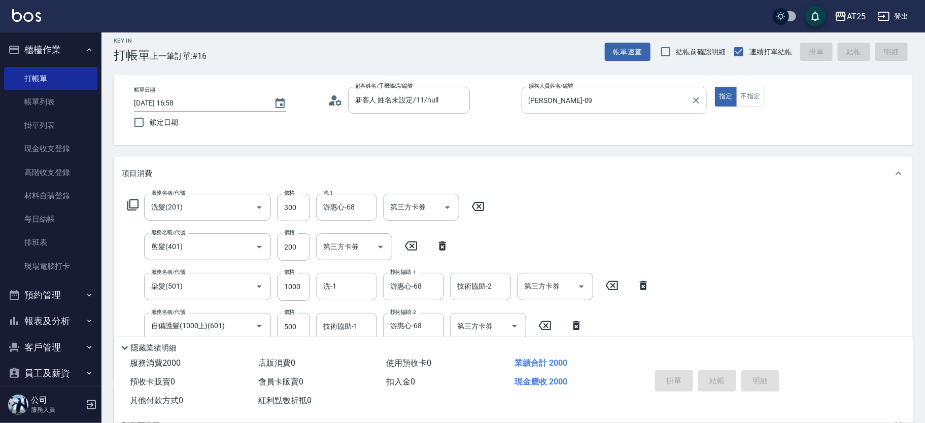
scroll to position [6, 0]
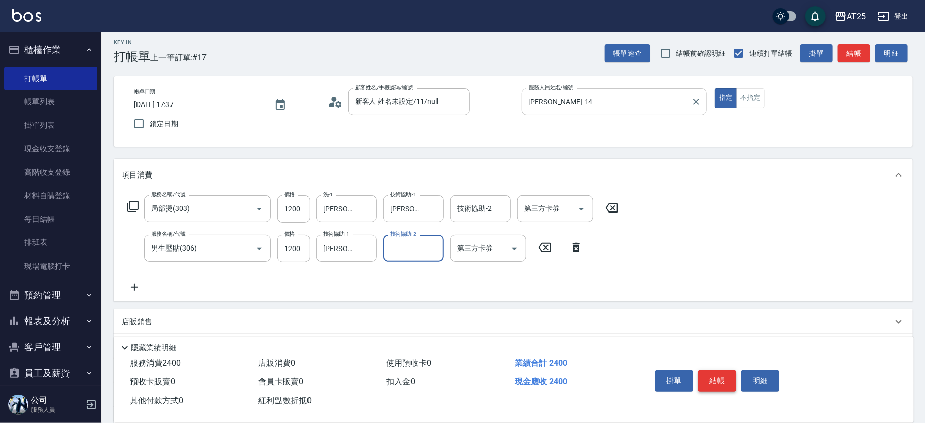
click at [714, 378] on button "結帳" at bounding box center [717, 380] width 38 height 21
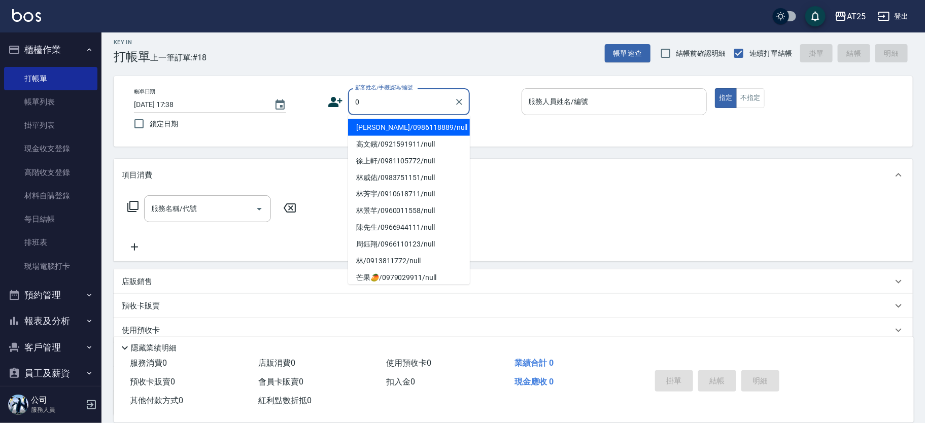
click at [715, 88] on button "指定" at bounding box center [726, 98] width 22 height 20
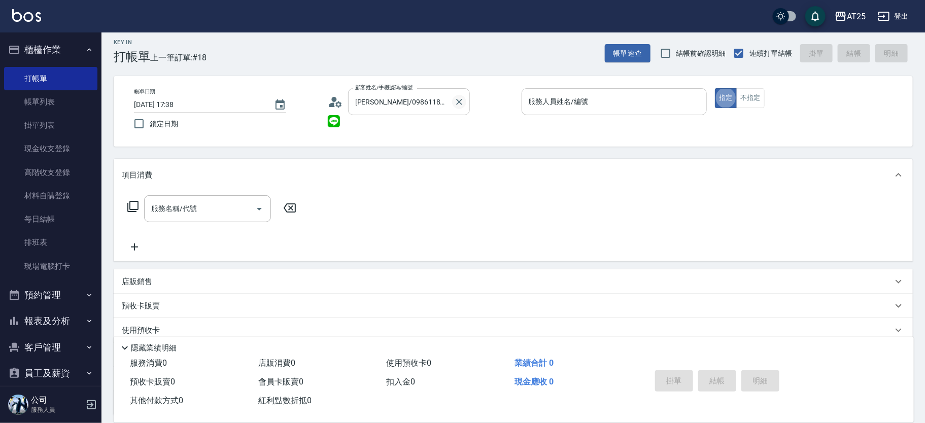
click at [455, 101] on icon "Clear" at bounding box center [459, 102] width 10 height 10
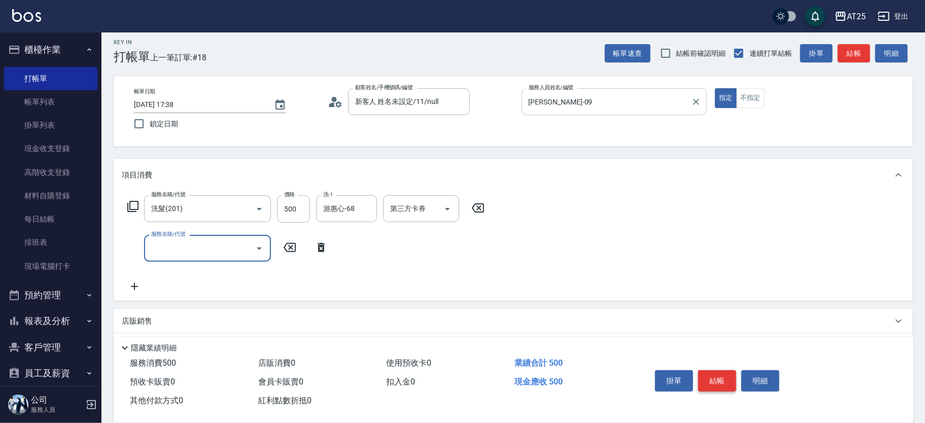
click at [722, 372] on button "結帳" at bounding box center [717, 380] width 38 height 21
click at [724, 380] on button "結帳" at bounding box center [717, 380] width 38 height 21
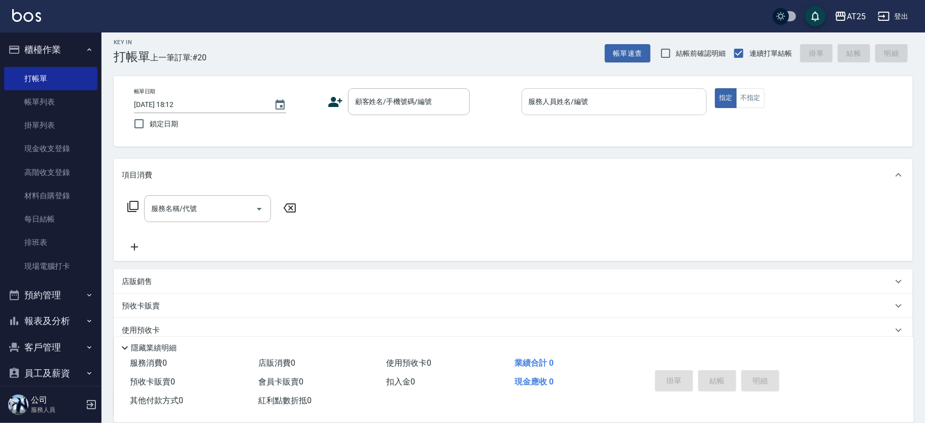
drag, startPoint x: 801, startPoint y: 296, endPoint x: 365, endPoint y: 17, distance: 517.8
click at [797, 289] on div "項目消費 服務名稱/代號 服務名稱/代號 店販銷售 服務人員姓名/編號 服務人員姓名/編號 商品代號/名稱 商品代號/名稱 預收卡販賣 卡券名稱/代號 卡券名…" at bounding box center [513, 287] width 799 height 257
click at [424, 102] on input "顧客姓名/手機號碼/編號" at bounding box center [401, 102] width 97 height 18
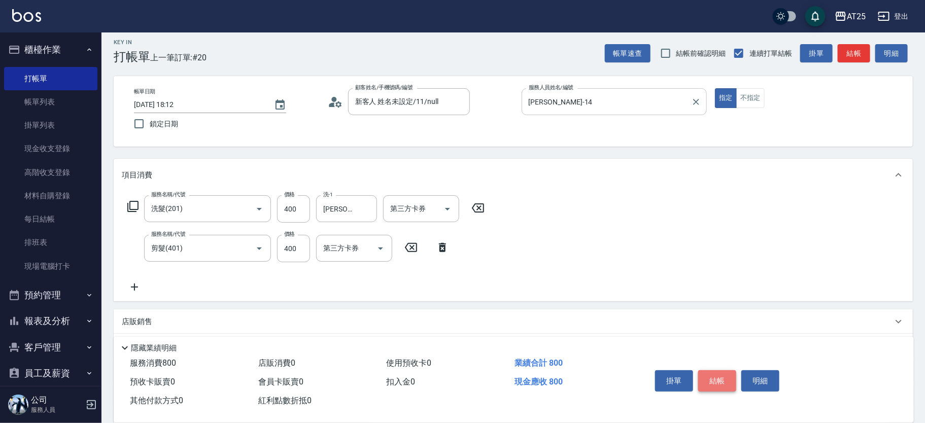
click at [722, 371] on button "結帳" at bounding box center [717, 380] width 38 height 21
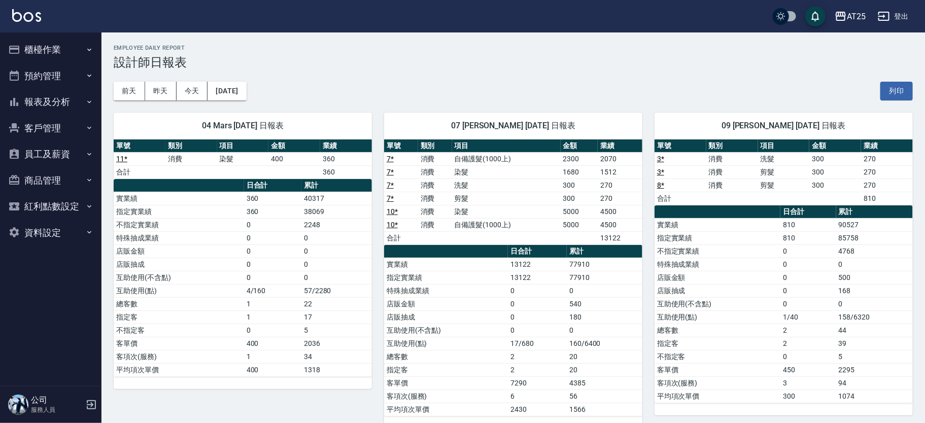
click at [74, 54] on button "櫃檯作業" at bounding box center [50, 50] width 93 height 26
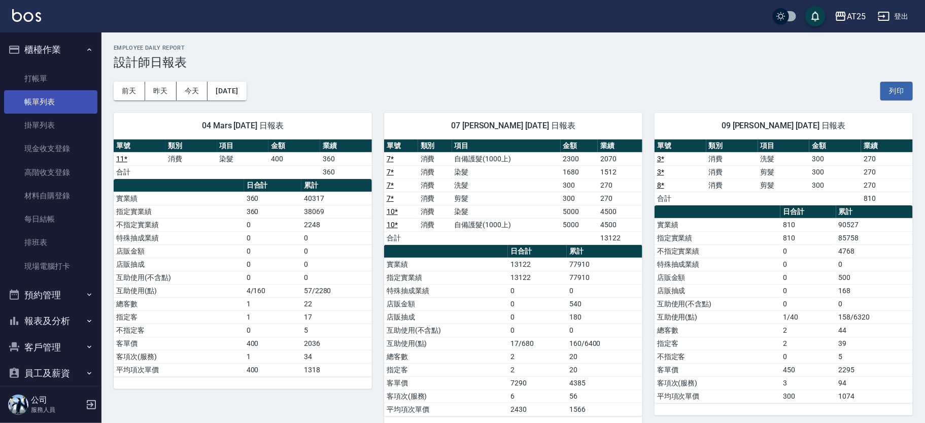
click at [65, 101] on link "帳單列表" at bounding box center [50, 101] width 93 height 23
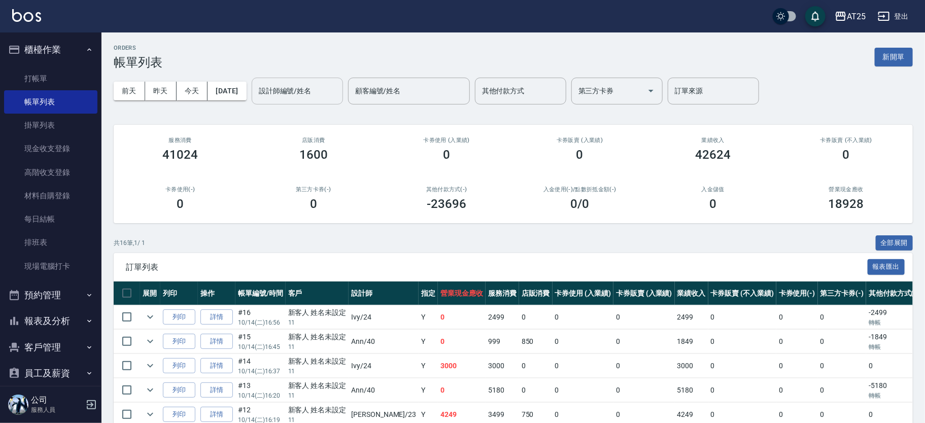
click at [331, 91] on input "設計師編號/姓名" at bounding box center [297, 91] width 82 height 18
type input "Ann-40"
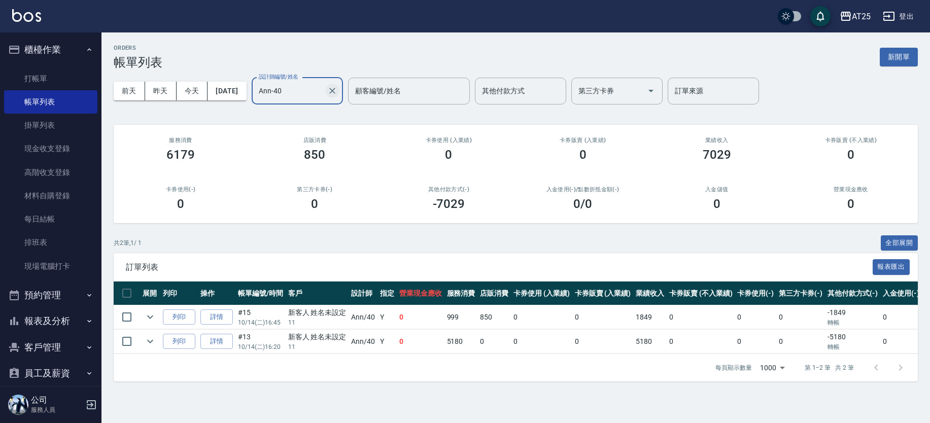
click at [337, 89] on icon "Clear" at bounding box center [332, 91] width 10 height 10
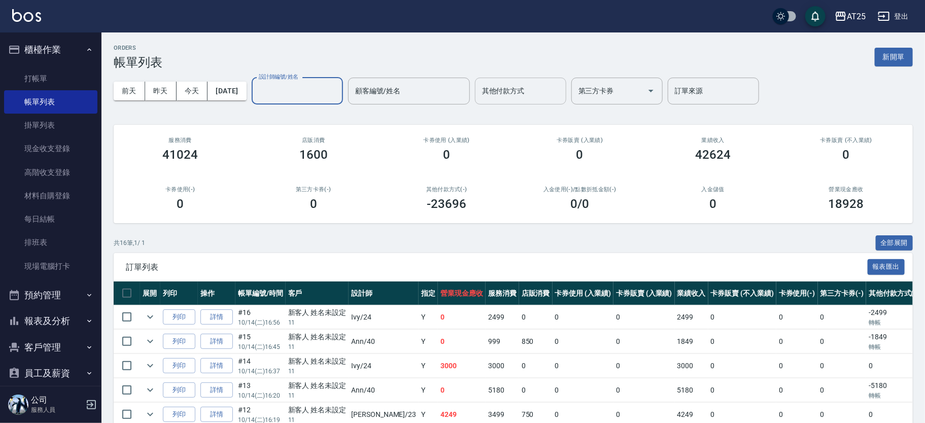
click at [562, 89] on input "其他付款方式" at bounding box center [520, 91] width 82 height 18
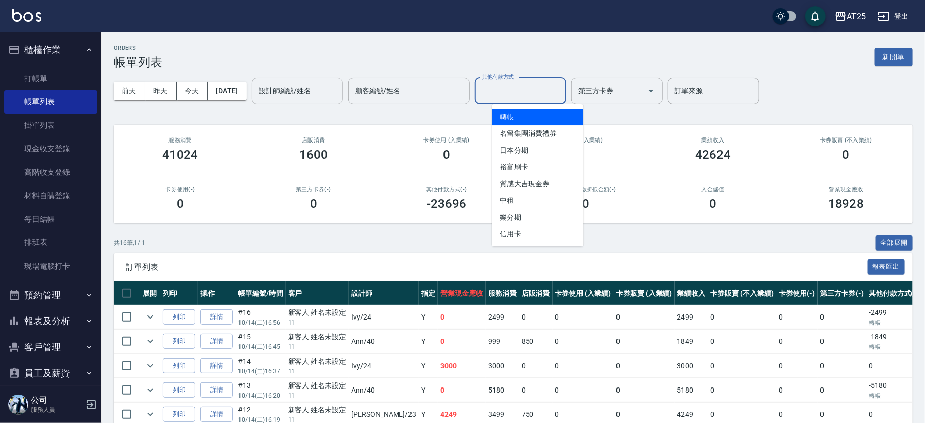
click at [518, 121] on span "轉帳" at bounding box center [537, 117] width 91 height 17
type input "轉帳"
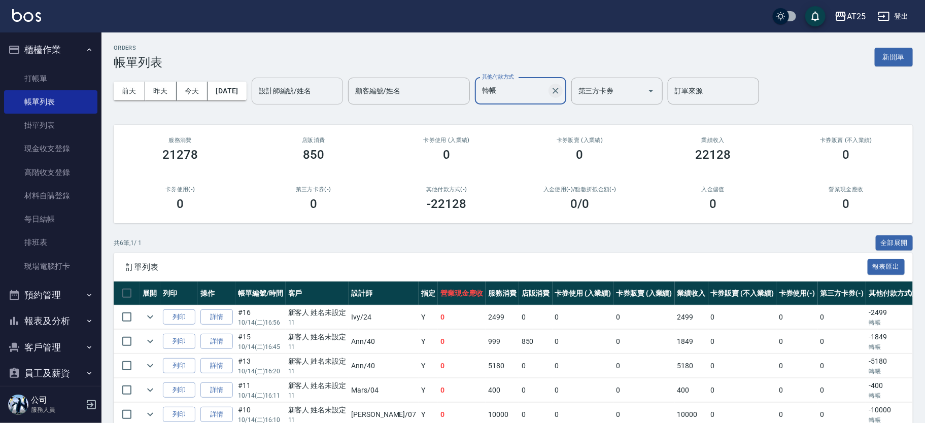
click at [563, 97] on button "Clear" at bounding box center [555, 91] width 14 height 14
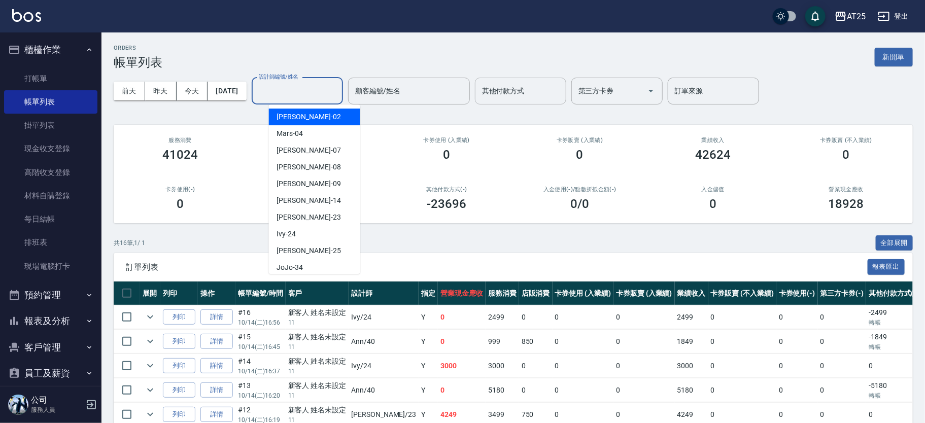
click at [301, 89] on input "設計師編號/姓名" at bounding box center [297, 91] width 82 height 18
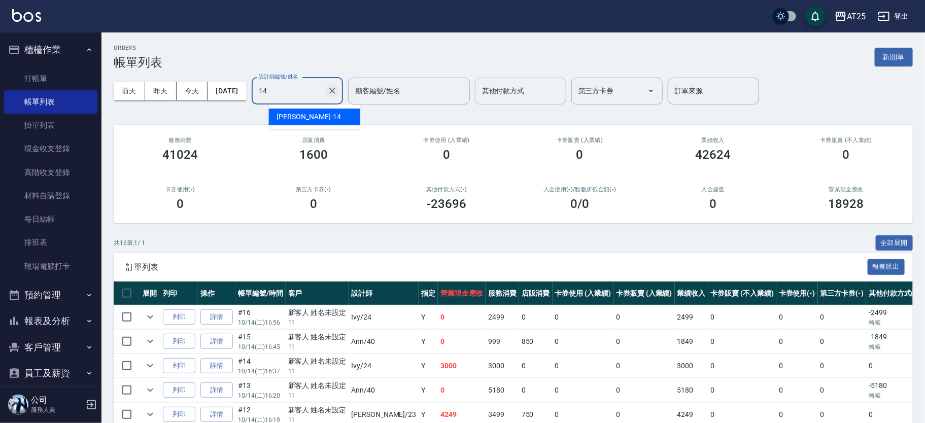
type input "Ken-14"
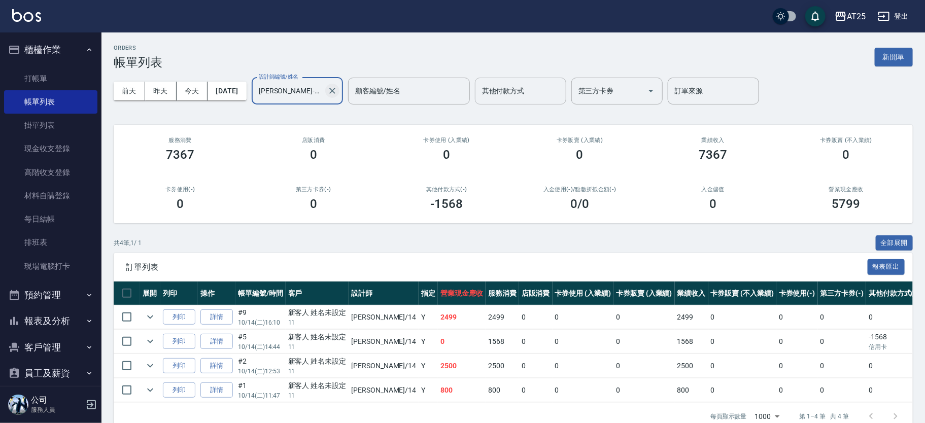
click at [337, 94] on icon "Clear" at bounding box center [332, 91] width 10 height 10
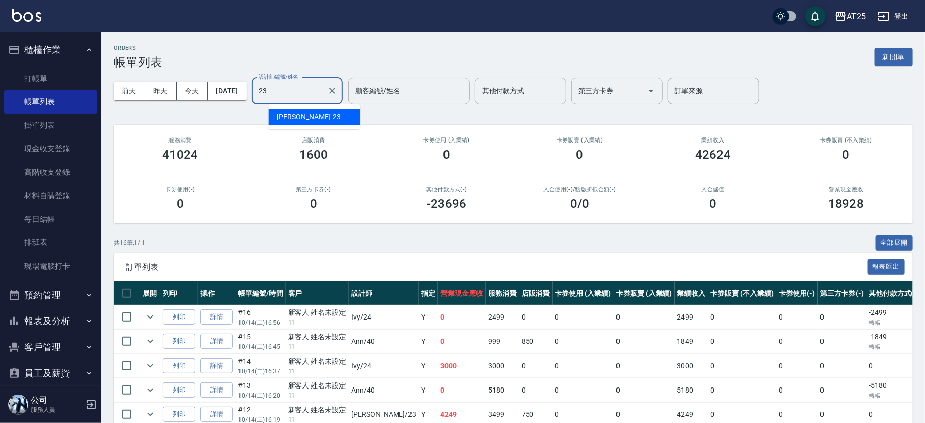
type input "Emma-23"
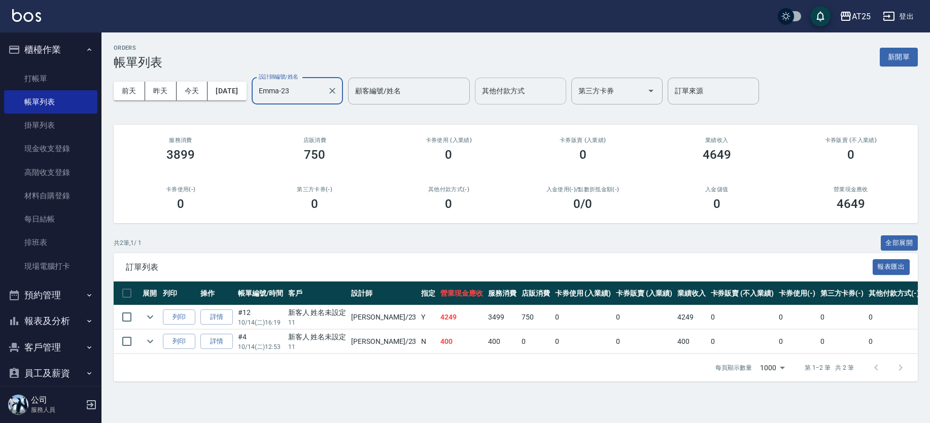
click at [337, 94] on icon "Clear" at bounding box center [332, 91] width 10 height 10
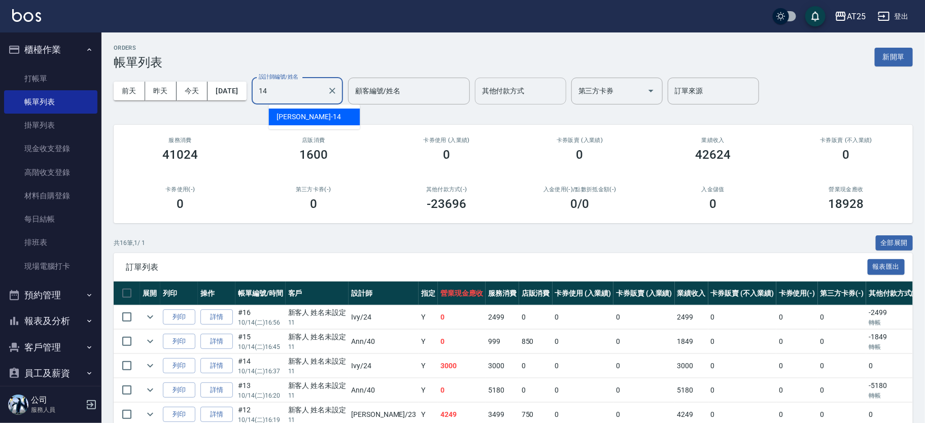
type input "Ken-14"
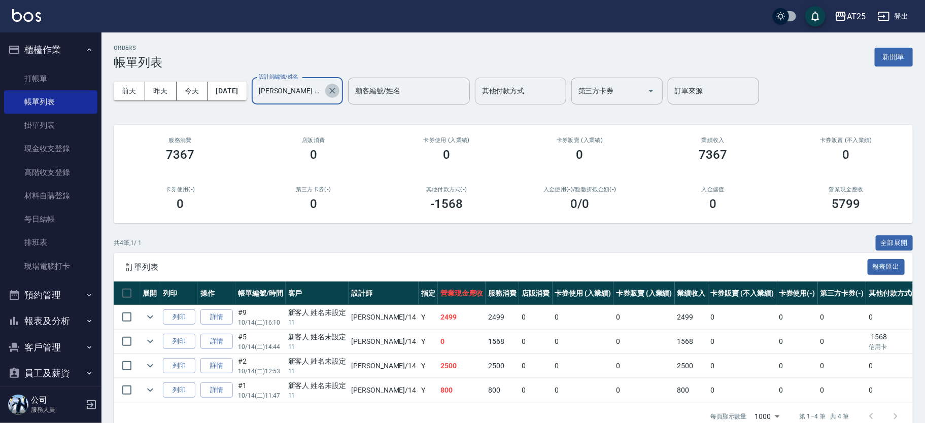
click at [337, 94] on icon "Clear" at bounding box center [332, 91] width 10 height 10
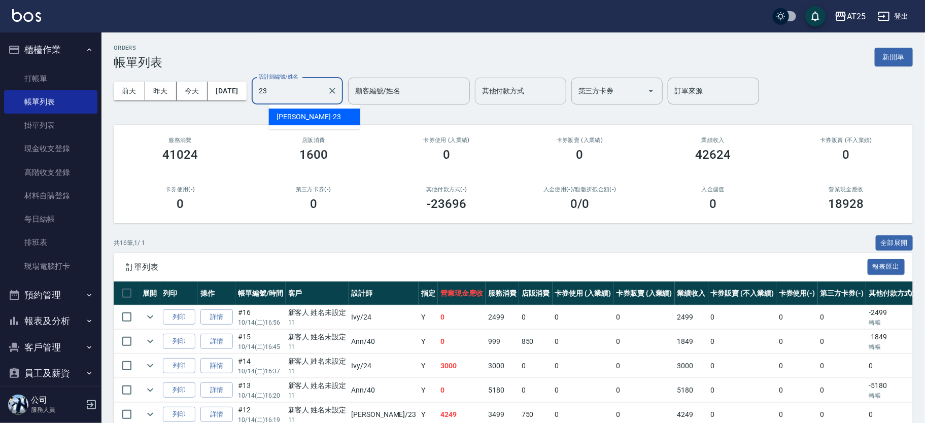
type input "Emma-23"
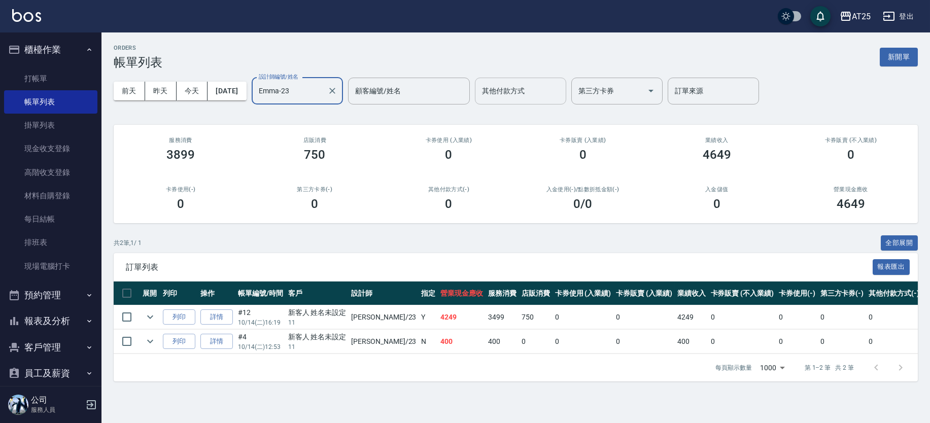
click at [337, 94] on icon "Clear" at bounding box center [332, 91] width 10 height 10
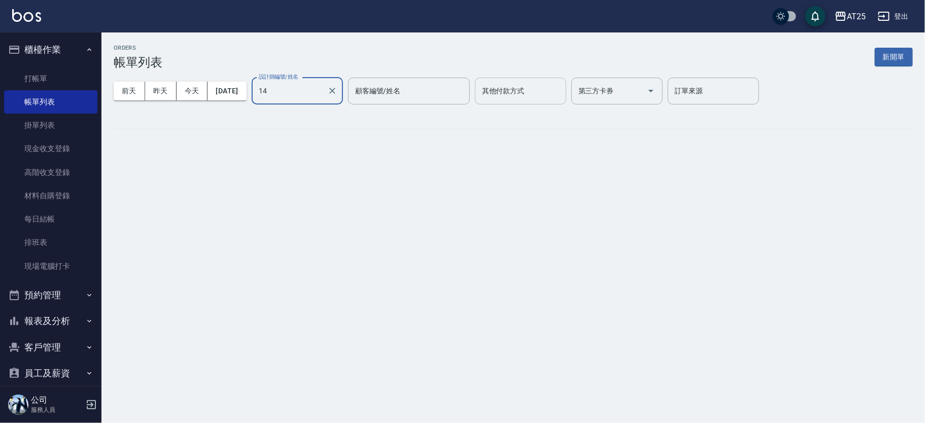
type input "Ken-14"
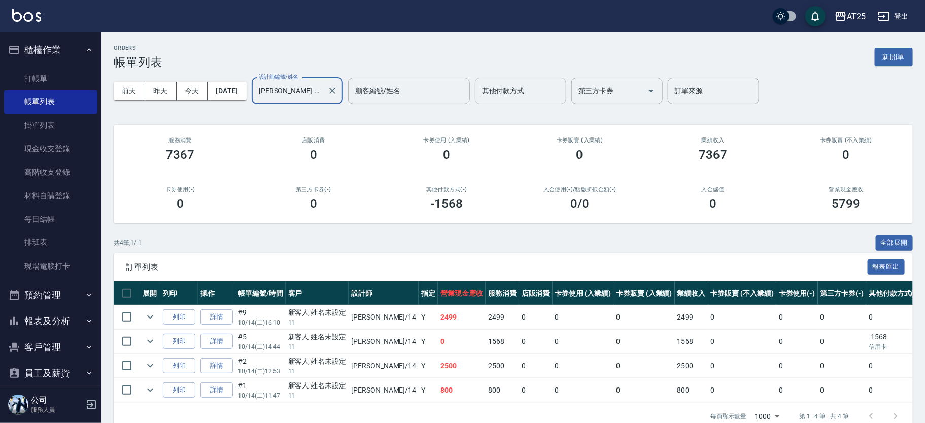
click at [337, 94] on icon "Clear" at bounding box center [332, 91] width 10 height 10
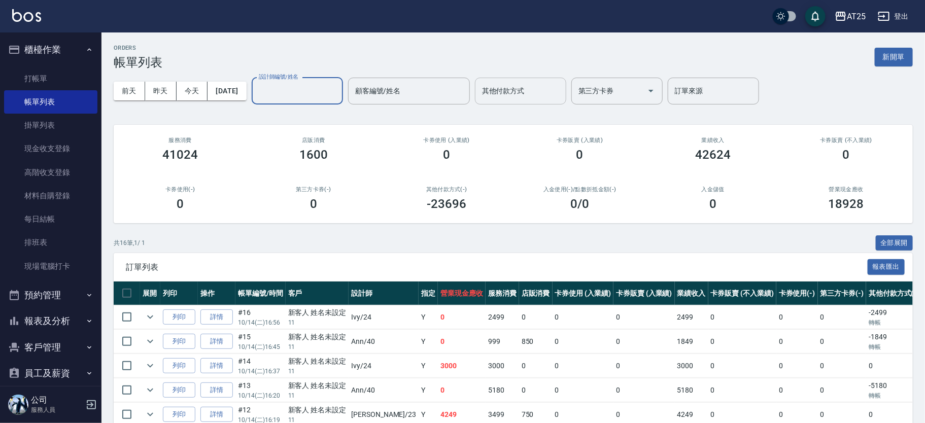
click at [95, 220] on nav "櫃檯作業 打帳單 帳單列表 掛單列表 現金收支登錄 高階收支登錄 材料自購登錄 每日結帳 排班表 現場電腦打卡 預約管理 預約管理 單日預約紀錄 單週預約紀錄…" at bounding box center [50, 209] width 101 height 354
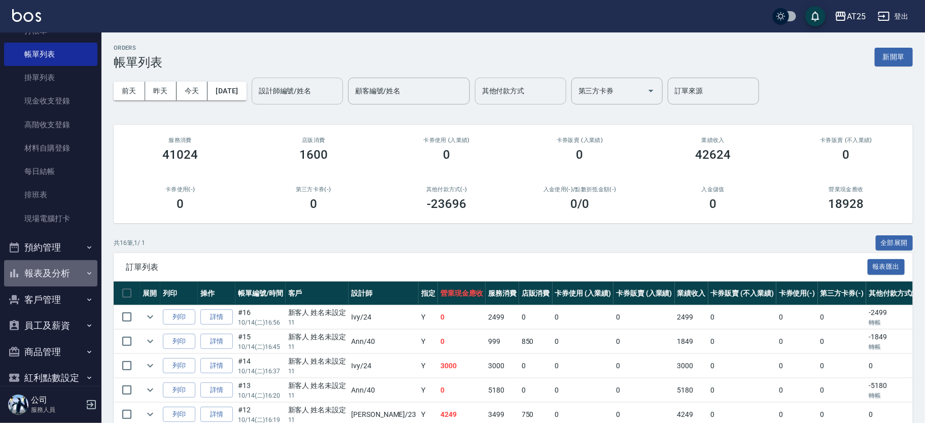
click at [69, 269] on button "報表及分析" at bounding box center [50, 273] width 93 height 26
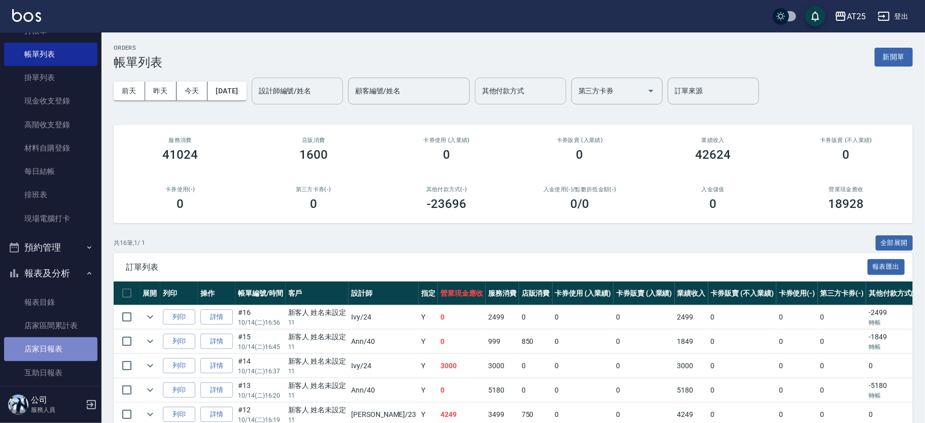
click at [58, 350] on link "店家日報表" at bounding box center [50, 348] width 93 height 23
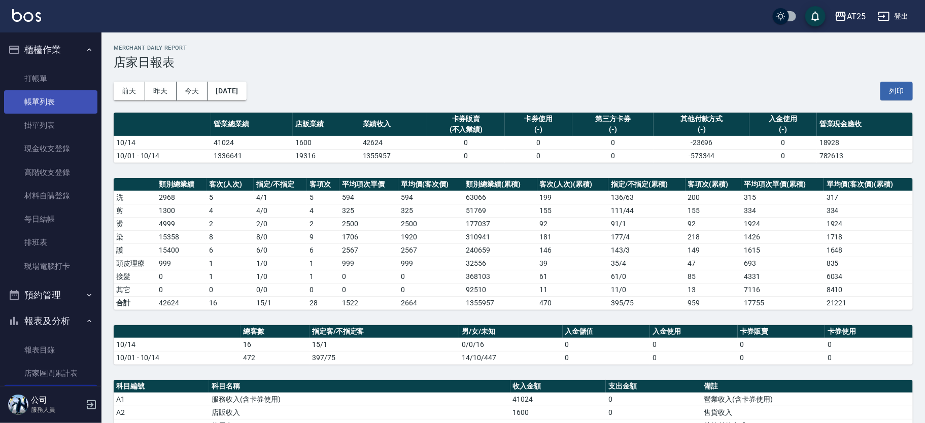
click at [58, 103] on link "帳單列表" at bounding box center [50, 101] width 93 height 23
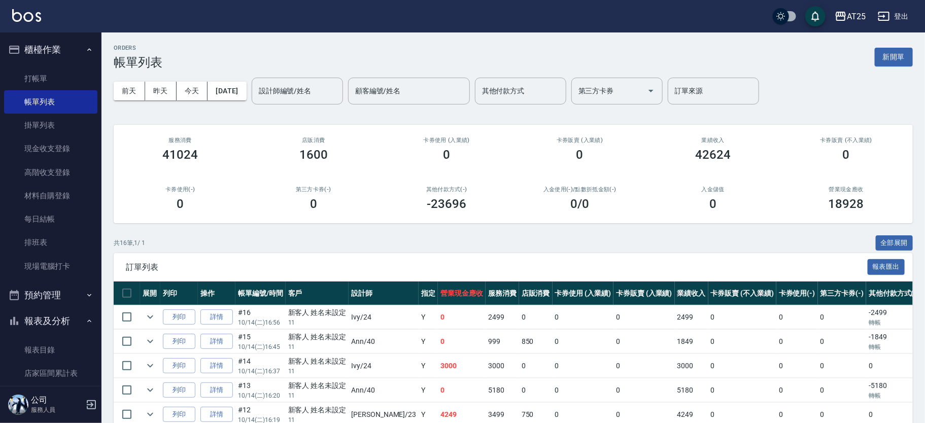
click at [95, 41] on nav "櫃檯作業 打帳單 帳單列表 掛單列表 現金收支登錄 高階收支登錄 材料自購登錄 每日結帳 排班表 現場電腦打卡 預約管理 預約管理 單日預約紀錄 單週預約紀錄…" at bounding box center [50, 209] width 101 height 354
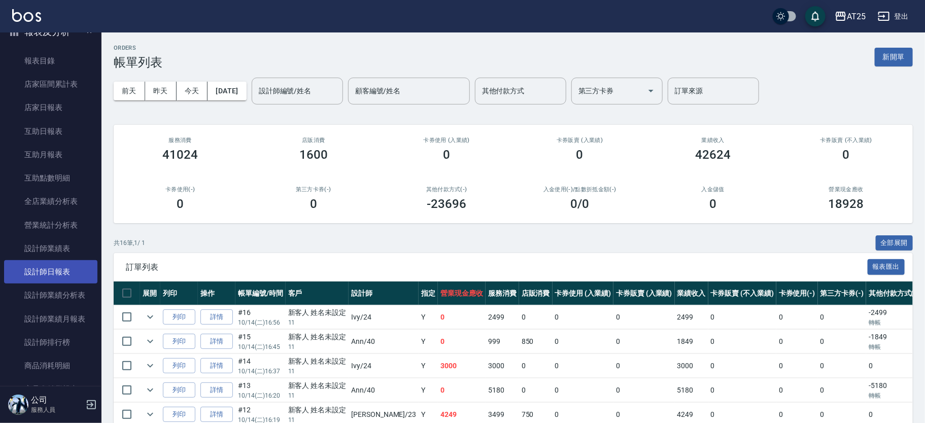
click at [70, 267] on link "設計師日報表" at bounding box center [50, 271] width 93 height 23
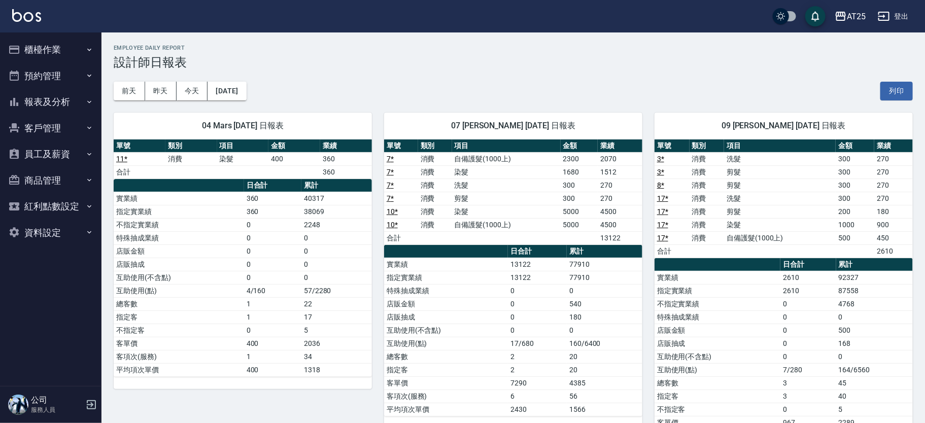
click at [63, 99] on button "報表及分析" at bounding box center [50, 102] width 93 height 26
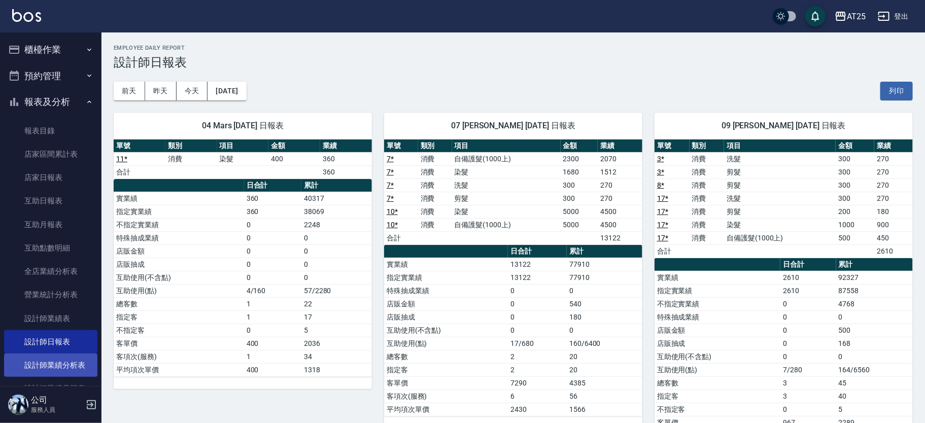
click at [78, 362] on link "設計師業績分析表" at bounding box center [50, 365] width 93 height 23
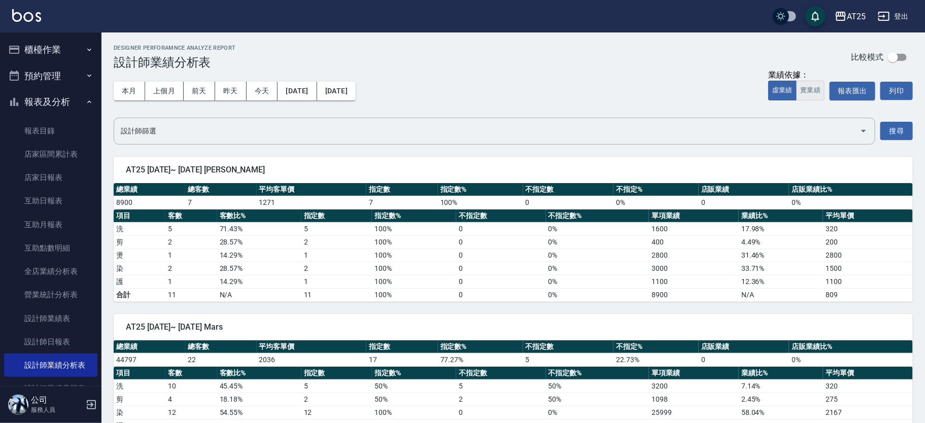
click at [813, 88] on button "實業績" at bounding box center [810, 91] width 28 height 20
click at [65, 340] on link "設計師日報表" at bounding box center [50, 341] width 93 height 23
